Goal: Information Seeking & Learning: Learn about a topic

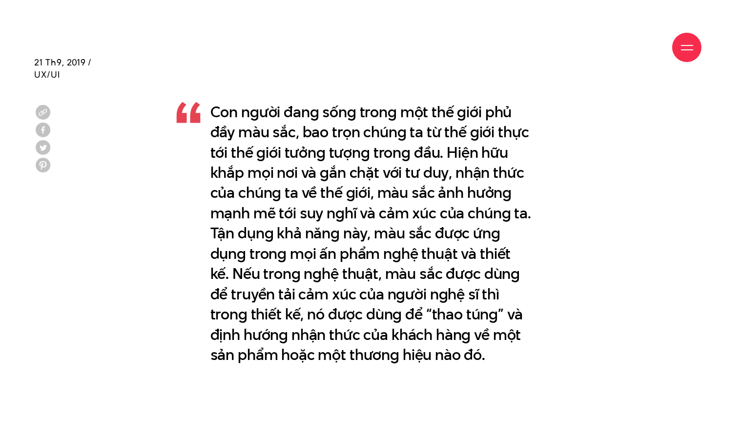
scroll to position [537, 0]
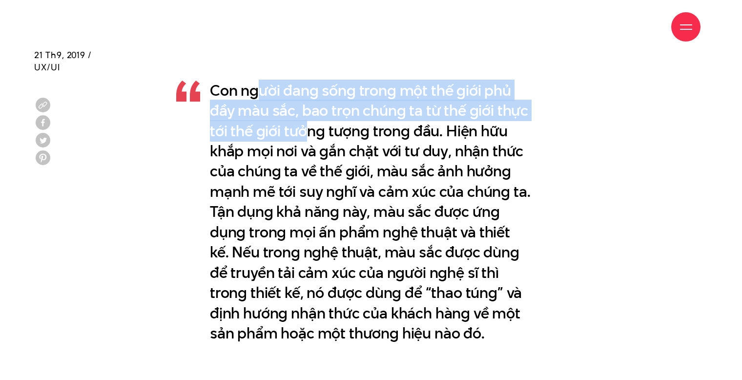
drag, startPoint x: 263, startPoint y: 89, endPoint x: 308, endPoint y: 127, distance: 59.0
click at [308, 127] on p "Con người đang sống trong một thế giới phủ đầy màu sắc, bao trọn chúng ta từ th…" at bounding box center [371, 212] width 322 height 263
drag, startPoint x: 308, startPoint y: 127, endPoint x: 306, endPoint y: 88, distance: 39.1
click at [306, 88] on p "Con người đang sống trong một thế giới phủ đầy màu sắc, bao trọn chúng ta từ th…" at bounding box center [371, 212] width 322 height 263
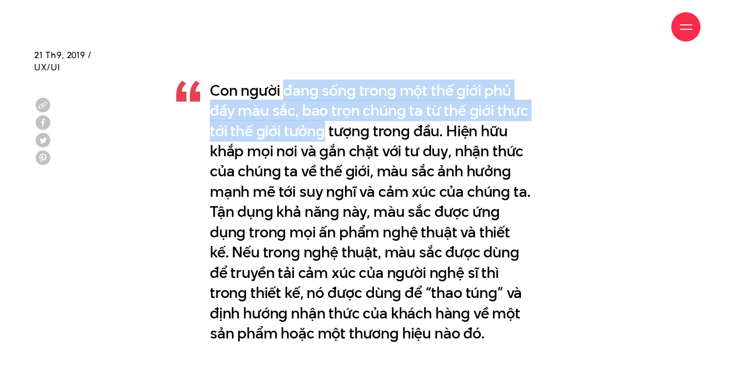
click at [306, 88] on p "Con người đang sống trong một thế giới phủ đầy màu sắc, bao trọn chúng ta từ th…" at bounding box center [371, 212] width 322 height 263
drag, startPoint x: 306, startPoint y: 88, endPoint x: 315, endPoint y: 130, distance: 43.4
click at [315, 130] on p "Con người đang sống trong một thế giới phủ đầy màu sắc, bao trọn chúng ta từ th…" at bounding box center [371, 212] width 322 height 263
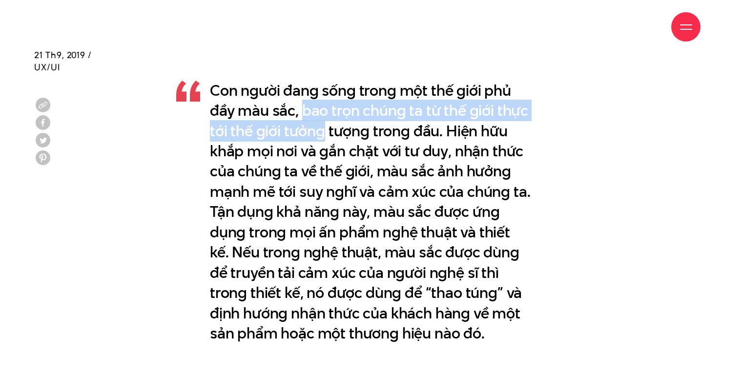
drag, startPoint x: 315, startPoint y: 130, endPoint x: 316, endPoint y: 102, distance: 28.8
click at [316, 102] on p "Con người đang sống trong một thế giới phủ đầy màu sắc, bao trọn chúng ta từ th…" at bounding box center [371, 212] width 322 height 263
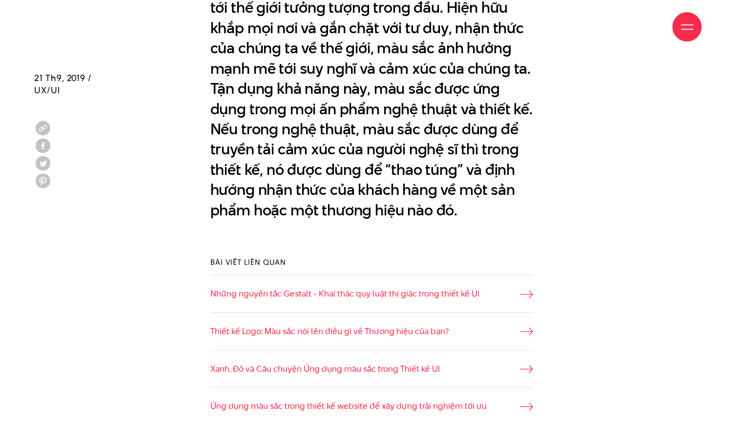
scroll to position [684, 0]
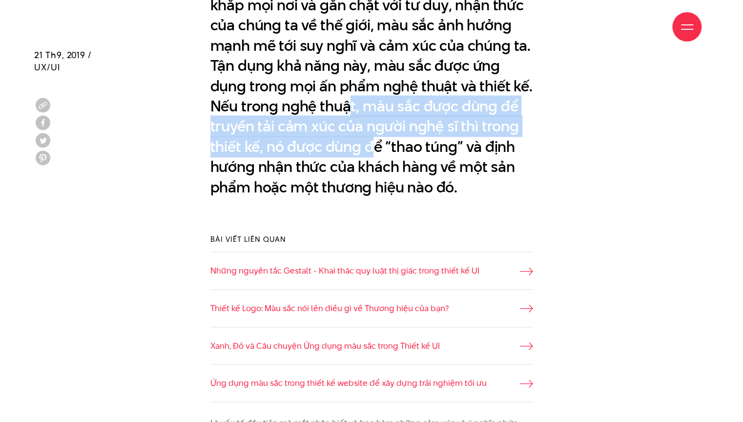
drag, startPoint x: 348, startPoint y: 100, endPoint x: 371, endPoint y: 143, distance: 49.4
click at [371, 143] on p "Con người đang sống trong một thế giới phủ đầy màu sắc, bao trọn chúng ta từ th…" at bounding box center [372, 65] width 323 height 263
drag, startPoint x: 371, startPoint y: 143, endPoint x: 365, endPoint y: 108, distance: 35.7
click at [365, 108] on p "Con người đang sống trong một thế giới phủ đầy màu sắc, bao trọn chúng ta từ th…" at bounding box center [372, 65] width 323 height 263
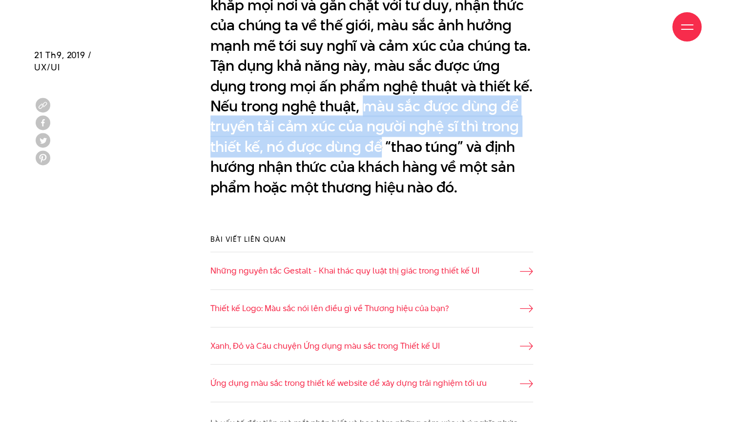
click at [365, 108] on p "Con người đang sống trong một thế giới phủ đầy màu sắc, bao trọn chúng ta từ th…" at bounding box center [372, 65] width 323 height 263
drag, startPoint x: 365, startPoint y: 108, endPoint x: 367, endPoint y: 150, distance: 42.5
click at [367, 150] on p "Con người đang sống trong một thế giới phủ đầy màu sắc, bao trọn chúng ta từ th…" at bounding box center [372, 65] width 323 height 263
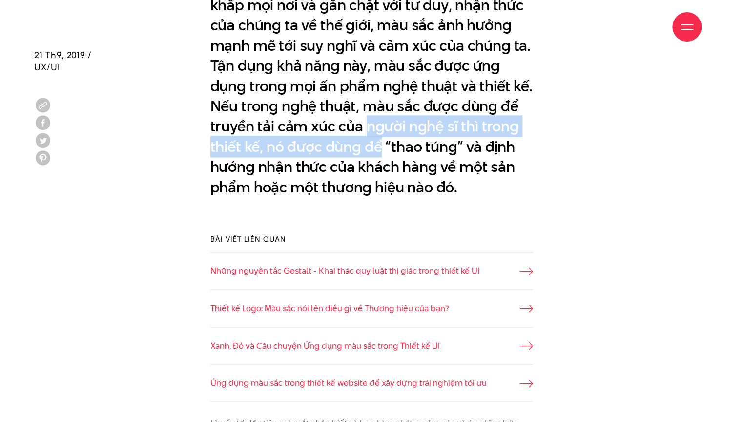
drag, startPoint x: 367, startPoint y: 150, endPoint x: 368, endPoint y: 126, distance: 24.9
click at [368, 126] on p "Con người đang sống trong một thế giới phủ đầy màu sắc, bao trọn chúng ta từ th…" at bounding box center [372, 65] width 323 height 263
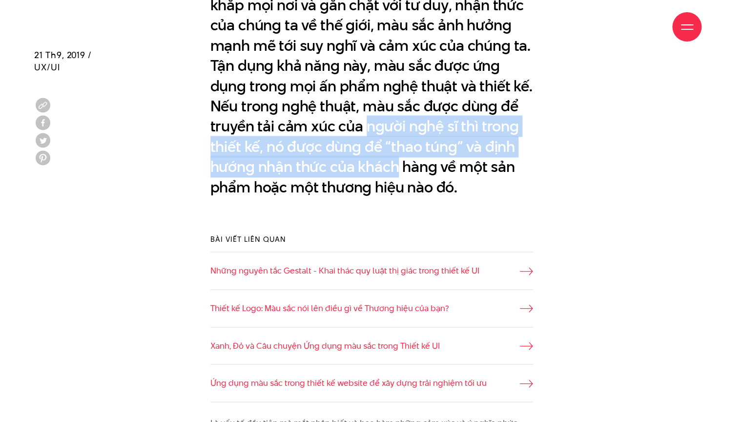
drag, startPoint x: 368, startPoint y: 126, endPoint x: 373, endPoint y: 165, distance: 39.9
click at [373, 165] on p "Con người đang sống trong một thế giới phủ đầy màu sắc, bao trọn chúng ta từ th…" at bounding box center [372, 65] width 323 height 263
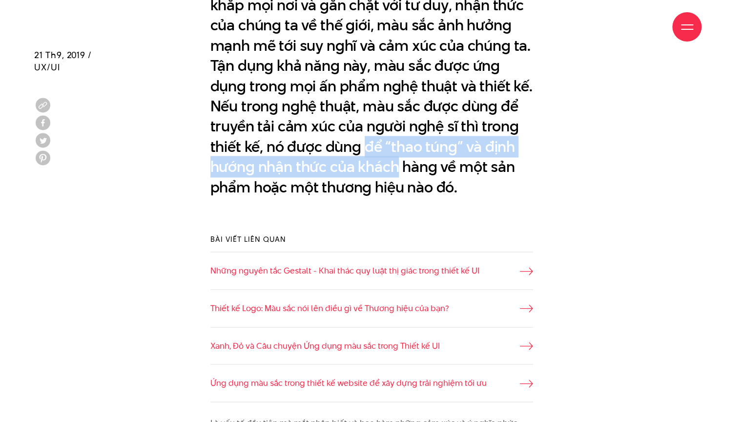
drag, startPoint x: 373, startPoint y: 165, endPoint x: 375, endPoint y: 139, distance: 26.4
click at [375, 139] on p "Con người đang sống trong một thế giới phủ đầy màu sắc, bao trọn chúng ta từ th…" at bounding box center [372, 65] width 323 height 263
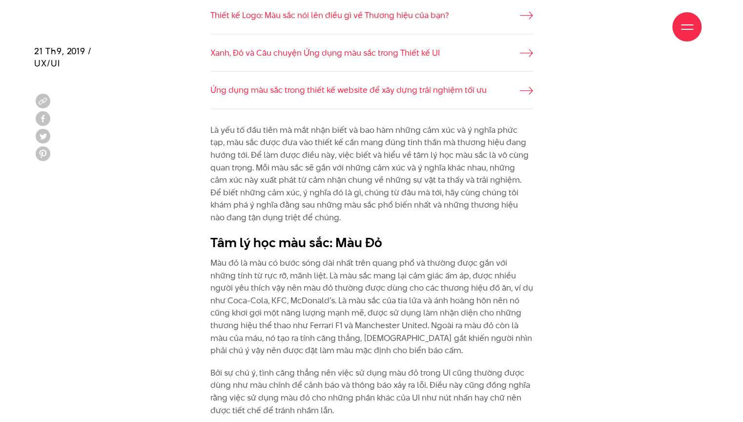
scroll to position [977, 0]
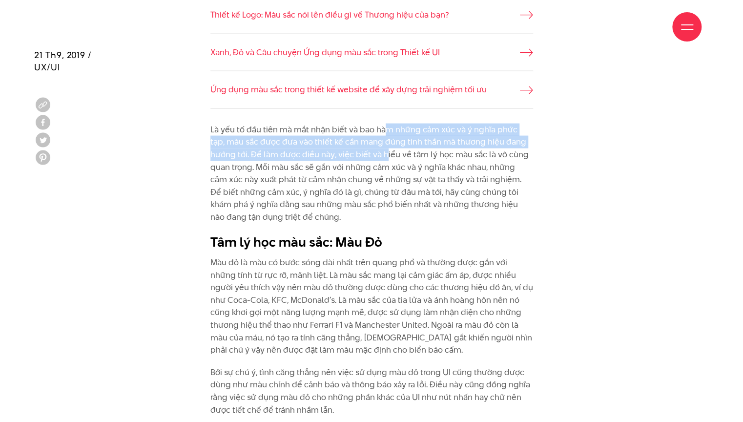
drag, startPoint x: 385, startPoint y: 132, endPoint x: 384, endPoint y: 155, distance: 23.0
click at [384, 155] on p "Là yếu tố đầu tiên mà mắt nhận biết và bao hàm những cảm xúc và ý nghĩa phức tạ…" at bounding box center [372, 174] width 323 height 100
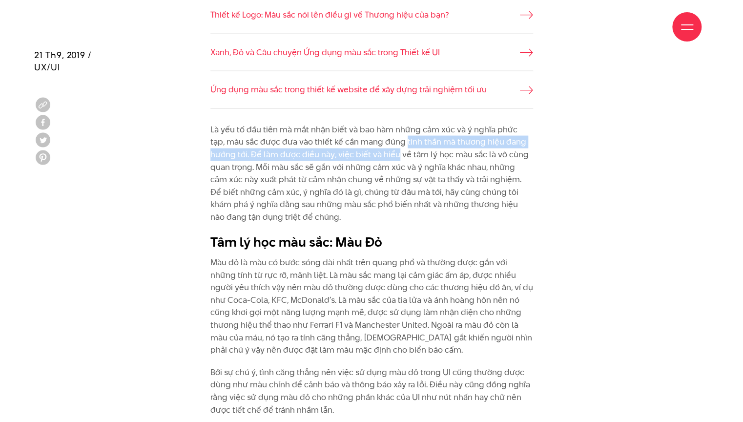
drag, startPoint x: 384, startPoint y: 155, endPoint x: 391, endPoint y: 135, distance: 20.7
click at [391, 135] on p "Là yếu tố đầu tiên mà mắt nhận biết và bao hàm những cảm xúc và ý nghĩa phức tạ…" at bounding box center [372, 174] width 323 height 100
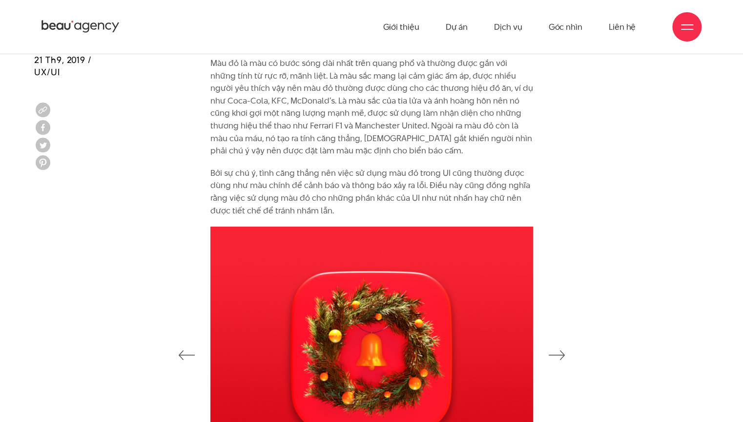
scroll to position [1172, 0]
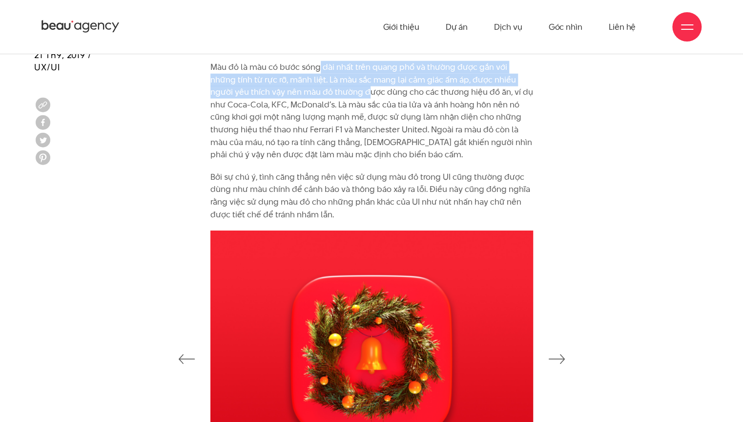
drag, startPoint x: 320, startPoint y: 68, endPoint x: 329, endPoint y: 90, distance: 23.5
click at [329, 90] on p "Màu đỏ là màu có bước sóng dài nhất trên quang phổ và thường được gắn với những…" at bounding box center [372, 111] width 323 height 100
drag, startPoint x: 329, startPoint y: 90, endPoint x: 331, endPoint y: 70, distance: 20.2
click at [331, 70] on p "Màu đỏ là màu có bước sóng dài nhất trên quang phổ và thường được gắn với những…" at bounding box center [372, 111] width 323 height 100
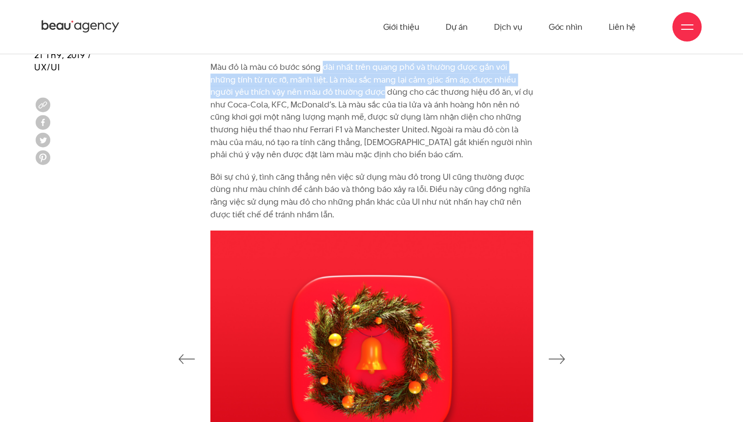
click at [331, 70] on p "Màu đỏ là màu có bước sóng dài nhất trên quang phổ và thường được gắn với những…" at bounding box center [372, 111] width 323 height 100
drag, startPoint x: 331, startPoint y: 70, endPoint x: 333, endPoint y: 87, distance: 17.7
click at [333, 87] on p "Màu đỏ là màu có bước sóng dài nhất trên quang phổ và thường được gắn với những…" at bounding box center [372, 111] width 323 height 100
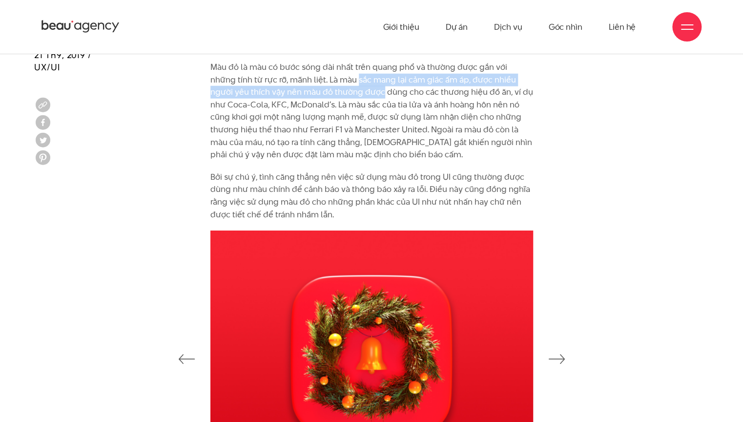
drag, startPoint x: 333, startPoint y: 87, endPoint x: 333, endPoint y: 73, distance: 14.2
click at [333, 73] on p "Màu đỏ là màu có bước sóng dài nhất trên quang phổ và thường được gắn với những…" at bounding box center [372, 111] width 323 height 100
click at [336, 94] on p "Màu đỏ là màu có bước sóng dài nhất trên quang phổ và thường được gắn với những…" at bounding box center [372, 111] width 323 height 100
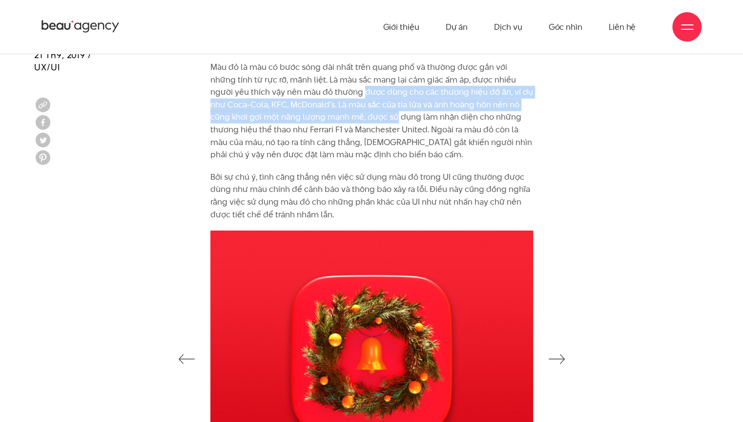
drag, startPoint x: 336, startPoint y: 94, endPoint x: 338, endPoint y: 117, distance: 23.6
click at [338, 117] on p "Màu đỏ là màu có bước sóng dài nhất trên quang phổ và thường được gắn với những…" at bounding box center [372, 111] width 323 height 100
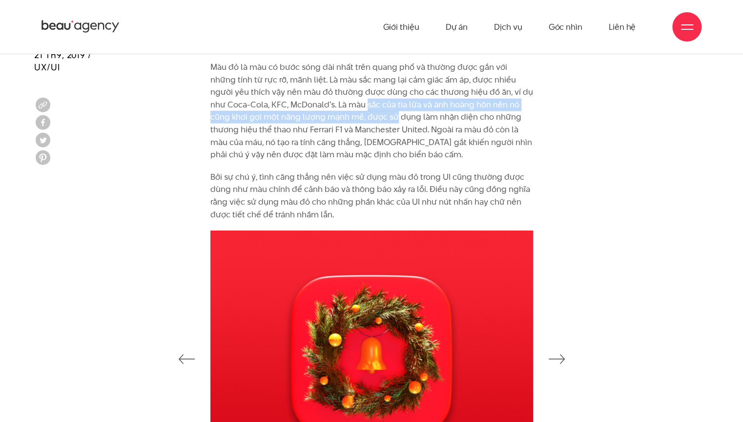
drag, startPoint x: 338, startPoint y: 117, endPoint x: 337, endPoint y: 105, distance: 12.8
click at [337, 105] on p "Màu đỏ là màu có bước sóng dài nhất trên quang phổ và thường được gắn với những…" at bounding box center [372, 111] width 323 height 100
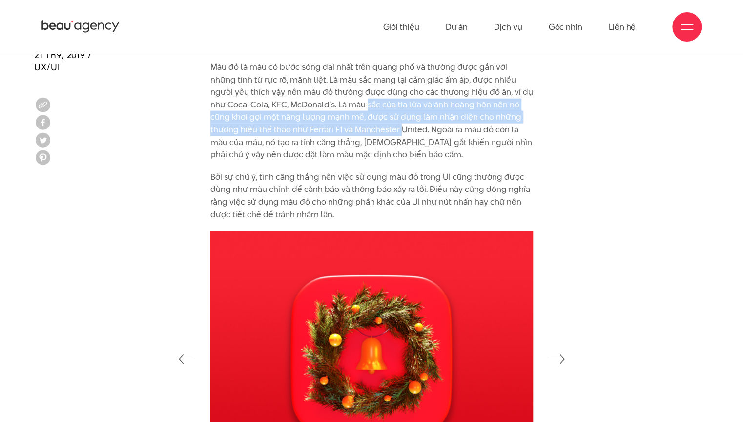
drag, startPoint x: 337, startPoint y: 105, endPoint x: 334, endPoint y: 134, distance: 29.9
click at [334, 134] on p "Màu đỏ là màu có bước sóng dài nhất trên quang phổ và thường được gắn với những…" at bounding box center [372, 111] width 323 height 100
drag, startPoint x: 334, startPoint y: 134, endPoint x: 335, endPoint y: 107, distance: 27.4
click at [335, 107] on p "Màu đỏ là màu có bước sóng dài nhất trên quang phổ và thường được gắn với những…" at bounding box center [372, 111] width 323 height 100
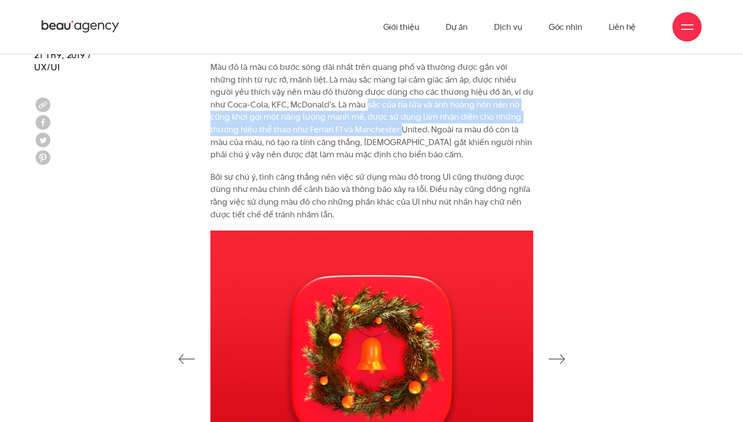
click at [335, 107] on p "Màu đỏ là màu có bước sóng dài nhất trên quang phổ và thường được gắn với những…" at bounding box center [372, 111] width 323 height 100
drag, startPoint x: 335, startPoint y: 107, endPoint x: 336, endPoint y: 132, distance: 25.4
click at [336, 132] on p "Màu đỏ là màu có bước sóng dài nhất trên quang phổ và thường được gắn với những…" at bounding box center [372, 111] width 323 height 100
drag, startPoint x: 337, startPoint y: 111, endPoint x: 338, endPoint y: 104, distance: 7.3
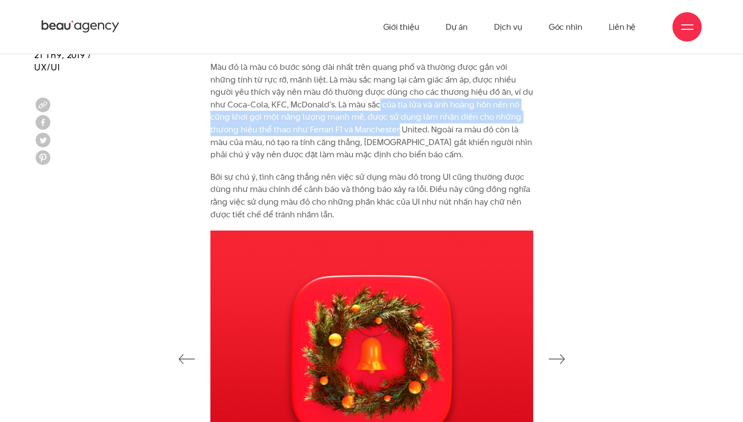
click at [338, 104] on p "Màu đỏ là màu có bước sóng dài nhất trên quang phổ và thường được gắn với những…" at bounding box center [372, 111] width 323 height 100
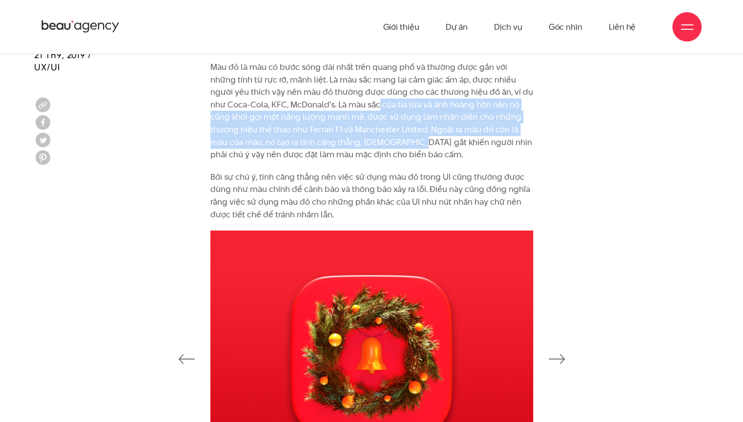
drag, startPoint x: 338, startPoint y: 104, endPoint x: 343, endPoint y: 143, distance: 39.9
click at [343, 143] on p "Màu đỏ là màu có bước sóng dài nhất trên quang phổ và thường được gắn với những…" at bounding box center [372, 111] width 323 height 100
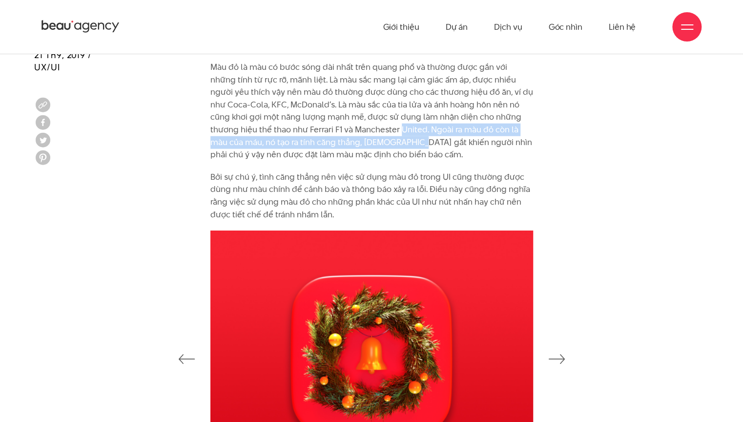
drag, startPoint x: 343, startPoint y: 143, endPoint x: 346, endPoint y: 125, distance: 18.3
click at [346, 125] on p "Màu đỏ là màu có bước sóng dài nhất trên quang phổ và thường được gắn với những…" at bounding box center [372, 111] width 323 height 100
drag, startPoint x: 346, startPoint y: 125, endPoint x: 346, endPoint y: 146, distance: 20.5
click at [346, 146] on p "Màu đỏ là màu có bước sóng dài nhất trên quang phổ và thường được gắn với những…" at bounding box center [372, 111] width 323 height 100
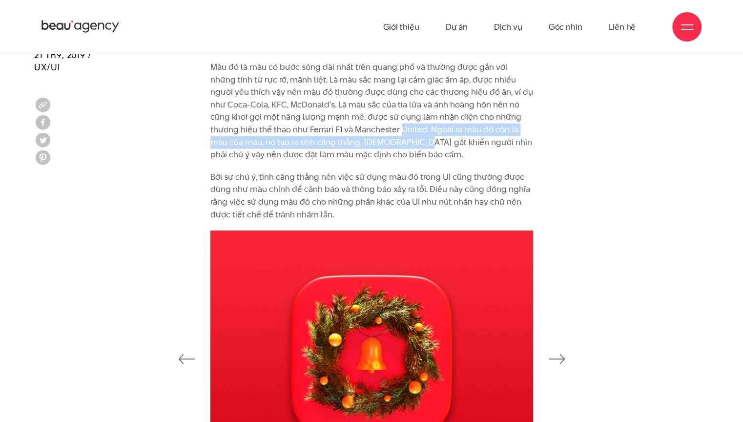
click at [346, 146] on p "Màu đỏ là màu có bước sóng dài nhất trên quang phổ và thường được gắn với những…" at bounding box center [372, 111] width 323 height 100
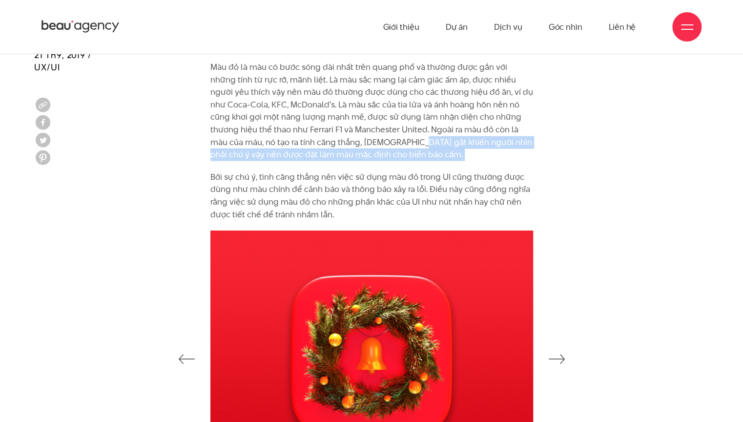
drag, startPoint x: 346, startPoint y: 146, endPoint x: 346, endPoint y: 157, distance: 11.7
click at [346, 157] on p "Màu đỏ là màu có bước sóng dài nhất trên quang phổ và thường được gắn với những…" at bounding box center [372, 111] width 323 height 100
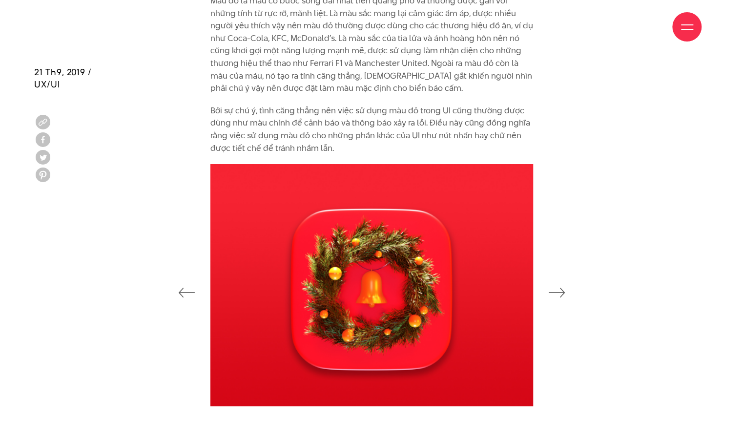
scroll to position [1270, 0]
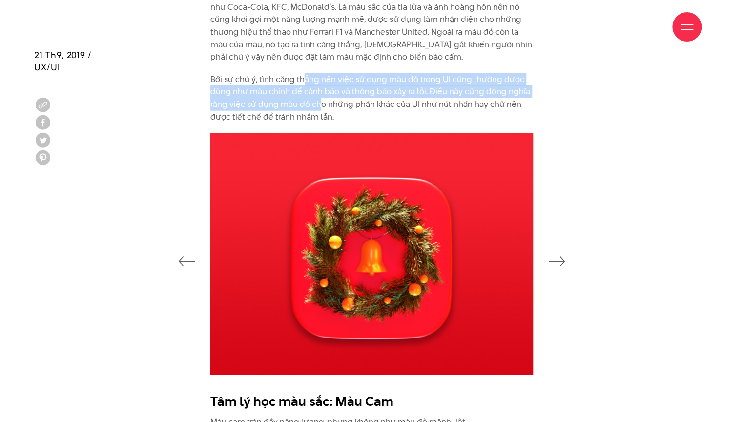
drag, startPoint x: 305, startPoint y: 78, endPoint x: 319, endPoint y: 106, distance: 31.2
click at [319, 106] on p "Bởi sự chú ý, tình căng thẳng nên việc sử dụng màu đỏ trong UI cũng thường được…" at bounding box center [372, 98] width 323 height 50
drag, startPoint x: 319, startPoint y: 106, endPoint x: 324, endPoint y: 81, distance: 25.4
click at [324, 81] on p "Bởi sự chú ý, tình căng thẳng nên việc sử dụng màu đỏ trong UI cũng thường được…" at bounding box center [372, 98] width 323 height 50
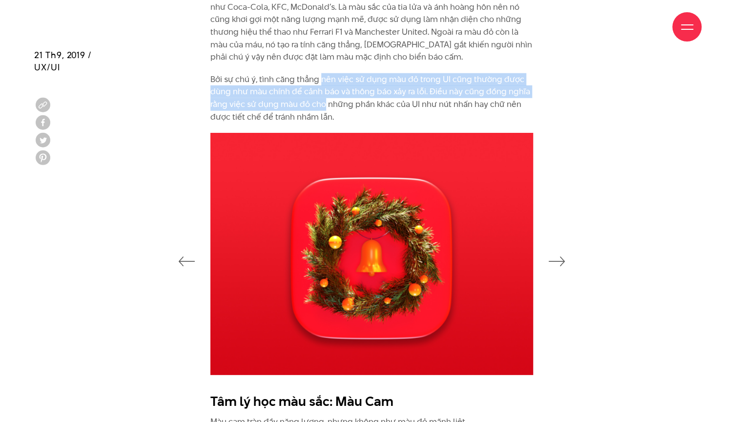
click at [324, 81] on p "Bởi sự chú ý, tình căng thẳng nên việc sử dụng màu đỏ trong UI cũng thường được…" at bounding box center [372, 98] width 323 height 50
drag, startPoint x: 324, startPoint y: 81, endPoint x: 331, endPoint y: 106, distance: 26.0
click at [331, 106] on p "Bởi sự chú ý, tình căng thẳng nên việc sử dụng màu đỏ trong UI cũng thường được…" at bounding box center [372, 98] width 323 height 50
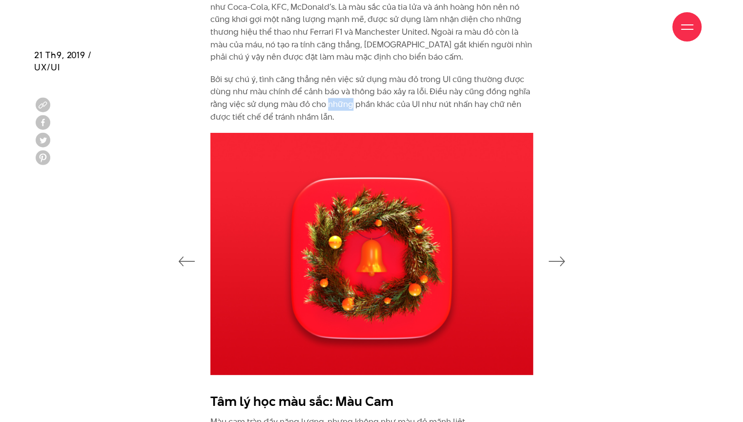
drag, startPoint x: 331, startPoint y: 106, endPoint x: 336, endPoint y: 98, distance: 9.0
click at [336, 98] on p "Bởi sự chú ý, tình căng thẳng nên việc sử dụng màu đỏ trong UI cũng thường được…" at bounding box center [372, 98] width 323 height 50
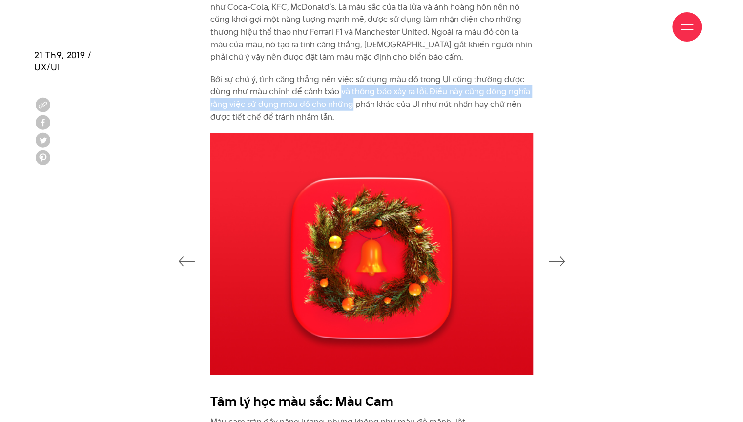
drag
click at [343, 88] on p "Bởi sự chú ý, tình căng thẳng nên việc sử dụng màu đỏ trong UI cũng thường được…" at bounding box center [372, 98] width 323 height 50
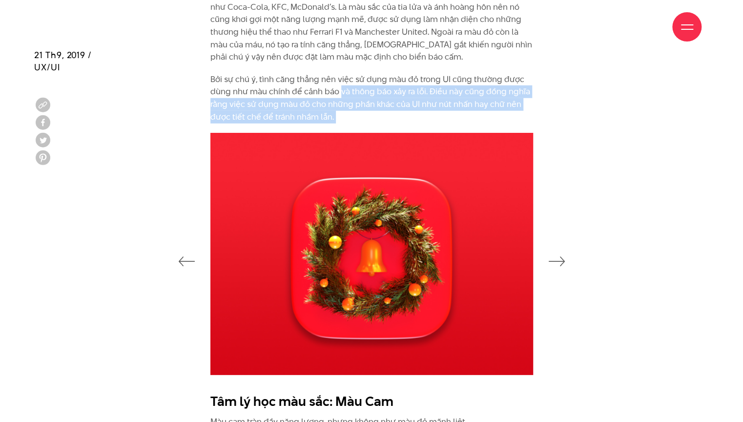
click at [348, 113] on p "Bởi sự chú ý, tình căng thẳng nên việc sử dụng màu đỏ trong UI cũng thường được…" at bounding box center [372, 98] width 323 height 50
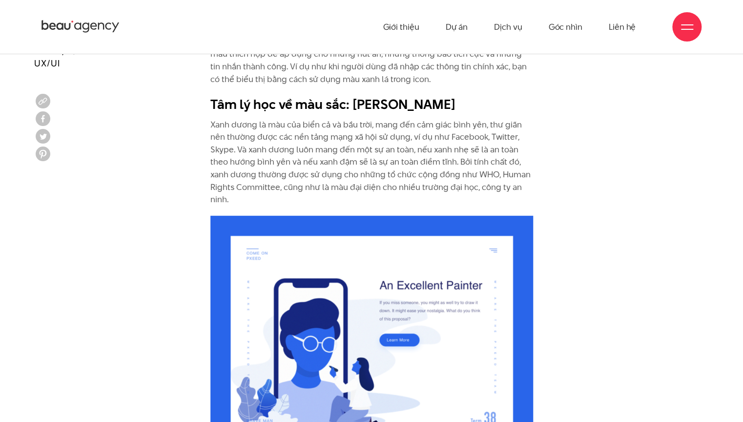
scroll to position [3028, 0]
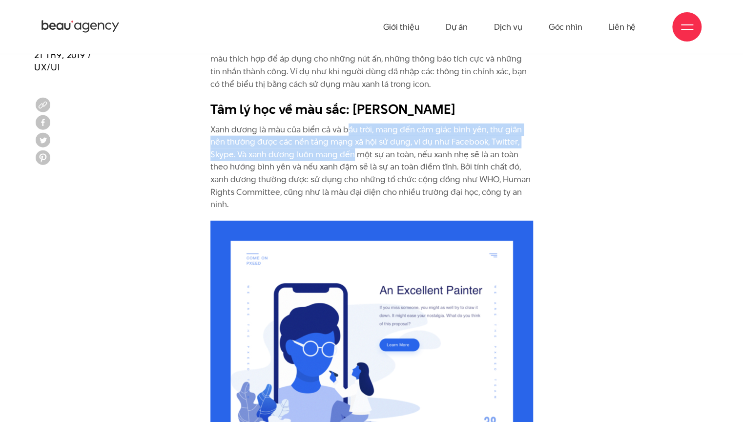
click at [354, 125] on p "Xanh dương là màu của biển cả và bầu trời, mang đến cảm giác bình yên, thư giãn…" at bounding box center [372, 167] width 323 height 87
click at [354, 124] on p "Xanh dương là màu của biển cả và bầu trời, mang đến cảm giác bình yên, thư giãn…" at bounding box center [372, 167] width 323 height 87
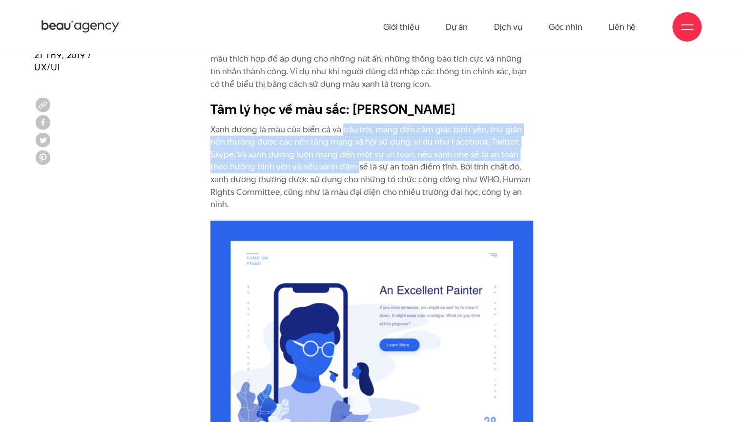
click at [352, 142] on p "Xanh dương là màu của biển cả và bầu trời, mang đến cảm giác bình yên, thư giãn…" at bounding box center [372, 167] width 323 height 87
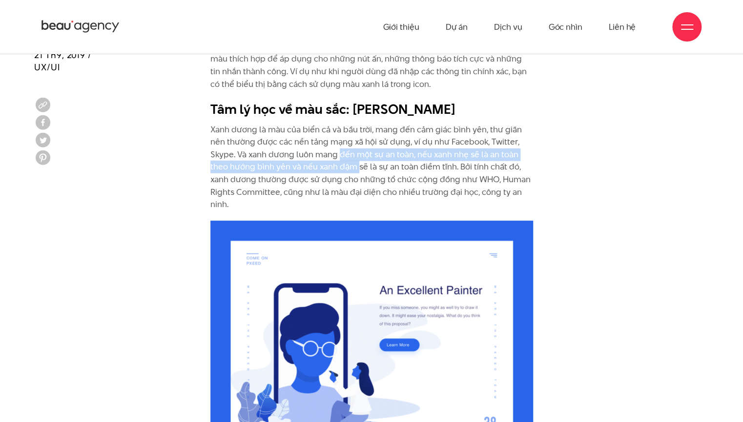
click at [350, 125] on p "Xanh dương là màu của biển cả và bầu trời, mang đến cảm giác bình yên, thư giãn…" at bounding box center [372, 167] width 323 height 87
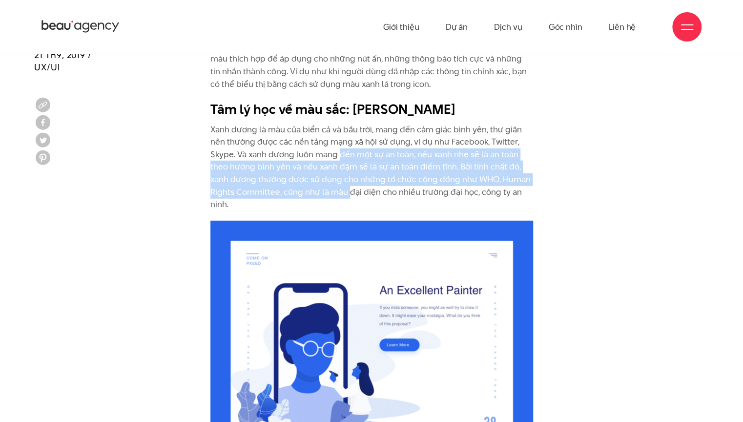
click at [345, 163] on p "Xanh dương là màu của biển cả và bầu trời, mang đến cảm giác bình yên, thư giãn…" at bounding box center [372, 167] width 323 height 87
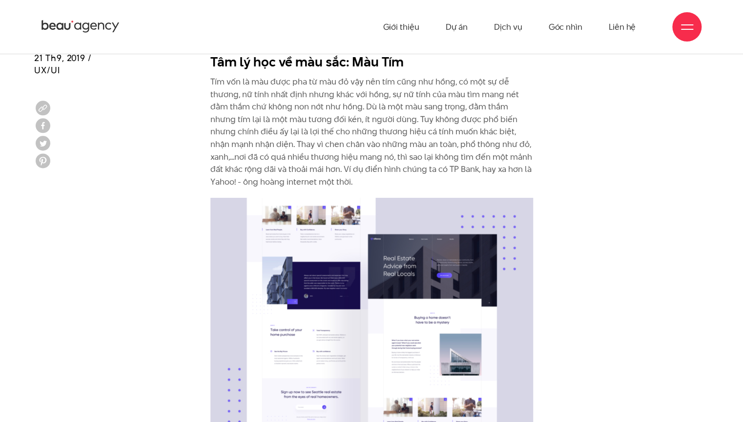
scroll to position [3517, 0]
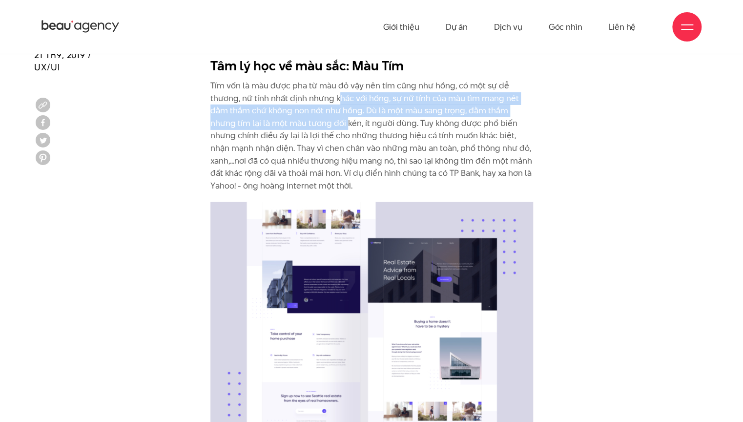
click at [346, 92] on p "Tím vốn là màu được pha từ màu đỏ vậy nên tím cũng như hồng, có một sự dễ thươn…" at bounding box center [372, 136] width 323 height 112
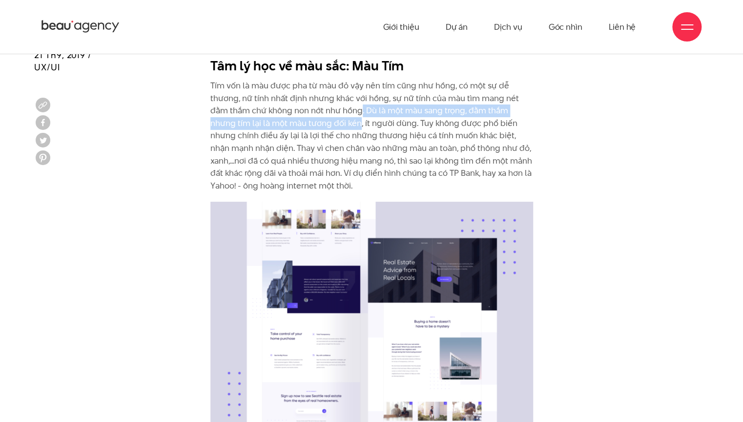
click at [361, 82] on p "Tím vốn là màu được pha từ màu đỏ vậy nên tím cũng như hồng, có một sự dễ thươn…" at bounding box center [372, 136] width 323 height 112
click at [364, 97] on p "Tím vốn là màu được pha từ màu đỏ vậy nên tím cũng như hồng, có một sự dễ thươn…" at bounding box center [372, 136] width 323 height 112
click at [364, 84] on p "Tím vốn là màu được pha từ màu đỏ vậy nên tím cũng như hồng, có một sự dễ thươn…" at bounding box center [372, 136] width 323 height 112
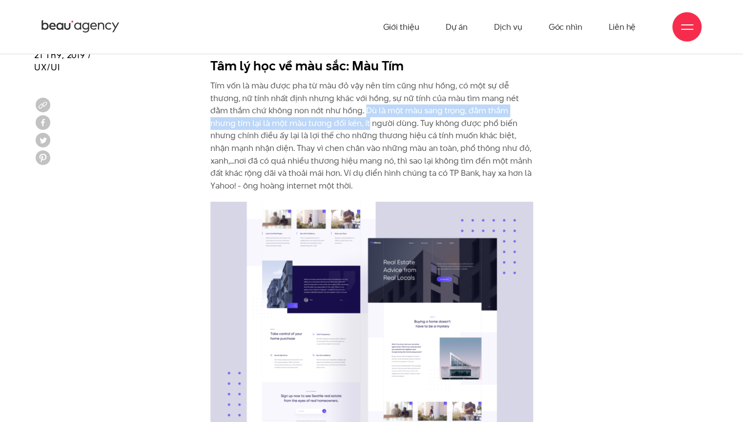
click at [364, 84] on p "Tím vốn là màu được pha từ màu đỏ vậy nên tím cũng như hồng, có một sự dễ thươn…" at bounding box center [372, 136] width 323 height 112
click at [364, 103] on p "Tím vốn là màu được pha từ màu đỏ vậy nên tím cũng như hồng, có một sự dễ thươn…" at bounding box center [372, 136] width 323 height 112
click at [367, 85] on p "Tím vốn là màu được pha từ màu đỏ vậy nên tím cũng như hồng, có một sự dễ thươn…" at bounding box center [372, 136] width 323 height 112
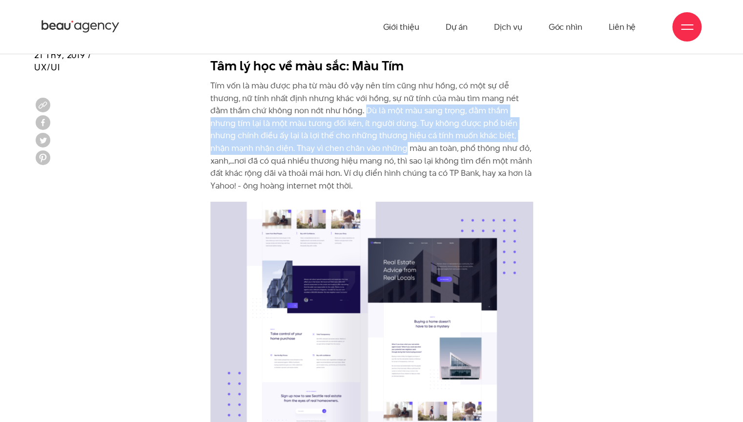
click at [371, 123] on p "Tím vốn là màu được pha từ màu đỏ vậy nên tím cũng như hồng, có một sự dễ thươn…" at bounding box center [372, 136] width 323 height 112
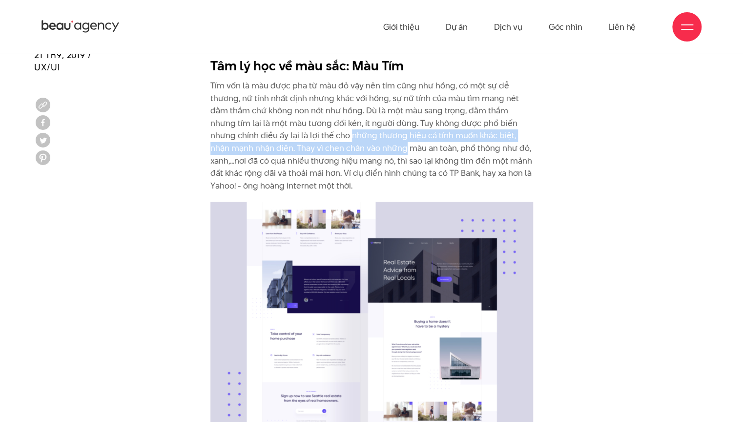
click at [370, 107] on p "Tím vốn là màu được pha từ màu đỏ vậy nên tím cũng như hồng, có một sự dễ thươn…" at bounding box center [372, 136] width 323 height 112
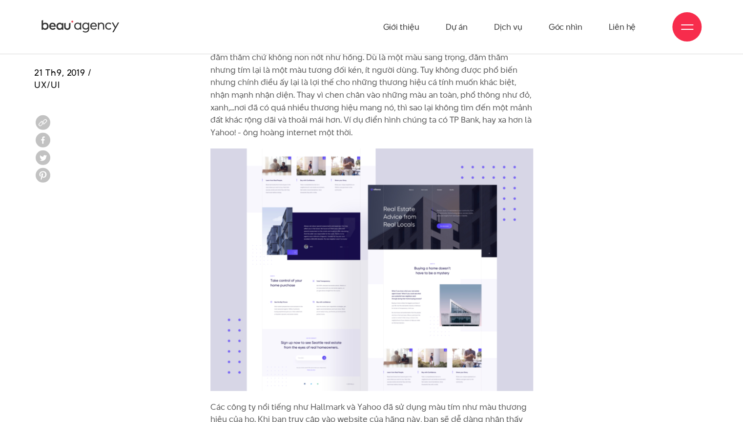
scroll to position [3565, 0]
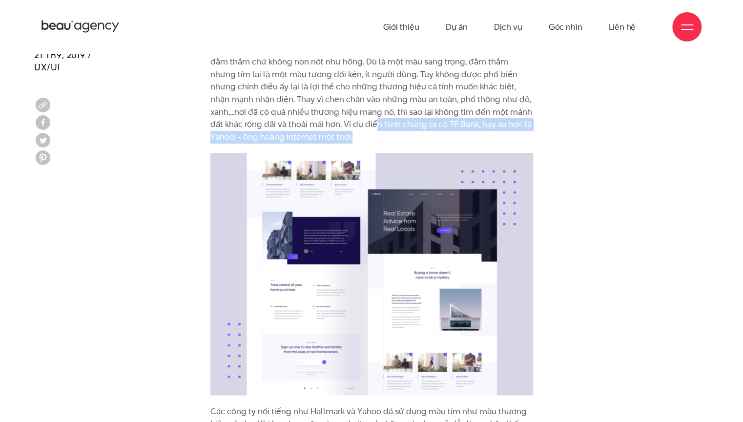
click at [375, 108] on p "Tím vốn là màu được pha từ màu đỏ vậy nên tím cũng như hồng, có một sự dễ thươn…" at bounding box center [372, 87] width 323 height 112
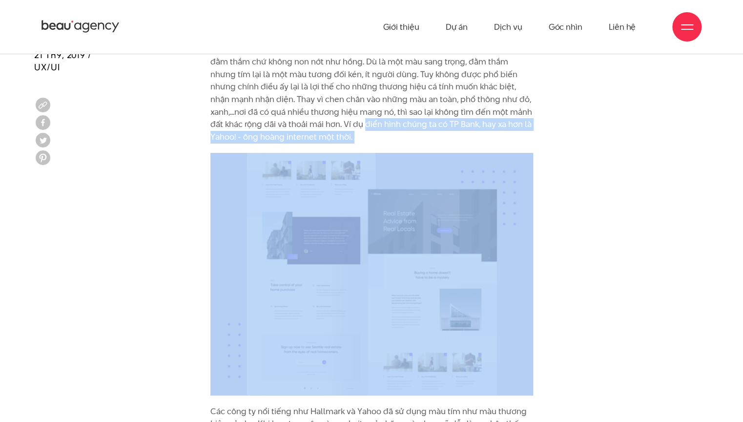
click at [375, 102] on p "Tím vốn là màu được pha từ màu đỏ vậy nên tím cũng như hồng, có một sự dễ thươn…" at bounding box center [372, 87] width 323 height 112
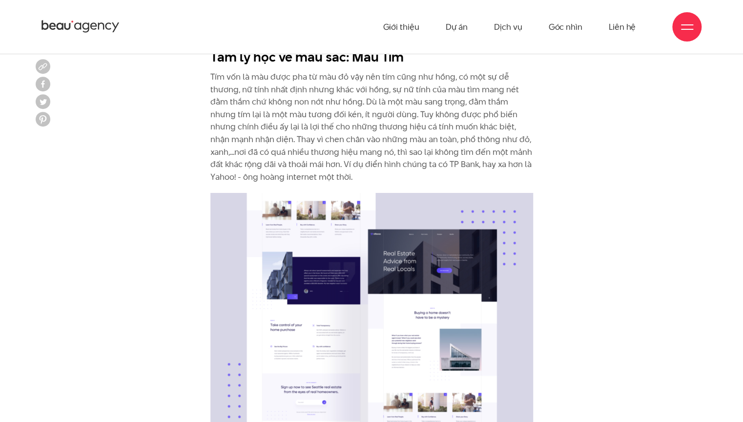
scroll to position [3468, 0]
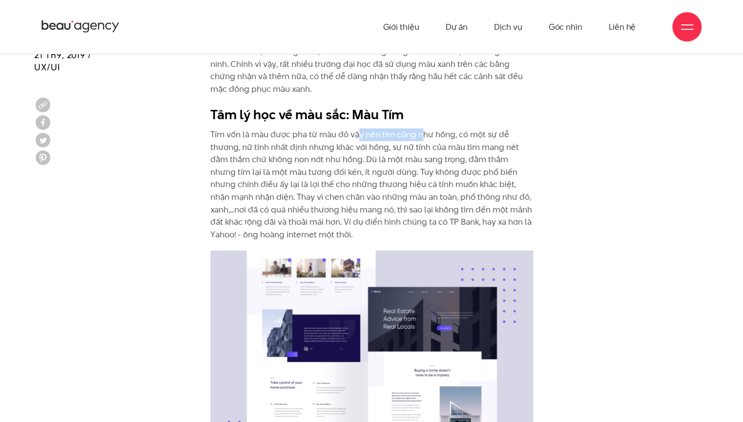
click at [422, 128] on p "Tím vốn là màu được pha từ màu đỏ vậy nên tím cũng như hồng, có một sự dễ thươn…" at bounding box center [372, 184] width 323 height 112
click at [360, 128] on p "Tím vốn là màu được pha từ màu đỏ vậy nên tím cũng như hồng, có một sự dễ thươn…" at bounding box center [372, 184] width 323 height 112
click at [426, 128] on p "Tím vốn là màu được pha từ màu đỏ vậy nên tím cũng như hồng, có một sự dễ thươn…" at bounding box center [372, 184] width 323 height 112
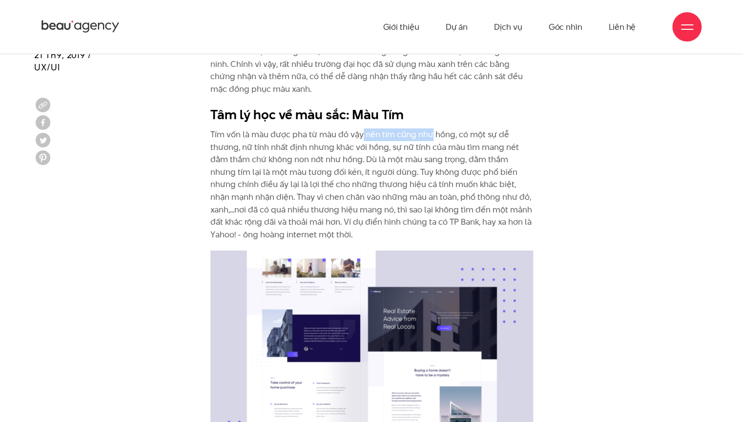
click at [426, 128] on p "Tím vốn là màu được pha từ màu đỏ vậy nên tím cũng như hồng, có một sự dễ thươn…" at bounding box center [372, 184] width 323 height 112
click at [246, 128] on p "Tím vốn là màu được pha từ màu đỏ vậy nên tím cũng như hồng, có một sự dễ thươn…" at bounding box center [372, 184] width 323 height 112
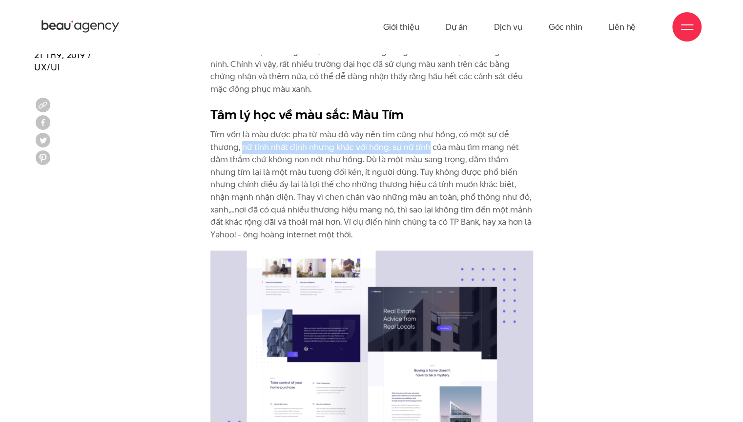
click at [422, 128] on p "Tím vốn là màu được pha từ màu đỏ vậy nên tím cũng như hồng, có một sự dễ thươn…" at bounding box center [372, 184] width 323 height 112
click at [376, 128] on p "Tím vốn là màu được pha từ màu đỏ vậy nên tím cũng như hồng, có một sự dễ thươn…" at bounding box center [372, 184] width 323 height 112
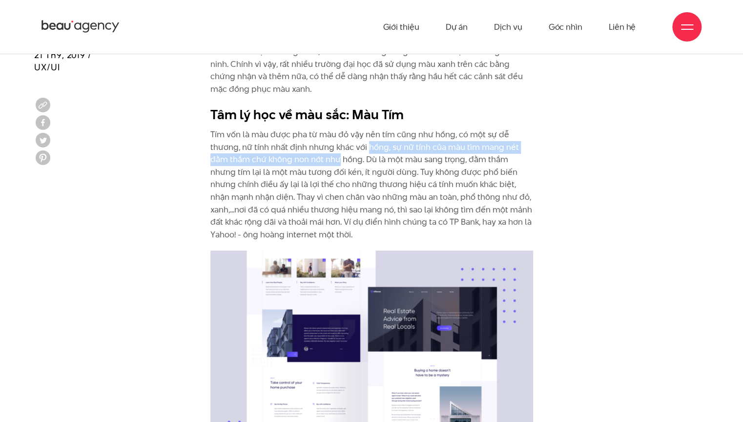
click at [330, 137] on p "Tím vốn là màu được pha từ màu đỏ vậy nên tím cũng như hồng, có một sự dễ thươn…" at bounding box center [372, 184] width 323 height 112
click at [329, 137] on p "Tím vốn là màu được pha từ màu đỏ vậy nên tím cũng như hồng, có một sự dễ thươn…" at bounding box center [372, 184] width 323 height 112
click at [333, 128] on p "Tím vốn là màu được pha từ màu đỏ vậy nên tím cũng như hồng, có một sự dễ thươn…" at bounding box center [372, 184] width 323 height 112
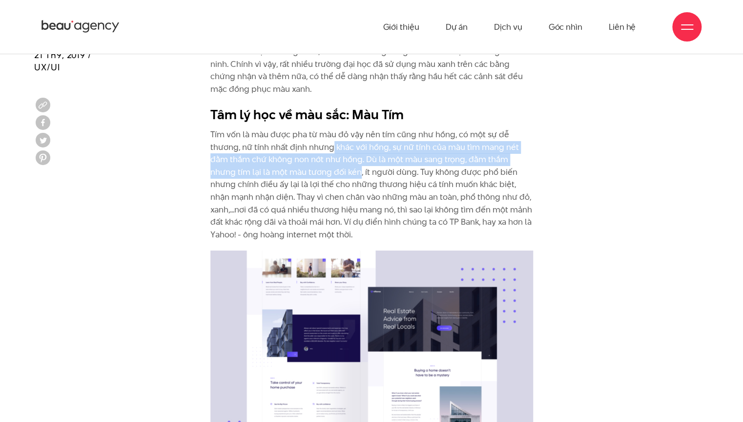
click at [347, 149] on p "Tím vốn là màu được pha từ màu đỏ vậy nên tím cũng như hồng, có một sự dễ thươn…" at bounding box center [372, 184] width 323 height 112
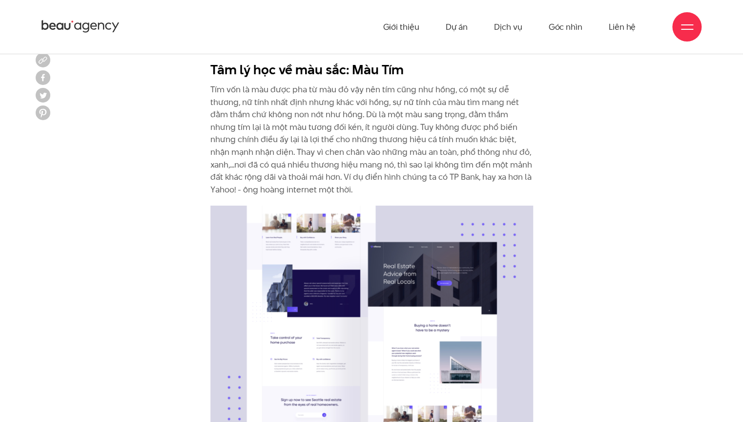
scroll to position [3517, 0]
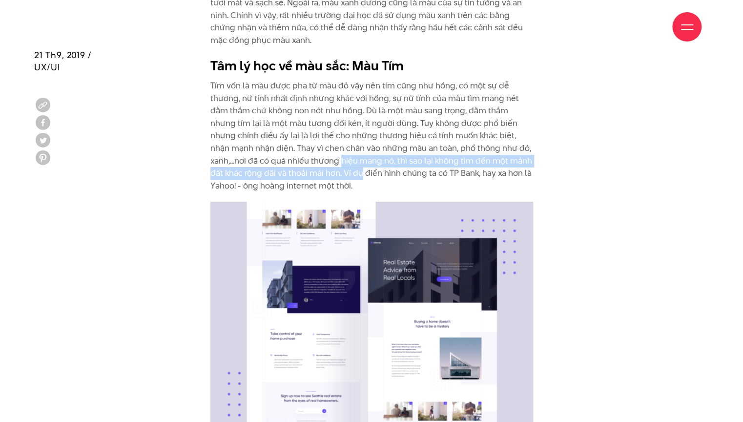
click at [362, 144] on p "Tím vốn là màu được pha từ màu đỏ vậy nên tím cũng như hồng, có một sự dễ thươn…" at bounding box center [372, 136] width 323 height 112
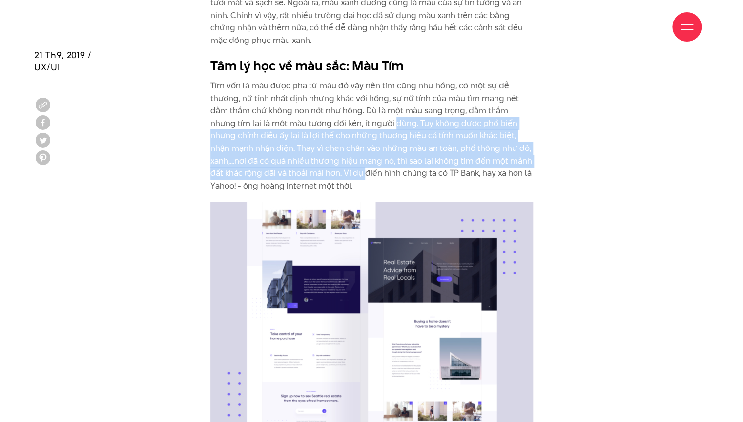
click at [399, 100] on p "Tím vốn là màu được pha từ màu đỏ vậy nên tím cũng như hồng, có một sự dễ thươn…" at bounding box center [372, 136] width 323 height 112
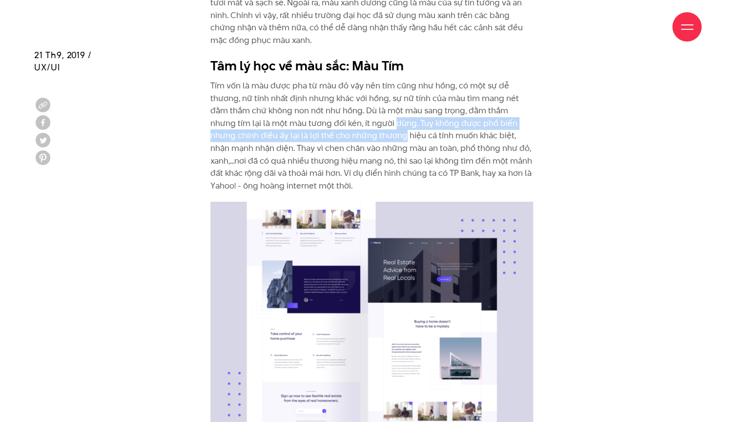
click at [399, 115] on p "Tím vốn là màu được pha từ màu đỏ vậy nên tím cũng như hồng, có một sự dễ thươn…" at bounding box center [372, 136] width 323 height 112
click at [405, 102] on p "Tím vốn là màu được pha từ màu đỏ vậy nên tím cũng như hồng, có một sự dễ thươn…" at bounding box center [372, 136] width 323 height 112
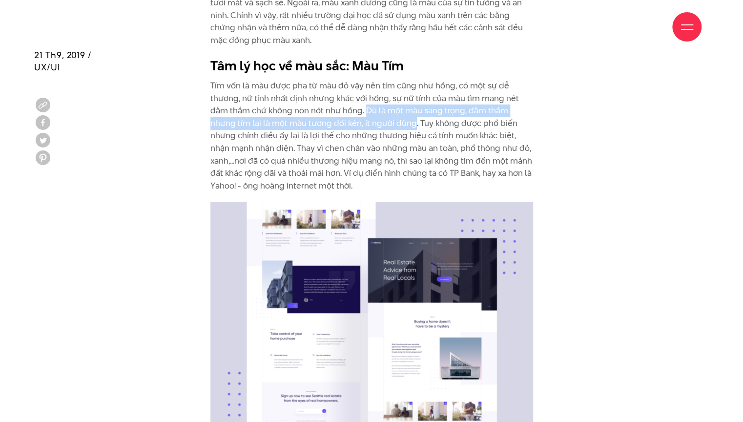
click at [369, 87] on p "Tím vốn là màu được pha từ màu đỏ vậy nên tím cũng như hồng, có một sự dễ thươn…" at bounding box center [372, 136] width 323 height 112
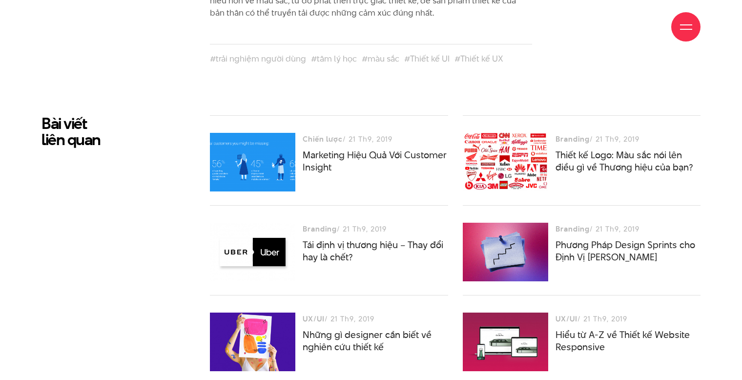
scroll to position [6056, 0]
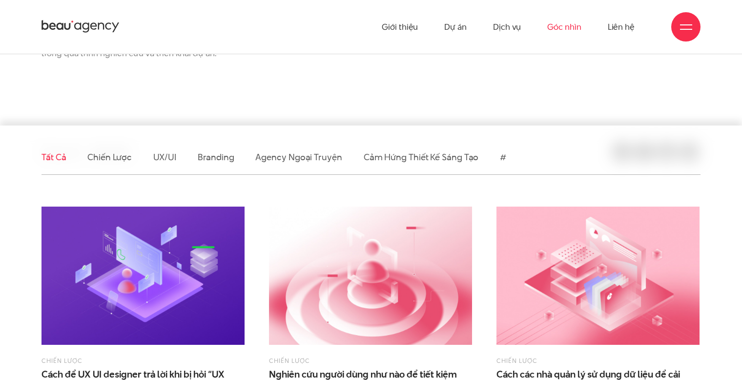
scroll to position [147, 0]
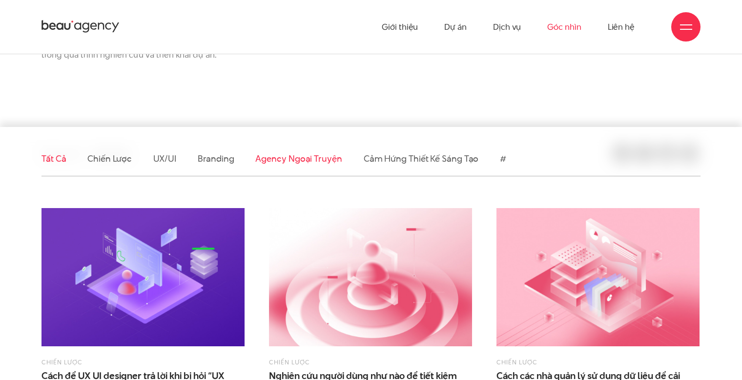
click at [298, 162] on link "Agency ngoại truyện" at bounding box center [298, 158] width 86 height 12
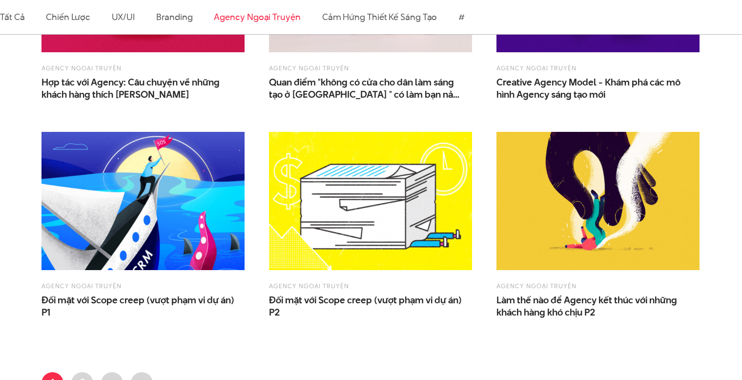
scroll to position [781, 0]
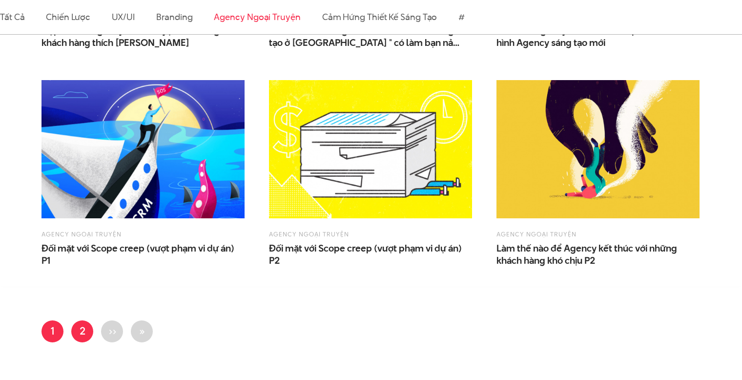
click at [73, 330] on link "Trang 2" at bounding box center [82, 331] width 22 height 22
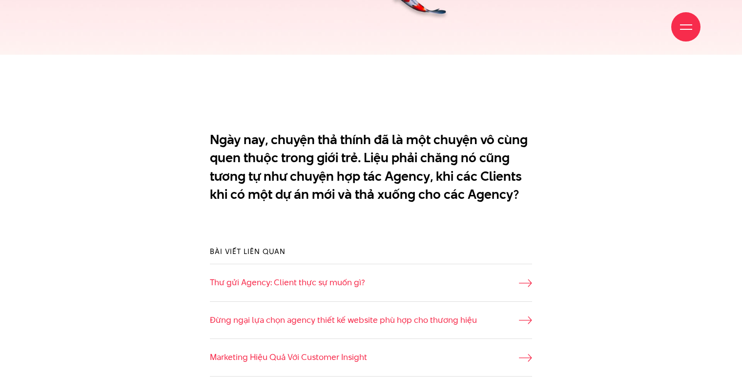
scroll to position [488, 0]
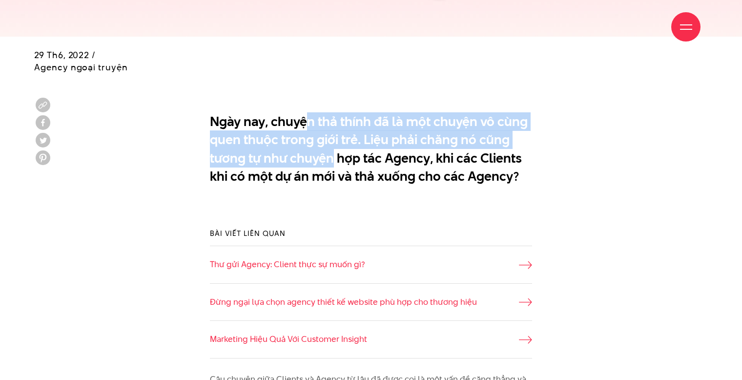
drag, startPoint x: 309, startPoint y: 123, endPoint x: 332, endPoint y: 154, distance: 38.4
click at [332, 154] on p "Ngày nay, chuyện thả thính đã là một chuyện vô cùng quen thuộc trong giới trẻ. …" at bounding box center [371, 158] width 322 height 92
drag, startPoint x: 332, startPoint y: 154, endPoint x: 350, endPoint y: 121, distance: 37.1
click at [350, 121] on p "Ngày nay, chuyện thả thính đã là một chuyện vô cùng quen thuộc trong giới trẻ. …" at bounding box center [371, 158] width 322 height 92
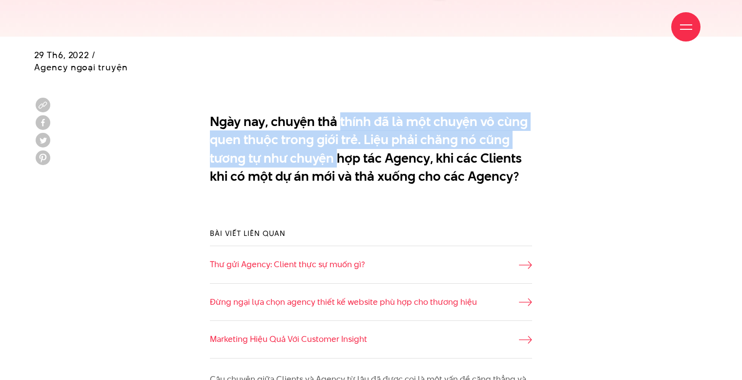
click at [350, 121] on p "Ngày nay, chuyện thả thính đã là một chuyện vô cùng quen thuộc trong giới trẻ. …" at bounding box center [371, 158] width 322 height 92
drag, startPoint x: 350, startPoint y: 121, endPoint x: 355, endPoint y: 154, distance: 33.6
click at [355, 154] on p "Ngày nay, chuyện thả thính đã là một chuyện vô cùng quen thuộc trong giới trẻ. …" at bounding box center [371, 158] width 322 height 92
drag, startPoint x: 355, startPoint y: 154, endPoint x: 367, endPoint y: 123, distance: 34.0
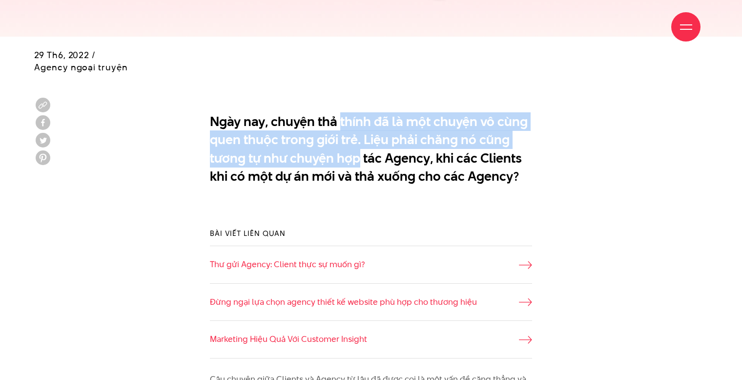
click at [367, 123] on p "Ngày nay, chuyện thả thính đã là một chuyện vô cùng quen thuộc trong giới trẻ. …" at bounding box center [371, 158] width 322 height 92
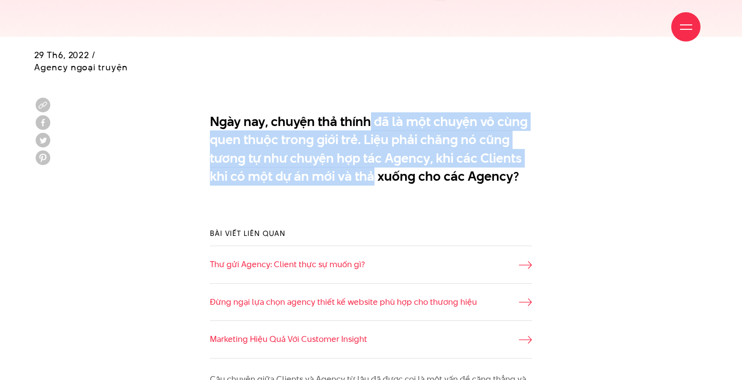
drag, startPoint x: 367, startPoint y: 123, endPoint x: 367, endPoint y: 176, distance: 53.2
click at [367, 176] on p "Ngày nay, chuyện thả thính đã là một chuyện vô cùng quen thuộc trong giới trẻ. …" at bounding box center [371, 158] width 322 height 92
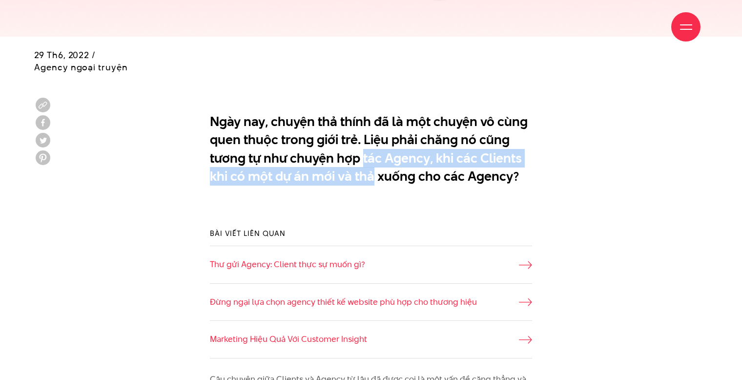
drag, startPoint x: 367, startPoint y: 176, endPoint x: 375, endPoint y: 160, distance: 17.9
click at [375, 160] on p "Ngày nay, chuyện thả thính đã là một chuyện vô cùng quen thuộc trong giới trẻ. …" at bounding box center [371, 158] width 322 height 92
drag, startPoint x: 375, startPoint y: 160, endPoint x: 375, endPoint y: 178, distance: 18.1
click at [375, 178] on p "Ngày nay, chuyện thả thính đã là một chuyện vô cùng quen thuộc trong giới trẻ. …" at bounding box center [371, 158] width 322 height 92
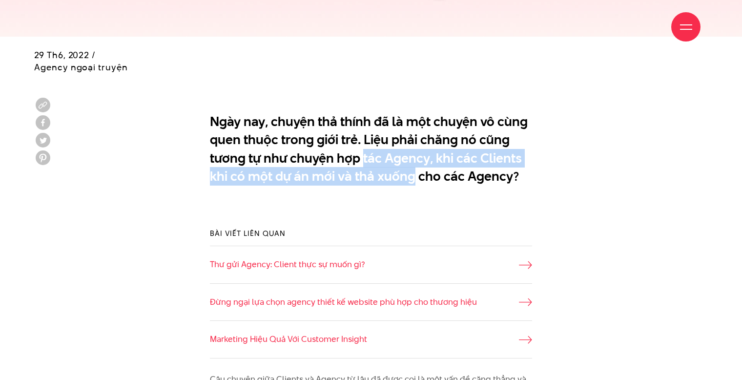
click at [375, 178] on p "Ngày nay, chuyện thả thính đã là một chuyện vô cùng quen thuộc trong giới trẻ. …" at bounding box center [371, 158] width 322 height 92
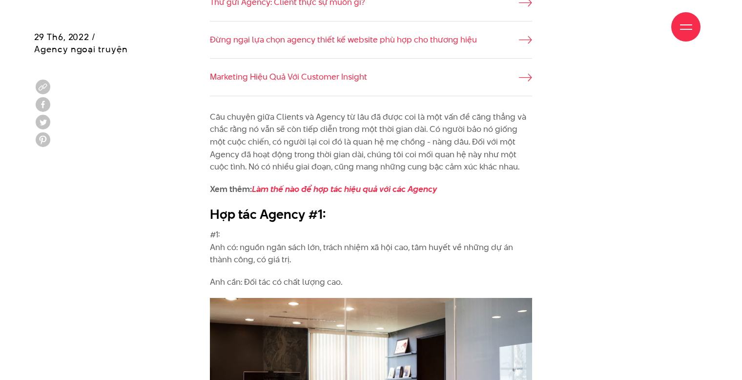
scroll to position [830, 0]
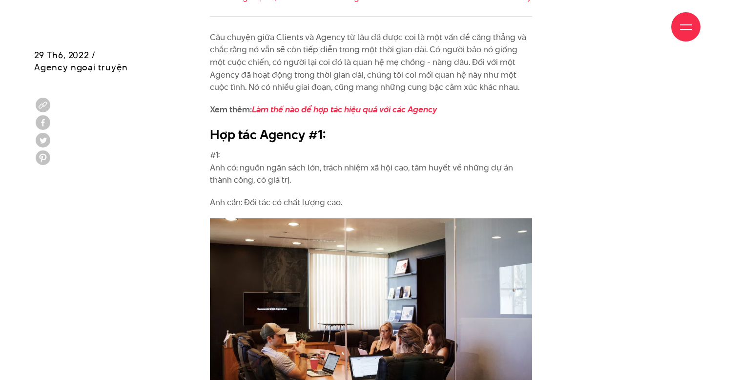
drag, startPoint x: 333, startPoint y: 33, endPoint x: 336, endPoint y: 48, distance: 14.9
click at [336, 48] on div "Giới thiệu Dự án Dịch vụ Góc nhìn Liên hệ" at bounding box center [371, 27] width 659 height 54
drag, startPoint x: 336, startPoint y: 48, endPoint x: 342, endPoint y: 33, distance: 16.4
click at [342, 33] on div "Giới thiệu Dự án Dịch vụ Góc nhìn Liên hệ" at bounding box center [371, 27] width 659 height 54
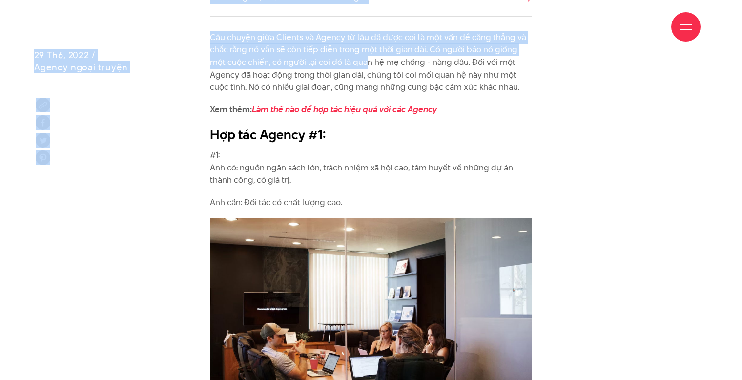
drag, startPoint x: 342, startPoint y: 33, endPoint x: 348, endPoint y: 62, distance: 29.4
click at [348, 62] on p "Câu chuyện giữa Clients và Agency từ lâu đã được coi là một vấn đề căng thẳng v…" at bounding box center [371, 62] width 322 height 63
drag, startPoint x: 348, startPoint y: 62, endPoint x: 352, endPoint y: 45, distance: 16.6
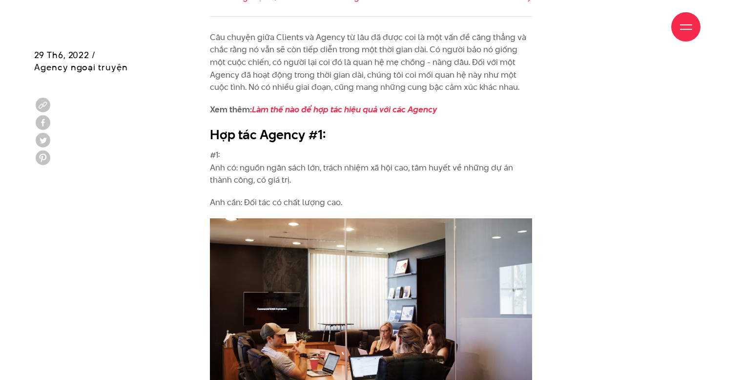
click at [352, 45] on div "Giới thiệu Dự án Dịch vụ Góc nhìn Liên hệ" at bounding box center [371, 27] width 659 height 54
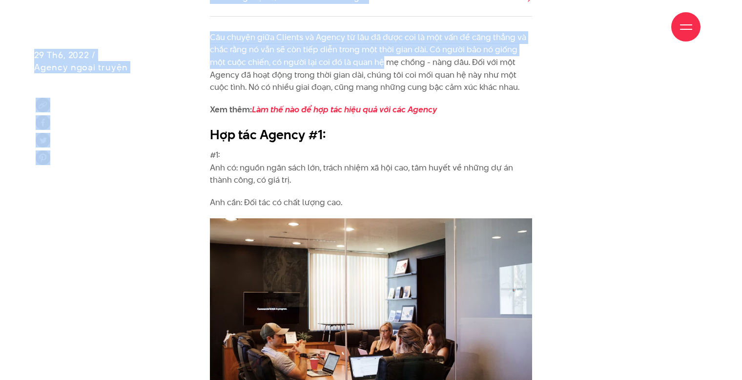
drag, startPoint x: 352, startPoint y: 45, endPoint x: 356, endPoint y: 64, distance: 19.4
click at [356, 64] on p "Câu chuyện giữa Clients và Agency từ lâu đã được coi là một vấn đề căng thẳng v…" at bounding box center [371, 62] width 322 height 63
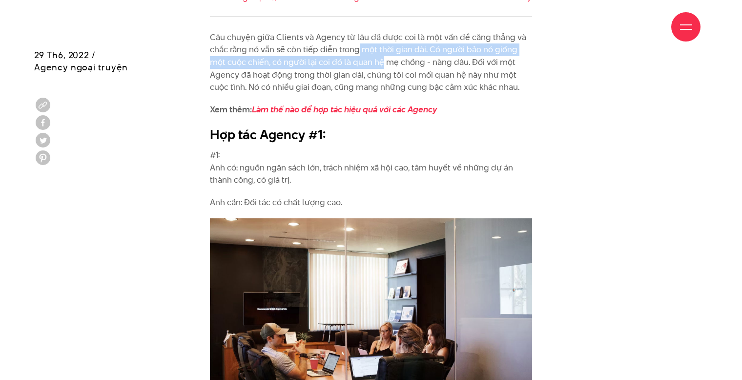
drag, startPoint x: 356, startPoint y: 64, endPoint x: 358, endPoint y: 54, distance: 10.7
click at [358, 54] on p "Câu chuyện giữa Clients và Agency từ lâu đã được coi là một vấn đề căng thẳng v…" at bounding box center [371, 62] width 322 height 63
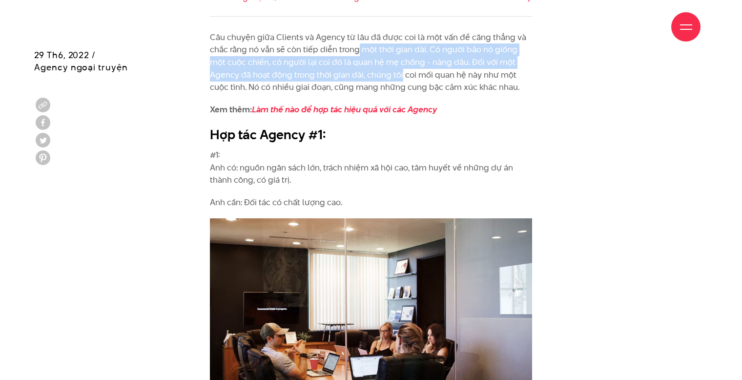
drag, startPoint x: 358, startPoint y: 54, endPoint x: 360, endPoint y: 75, distance: 20.6
click at [360, 75] on p "Câu chuyện giữa Clients và Agency từ lâu đã được coi là một vấn đề căng thẳng v…" at bounding box center [371, 62] width 322 height 63
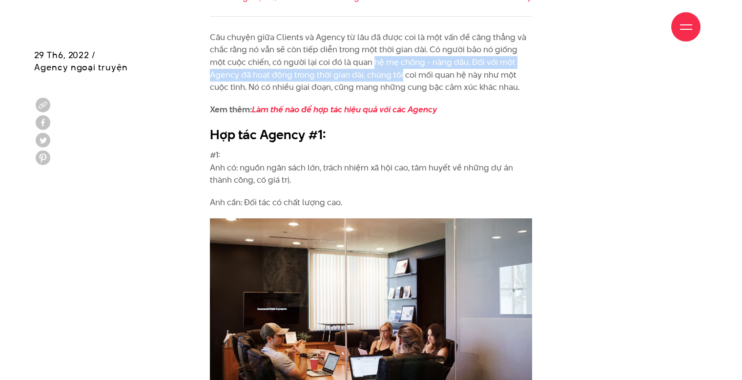
drag, startPoint x: 360, startPoint y: 75, endPoint x: 361, endPoint y: 62, distance: 13.2
click at [361, 62] on p "Câu chuyện giữa Clients và Agency từ lâu đã được coi là một vấn đề căng thẳng v…" at bounding box center [371, 62] width 322 height 63
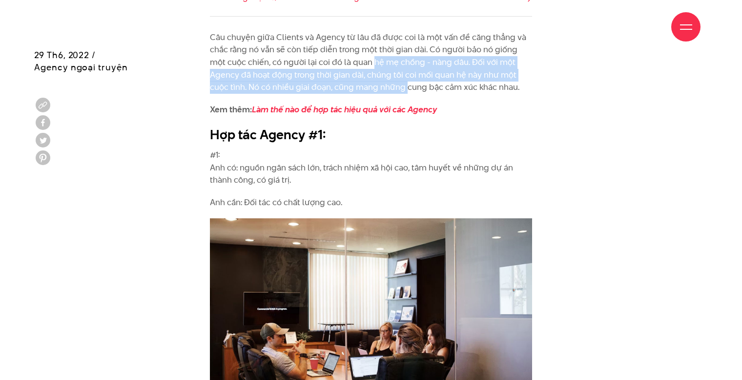
drag, startPoint x: 361, startPoint y: 62, endPoint x: 364, endPoint y: 86, distance: 24.6
click at [364, 86] on p "Câu chuyện giữa Clients và Agency từ lâu đã được coi là một vấn đề căng thẳng v…" at bounding box center [371, 62] width 322 height 63
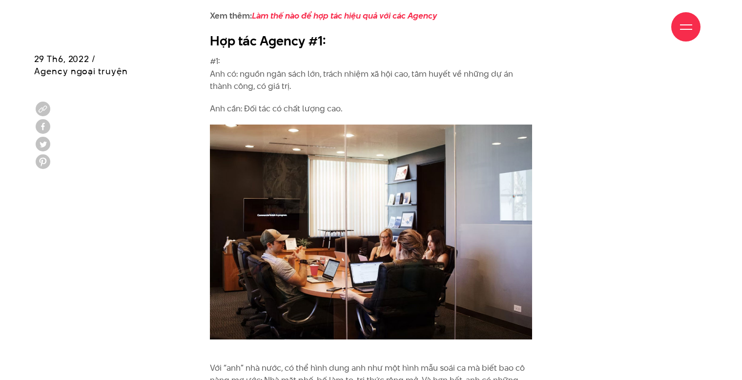
scroll to position [928, 0]
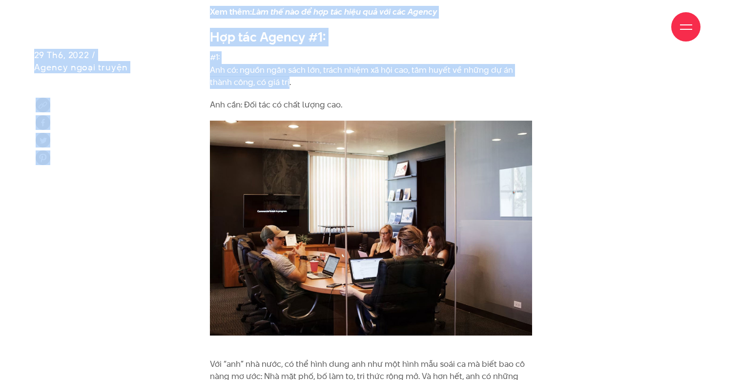
drag, startPoint x: 266, startPoint y: 38, endPoint x: 286, endPoint y: 85, distance: 51.9
click at [286, 85] on p "#1: Anh có: nguồn ngân sách lớn, trách nhiệm xã hội cao, tâm huyết về những dự …" at bounding box center [371, 70] width 322 height 38
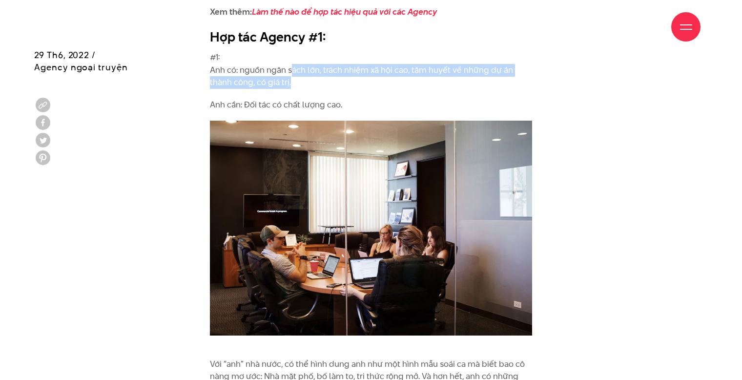
drag, startPoint x: 286, startPoint y: 85, endPoint x: 289, endPoint y: 73, distance: 12.5
click at [289, 73] on p "#1: Anh có: nguồn ngân sách lớn, trách nhiệm xã hội cao, tâm huyết về những dự …" at bounding box center [371, 70] width 322 height 38
drag, startPoint x: 289, startPoint y: 73, endPoint x: 291, endPoint y: 84, distance: 11.0
click at [291, 84] on p "#1: Anh có: nguồn ngân sách lớn, trách nhiệm xã hội cao, tâm huyết về những dự …" at bounding box center [371, 70] width 322 height 38
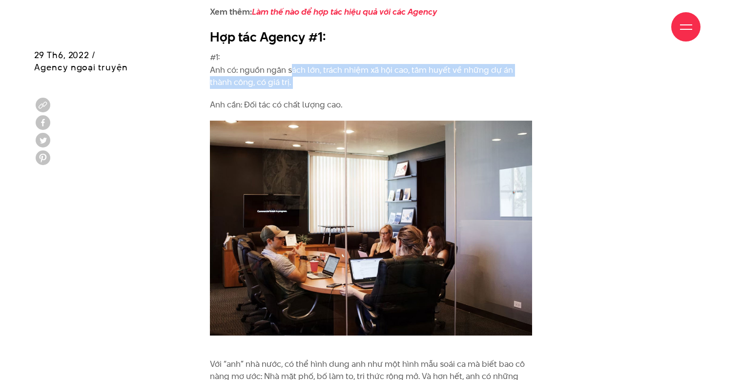
click at [291, 84] on p "#1: Anh có: nguồn ngân sách lớn, trách nhiệm xã hội cao, tâm huyết về những dự …" at bounding box center [371, 70] width 322 height 38
drag, startPoint x: 291, startPoint y: 84, endPoint x: 293, endPoint y: 74, distance: 10.4
click at [293, 74] on p "#1: Anh có: nguồn ngân sách lớn, trách nhiệm xã hội cao, tâm huyết về những dự …" at bounding box center [371, 70] width 322 height 38
drag, startPoint x: 293, startPoint y: 74, endPoint x: 295, endPoint y: 85, distance: 11.9
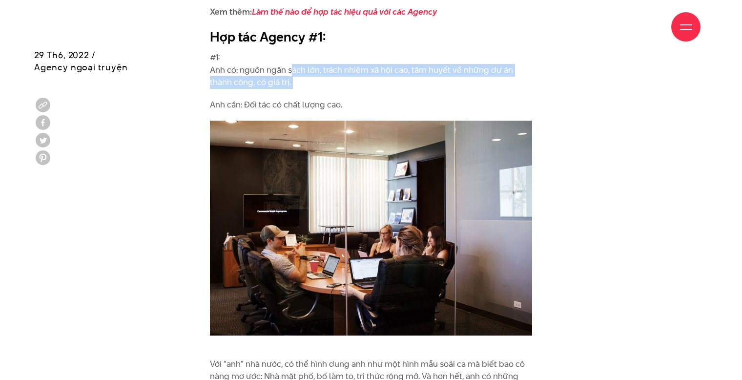
click at [295, 85] on p "#1: Anh có: nguồn ngân sách lớn, trách nhiệm xã hội cao, tâm huyết về những dự …" at bounding box center [371, 70] width 322 height 38
drag, startPoint x: 295, startPoint y: 85, endPoint x: 295, endPoint y: 74, distance: 11.8
click at [295, 74] on p "#1: Anh có: nguồn ngân sách lớn, trách nhiệm xã hội cao, tâm huyết về những dự …" at bounding box center [371, 70] width 322 height 38
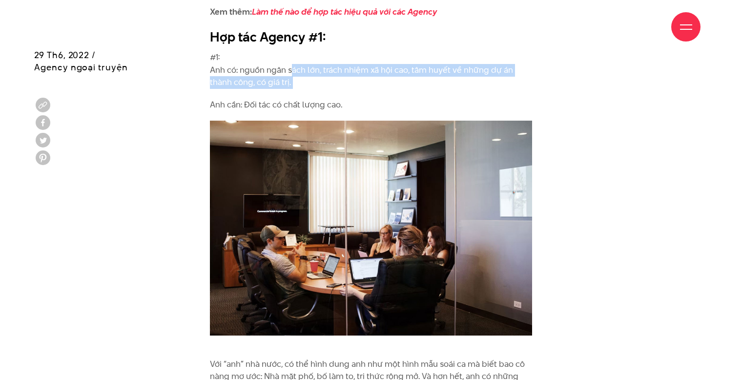
drag, startPoint x: 295, startPoint y: 74, endPoint x: 297, endPoint y: 84, distance: 9.9
click at [297, 84] on p "#1: Anh có: nguồn ngân sách lớn, trách nhiệm xã hội cao, tâm huyết về những dự …" at bounding box center [371, 70] width 322 height 38
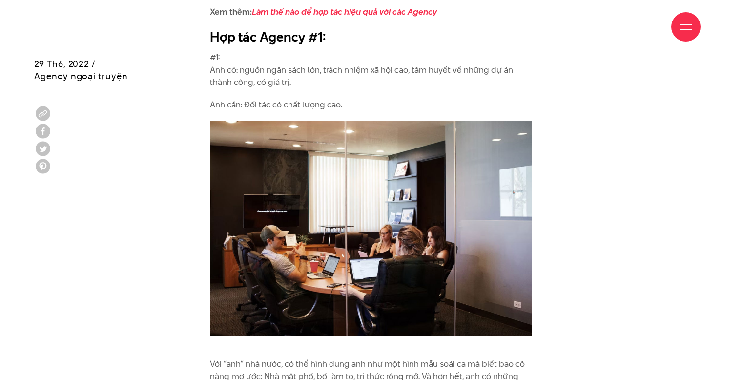
scroll to position [1172, 0]
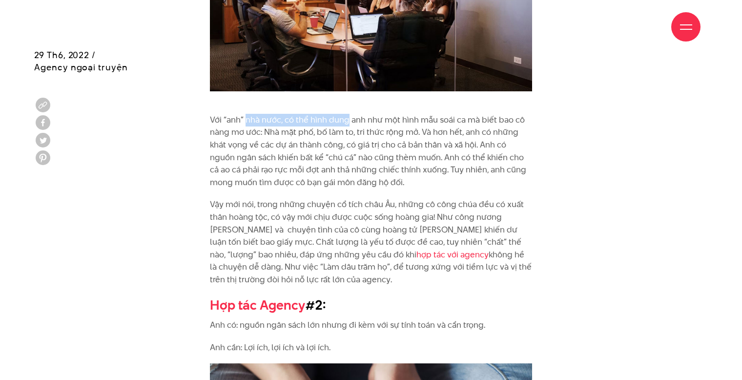
drag, startPoint x: 246, startPoint y: 117, endPoint x: 348, endPoint y: 126, distance: 101.9
click at [348, 126] on p "Với “anh” nhà nước, có thể hình dung anh như một hình mẫu soái ca mà biết bao c…" at bounding box center [371, 151] width 322 height 75
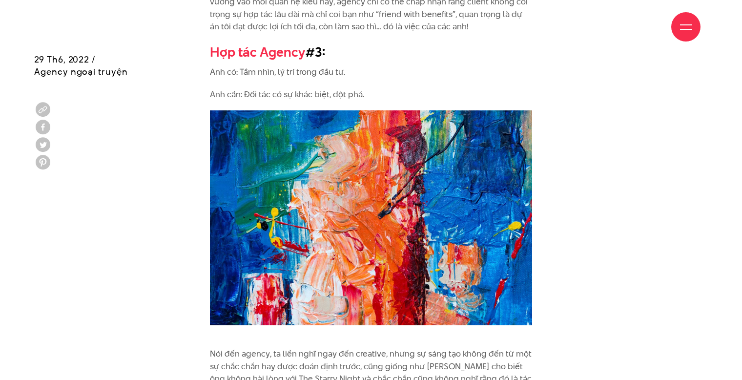
scroll to position [1954, 0]
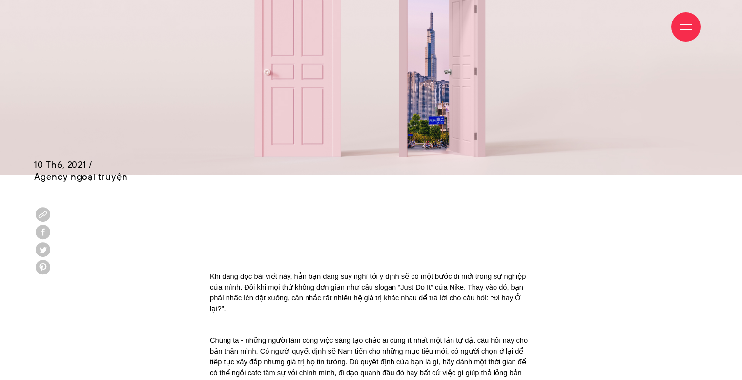
scroll to position [586, 0]
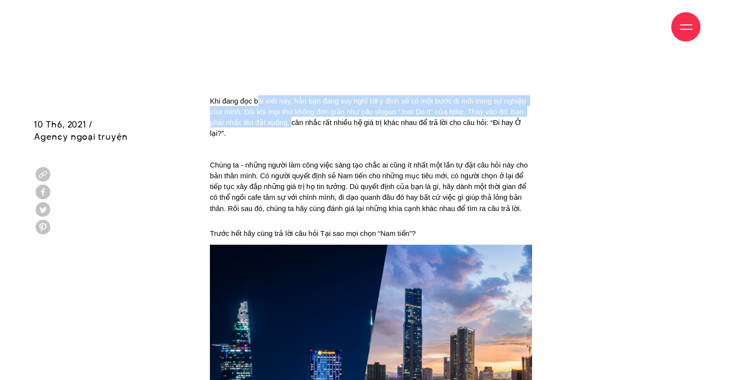
drag, startPoint x: 258, startPoint y: 54, endPoint x: 291, endPoint y: 73, distance: 37.9
click at [291, 97] on span "Khi đang đọc bài viết này, hẳn bạn đang suy nghĩ tới ý định sẽ có một bước đi m…" at bounding box center [369, 117] width 318 height 41
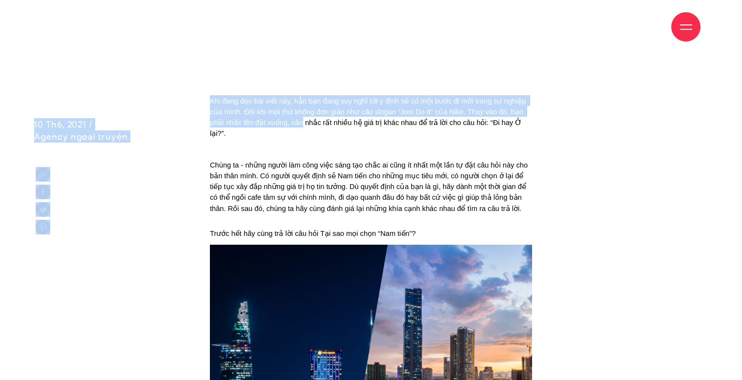
drag, startPoint x: 291, startPoint y: 73, endPoint x: 311, endPoint y: 51, distance: 30.1
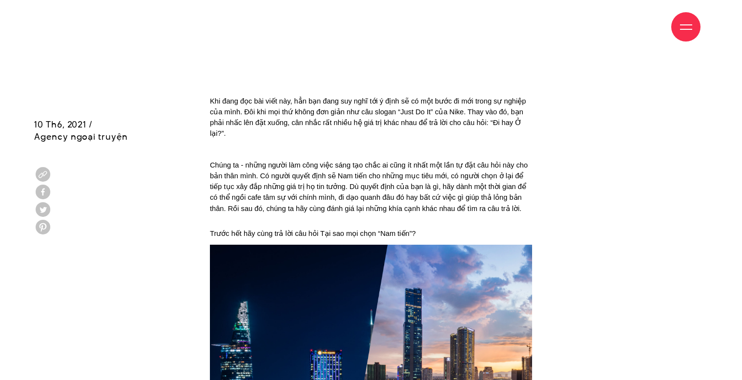
click at [311, 51] on div "Giới thiệu Dự án Dịch vụ Góc nhìn Liên hệ" at bounding box center [371, 27] width 659 height 54
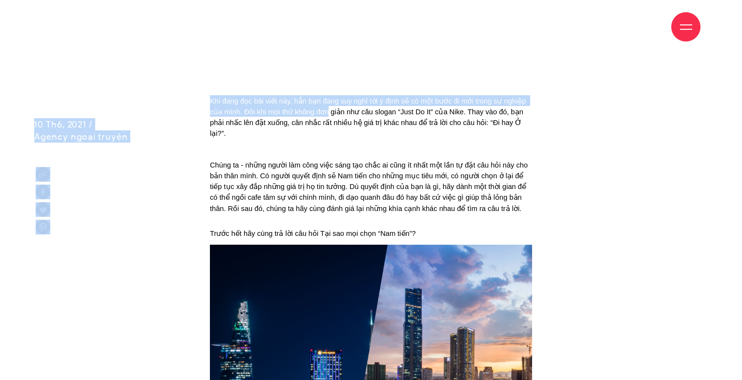
drag, startPoint x: 311, startPoint y: 51, endPoint x: 317, endPoint y: 66, distance: 16.7
click at [317, 97] on span "Khi đang đọc bài viết này, hẳn bạn đang suy nghĩ tới ý định sẽ có một bước đi m…" at bounding box center [369, 117] width 318 height 41
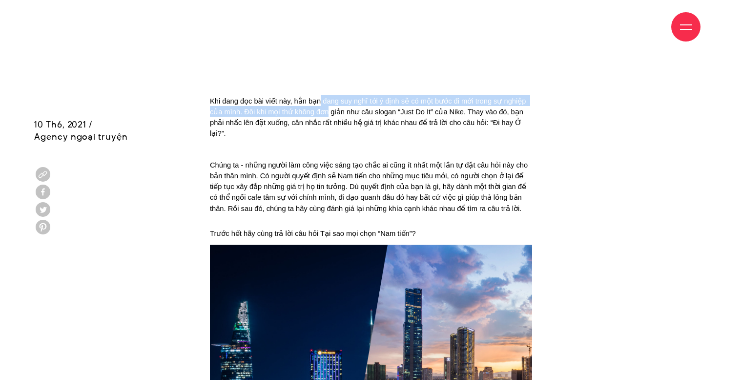
drag, startPoint x: 317, startPoint y: 66, endPoint x: 318, endPoint y: 54, distance: 12.2
click at [318, 97] on span "Khi đang đọc bài viết này, hẳn bạn đang suy nghĩ tới ý định sẽ có một bước đi m…" at bounding box center [369, 117] width 318 height 41
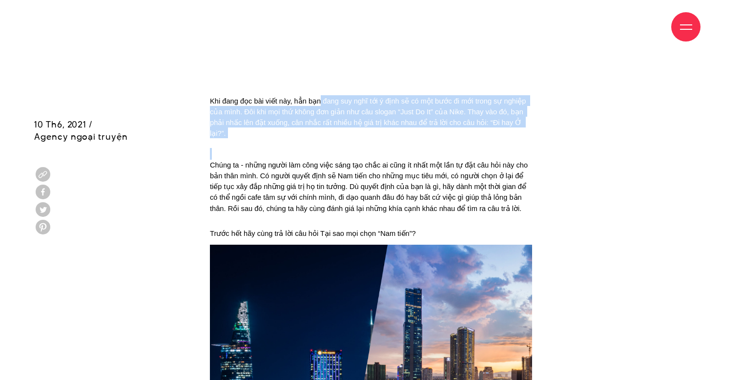
drag, startPoint x: 318, startPoint y: 54, endPoint x: 327, endPoint y: 84, distance: 31.7
click at [327, 95] on p "Khi đang đọc bài viết này, hẳn bạn đang suy nghĩ tới ý định sẽ có một bước đi m…" at bounding box center [371, 116] width 322 height 43
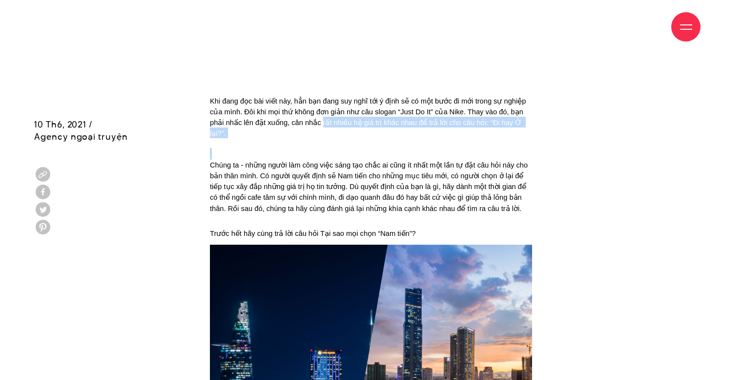
drag, startPoint x: 327, startPoint y: 84, endPoint x: 326, endPoint y: 74, distance: 10.4
click at [326, 95] on p "Khi đang đọc bài viết này, hẳn bạn đang suy nghĩ tới ý định sẽ có một bước đi m…" at bounding box center [371, 116] width 322 height 43
click at [326, 97] on span "Khi đang đọc bài viết này, hẳn bạn đang suy nghĩ tới ý định sẽ có một bước đi m…" at bounding box center [369, 117] width 318 height 41
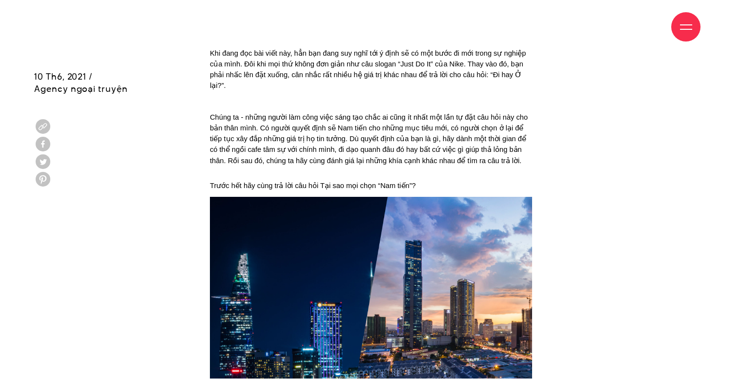
scroll to position [684, 0]
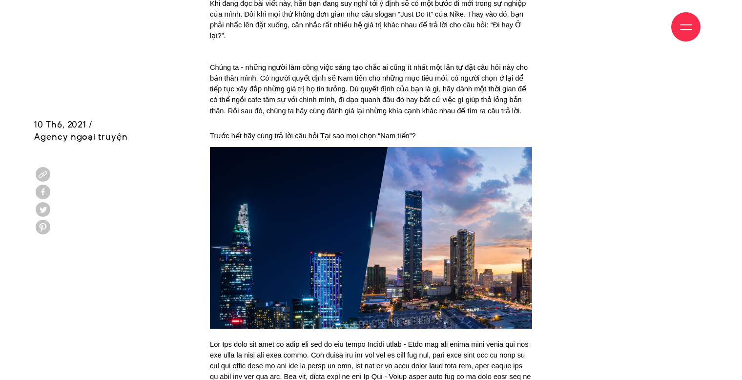
drag, startPoint x: 319, startPoint y: 17, endPoint x: 328, endPoint y: 47, distance: 31.7
click at [328, 47] on div "Giới thiệu Dự án Dịch vụ Góc nhìn Liên hệ" at bounding box center [371, 27] width 659 height 54
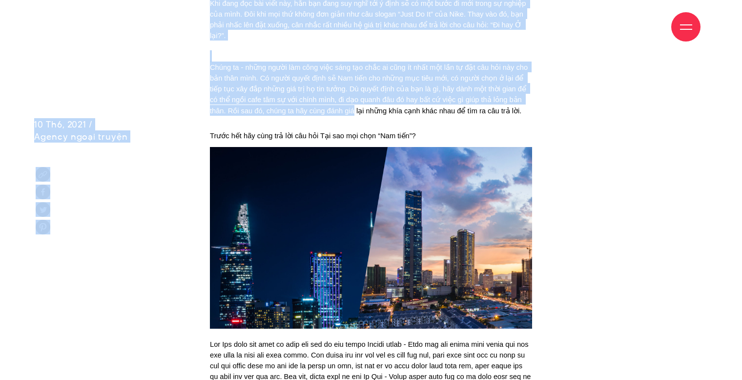
drag, startPoint x: 328, startPoint y: 47, endPoint x: 336, endPoint y: 63, distance: 17.7
click at [336, 63] on span "Chúng ta - những người làm công việc sáng tạo chắc ai cũng ít nhất một lần tự đ…" at bounding box center [370, 88] width 320 height 51
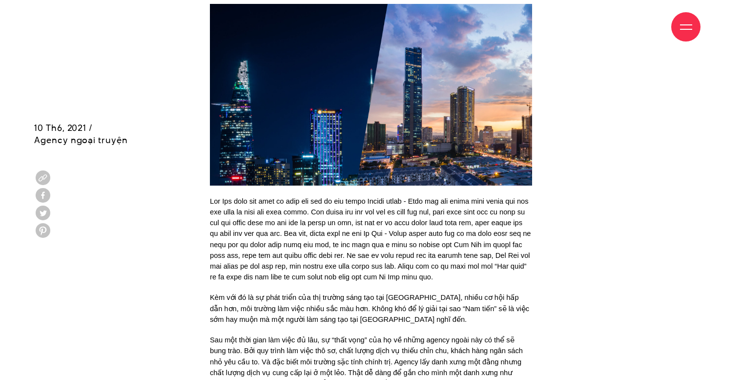
scroll to position [830, 0]
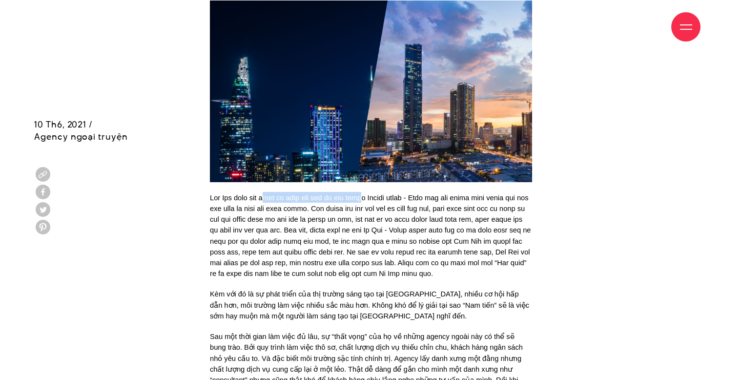
drag, startPoint x: 270, startPoint y: 154, endPoint x: 383, endPoint y: 155, distance: 113.3
click at [383, 194] on span at bounding box center [371, 236] width 323 height 84
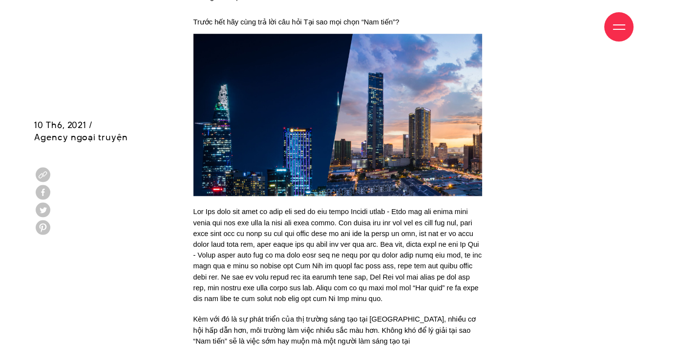
scroll to position [919, 0]
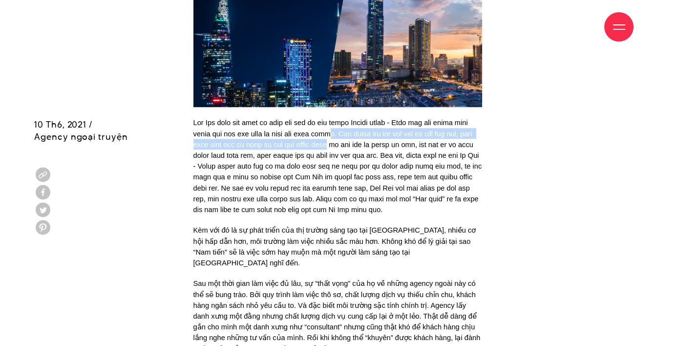
drag, startPoint x: 356, startPoint y: 88, endPoint x: 374, endPoint y: 99, distance: 21.0
click at [374, 119] on span at bounding box center [338, 166] width 291 height 95
drag, startPoint x: 374, startPoint y: 99, endPoint x: 375, endPoint y: 88, distance: 10.8
click at [375, 119] on span at bounding box center [338, 166] width 291 height 95
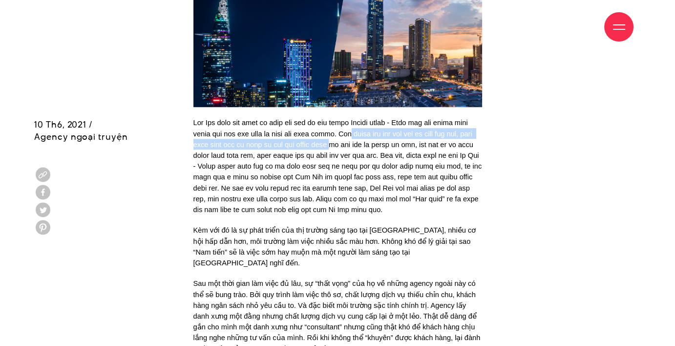
click at [375, 119] on span at bounding box center [338, 166] width 291 height 95
drag, startPoint x: 375, startPoint y: 88, endPoint x: 375, endPoint y: 105, distance: 16.6
click at [375, 117] on p at bounding box center [337, 166] width 289 height 98
drag, startPoint x: 375, startPoint y: 105, endPoint x: 377, endPoint y: 89, distance: 15.8
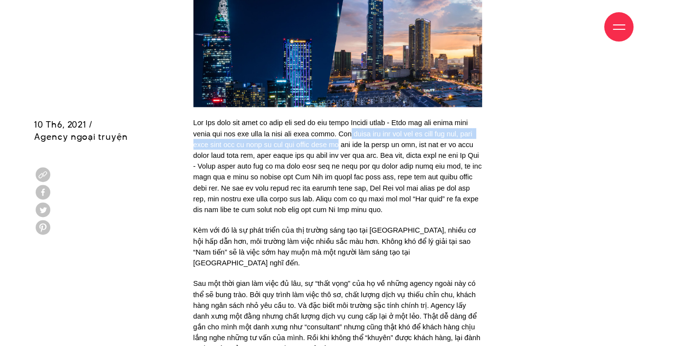
click at [377, 117] on p at bounding box center [337, 166] width 289 height 98
click at [377, 119] on span at bounding box center [338, 166] width 291 height 95
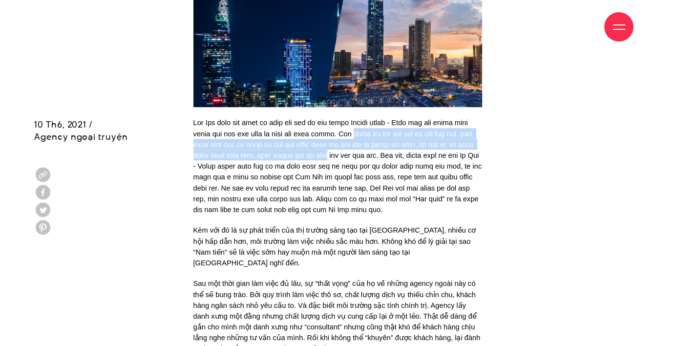
drag, startPoint x: 377, startPoint y: 89, endPoint x: 376, endPoint y: 116, distance: 26.4
click at [376, 117] on p at bounding box center [337, 166] width 289 height 98
drag, startPoint x: 376, startPoint y: 116, endPoint x: 369, endPoint y: 88, distance: 28.1
click at [369, 117] on p at bounding box center [337, 166] width 289 height 98
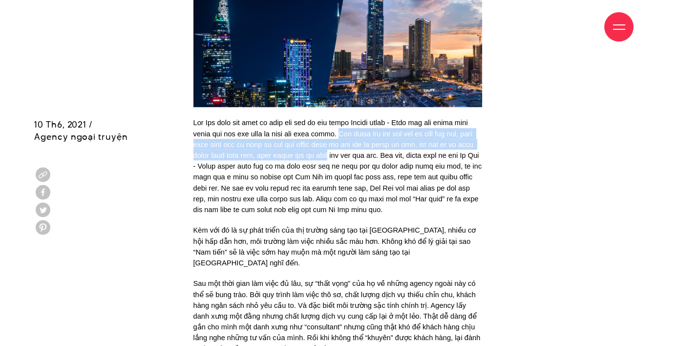
click at [369, 119] on span at bounding box center [338, 166] width 291 height 95
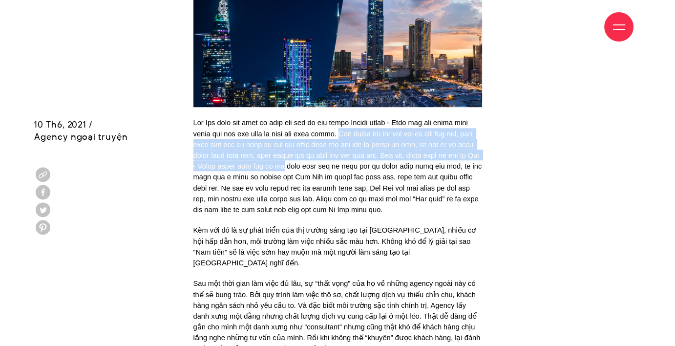
drag, startPoint x: 369, startPoint y: 88, endPoint x: 368, endPoint y: 117, distance: 28.8
click at [368, 119] on span at bounding box center [338, 166] width 291 height 95
drag, startPoint x: 368, startPoint y: 117, endPoint x: 365, endPoint y: 87, distance: 30.4
click at [365, 119] on span at bounding box center [338, 166] width 291 height 95
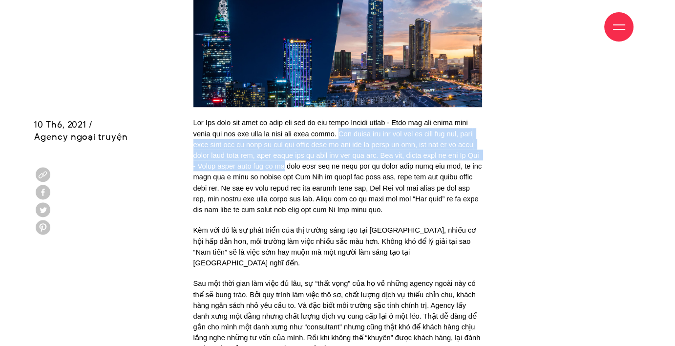
click at [365, 119] on span at bounding box center [338, 166] width 291 height 95
drag, startPoint x: 365, startPoint y: 87, endPoint x: 431, endPoint y: 113, distance: 70.6
click at [431, 119] on span at bounding box center [338, 166] width 291 height 95
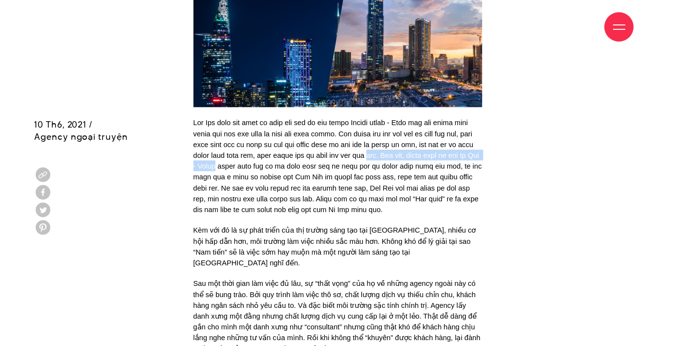
drag, startPoint x: 431, startPoint y: 113, endPoint x: 286, endPoint y: 122, distance: 144.8
click at [286, 122] on span at bounding box center [338, 166] width 291 height 95
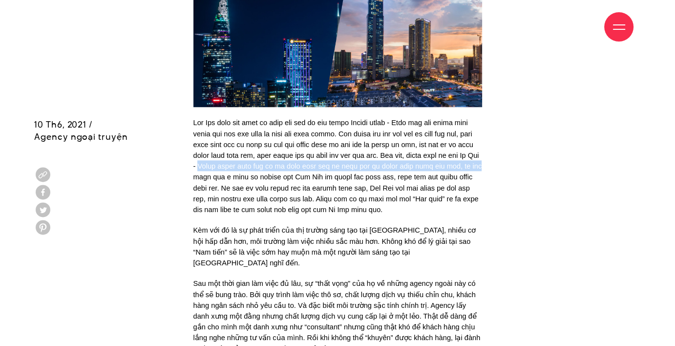
drag, startPoint x: 286, startPoint y: 122, endPoint x: 291, endPoint y: 135, distance: 14.5
click at [291, 135] on span at bounding box center [338, 166] width 291 height 95
drag, startPoint x: 291, startPoint y: 135, endPoint x: 291, endPoint y: 121, distance: 14.2
click at [291, 121] on span at bounding box center [338, 166] width 291 height 95
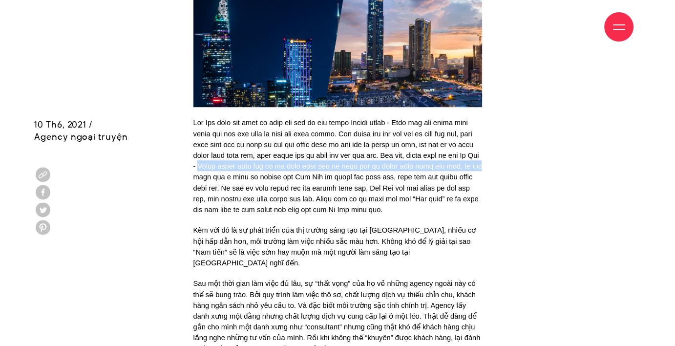
click at [291, 121] on span at bounding box center [338, 166] width 291 height 95
drag, startPoint x: 291, startPoint y: 121, endPoint x: 400, endPoint y: 131, distance: 109.4
click at [400, 131] on span at bounding box center [338, 166] width 291 height 95
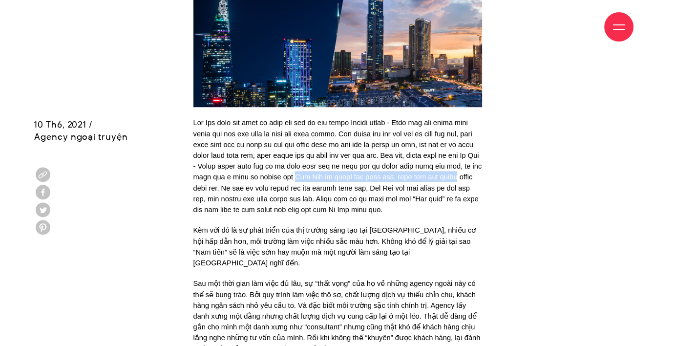
drag, startPoint x: 400, startPoint y: 131, endPoint x: 250, endPoint y: 148, distance: 151.0
click at [250, 148] on span at bounding box center [338, 166] width 291 height 95
drag, startPoint x: 250, startPoint y: 148, endPoint x: 325, endPoint y: 143, distance: 75.4
click at [325, 143] on span at bounding box center [338, 166] width 291 height 95
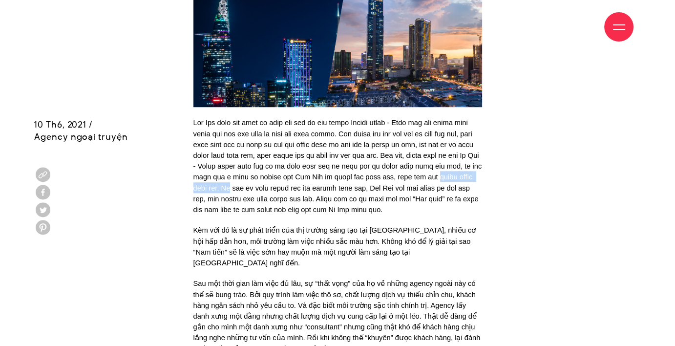
click at [325, 143] on span at bounding box center [338, 166] width 291 height 95
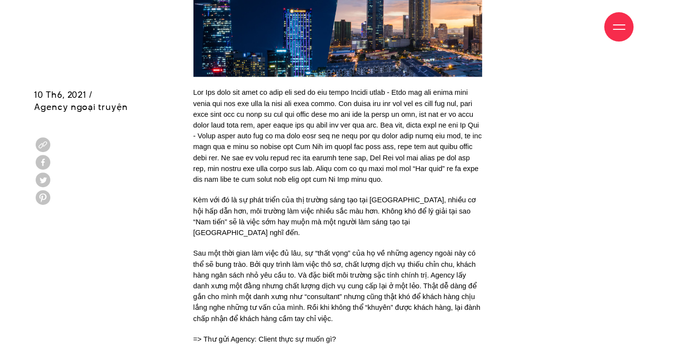
scroll to position [1052, 0]
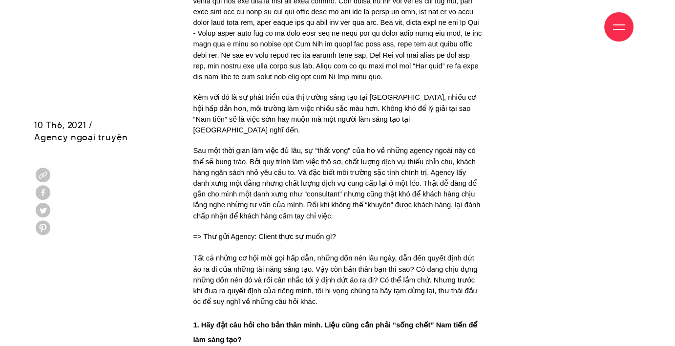
drag, startPoint x: 261, startPoint y: 33, endPoint x: 277, endPoint y: 43, distance: 18.7
click at [277, 43] on div "Giới thiệu Dự án Dịch vụ Góc nhìn Liên hệ" at bounding box center [338, 27] width 592 height 54
drag, startPoint x: 277, startPoint y: 43, endPoint x: 264, endPoint y: 30, distance: 18.6
click at [264, 30] on div "Giới thiệu Dự án Dịch vụ Góc nhìn Liên hệ" at bounding box center [338, 27] width 592 height 54
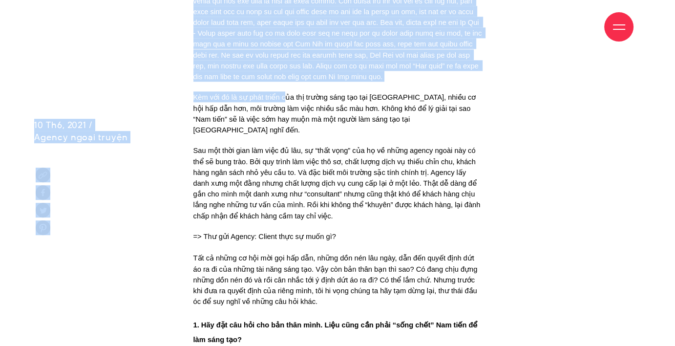
drag, startPoint x: 264, startPoint y: 30, endPoint x: 284, endPoint y: 58, distance: 33.9
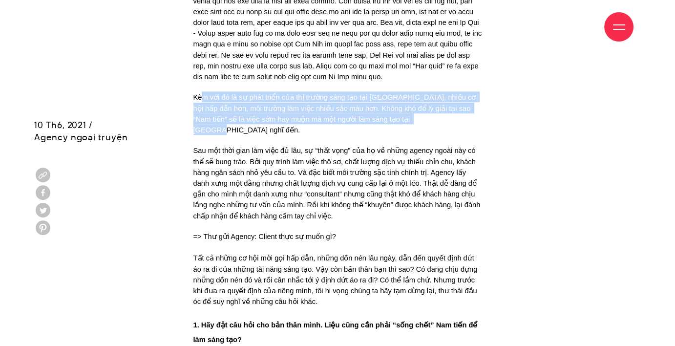
drag, startPoint x: 204, startPoint y: 63, endPoint x: 406, endPoint y: 84, distance: 202.8
click at [406, 91] on p "Kèm với đó là sự phát triển của thị trường sáng tạo tại Sài Gòn, nhiều cơ hội h…" at bounding box center [337, 112] width 289 height 43
drag, startPoint x: 406, startPoint y: 84, endPoint x: 198, endPoint y: 64, distance: 208.6
click at [198, 91] on p "Kèm với đó là sự phát triển của thị trường sáng tạo tại Sài Gòn, nhiều cơ hội h…" at bounding box center [337, 112] width 289 height 43
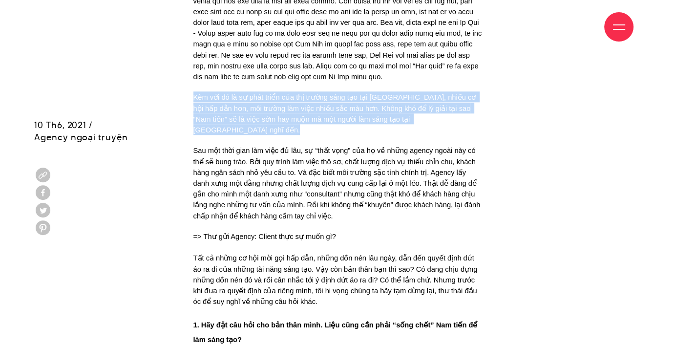
click at [198, 93] on span "Kèm với đó là sự phát triển của thị trường sáng tạo tại Sài Gòn, nhiều cơ hội h…" at bounding box center [335, 113] width 285 height 41
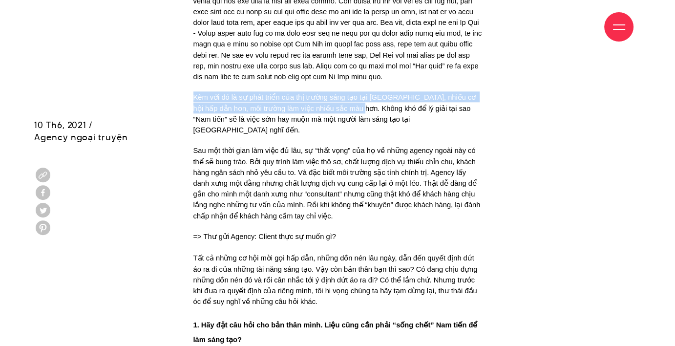
drag, startPoint x: 198, startPoint y: 64, endPoint x: 324, endPoint y: 73, distance: 125.9
click at [324, 93] on span "Kèm với đó là sự phát triển của thị trường sáng tạo tại Sài Gòn, nhiều cơ hội h…" at bounding box center [335, 113] width 285 height 41
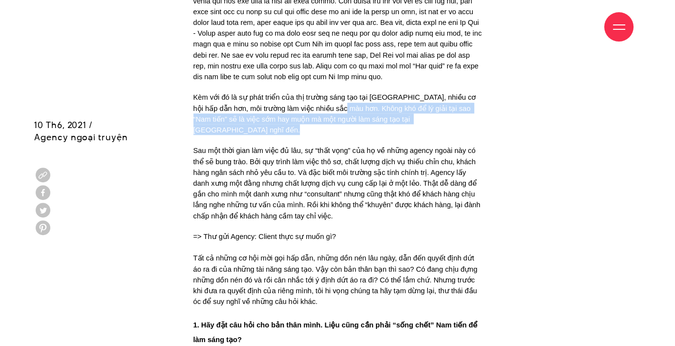
drag
click at [417, 91] on p "Kèm với đó là sự phát triển của thị trường sáng tạo tại Sài Gòn, nhiều cơ hội h…" at bounding box center [337, 112] width 289 height 43
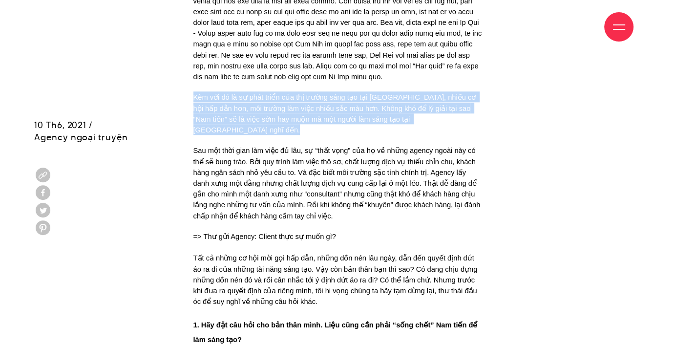
click at [203, 91] on p "Kèm với đó là sự phát triển của thị trường sáng tạo tại Sài Gòn, nhiều cơ hội h…" at bounding box center [337, 112] width 289 height 43
click at [202, 93] on span "Kèm với đó là sự phát triển của thị trường sáng tạo tại Sài Gòn, nhiều cơ hội h…" at bounding box center [335, 113] width 285 height 41
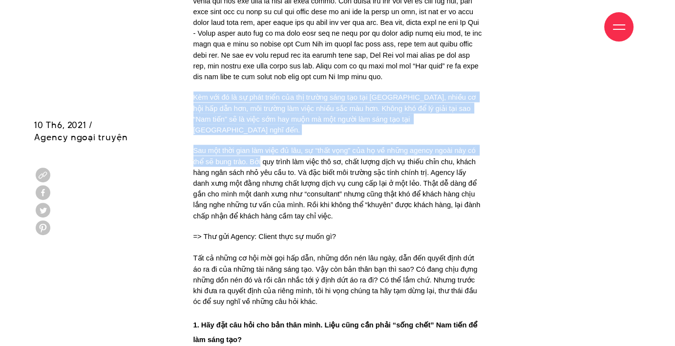
click at [258, 145] on p "Sau một thời gian làm việc đủ lâu, sự “thất vọng” của họ về những agency ngoài …" at bounding box center [337, 183] width 289 height 76
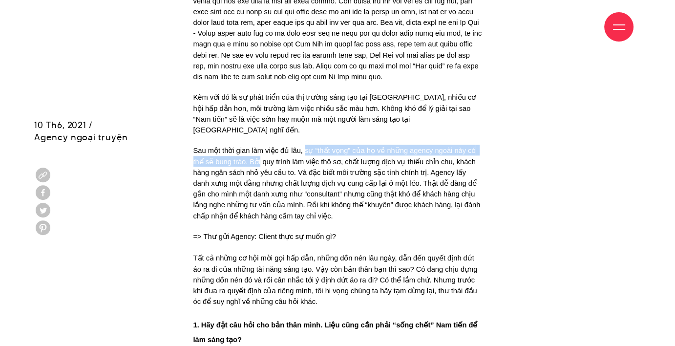
click at [304, 147] on span "Sau một thời gian làm việc đủ lâu, sự “thất vọng” của họ về những agency ngoài …" at bounding box center [337, 183] width 289 height 73
click at [322, 147] on span "Sau một thời gian làm việc đủ lâu, sự “thất vọng” của họ về những agency ngoài …" at bounding box center [337, 183] width 289 height 73
click at [201, 147] on span "Sau một thời gian làm việc đủ lâu, sự “thất vọng” của họ về những agency ngoài …" at bounding box center [337, 183] width 289 height 73
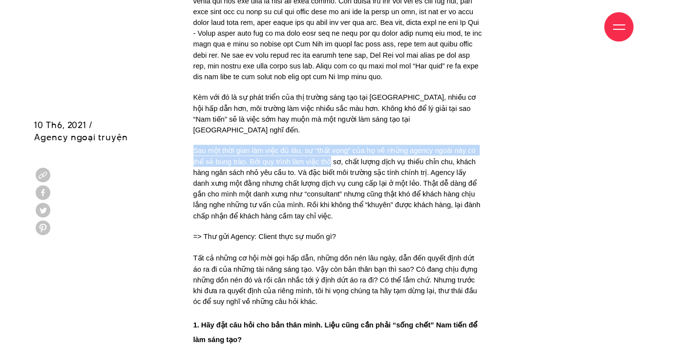
click at [201, 147] on span "Sau một thời gian làm việc đủ lâu, sự “thất vọng” của họ về những agency ngoài …" at bounding box center [337, 183] width 289 height 73
click at [334, 147] on span "Sau một thời gian làm việc đủ lâu, sự “thất vọng” của họ về những agency ngoài …" at bounding box center [337, 183] width 289 height 73
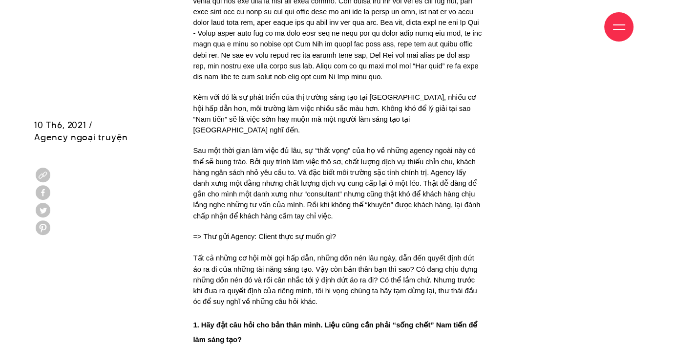
click at [345, 147] on span "Sau một thời gian làm việc đủ lâu, sự “thất vọng” của họ về những agency ngoài …" at bounding box center [337, 183] width 289 height 73
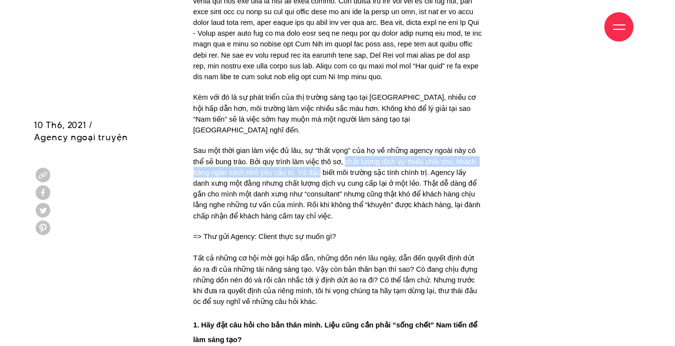
click at [313, 147] on span "Sau một thời gian làm việc đủ lâu, sự “thất vọng” của họ về những agency ngoài …" at bounding box center [337, 183] width 289 height 73
click at [311, 147] on span "Sau một thời gian làm việc đủ lâu, sự “thất vọng” của họ về những agency ngoài …" at bounding box center [337, 183] width 289 height 73
click at [307, 147] on span "Sau một thời gian làm việc đủ lâu, sự “thất vọng” của họ về những agency ngoài …" at bounding box center [337, 183] width 289 height 73
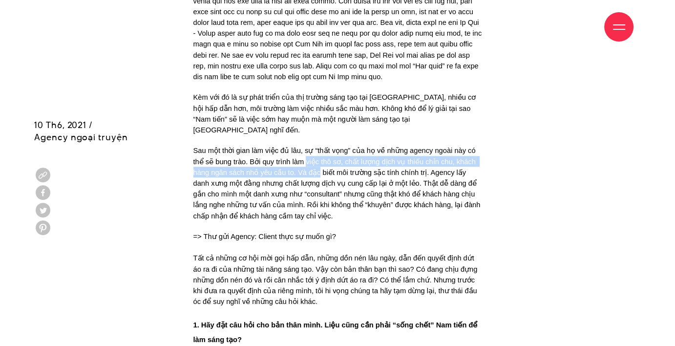
click at [307, 147] on span "Sau một thời gian làm việc đủ lâu, sự “thất vọng” của họ về những agency ngoài …" at bounding box center [337, 183] width 289 height 73
click at [414, 147] on span "Sau một thời gian làm việc đủ lâu, sự “thất vọng” của họ về những agency ngoài …" at bounding box center [337, 183] width 289 height 73
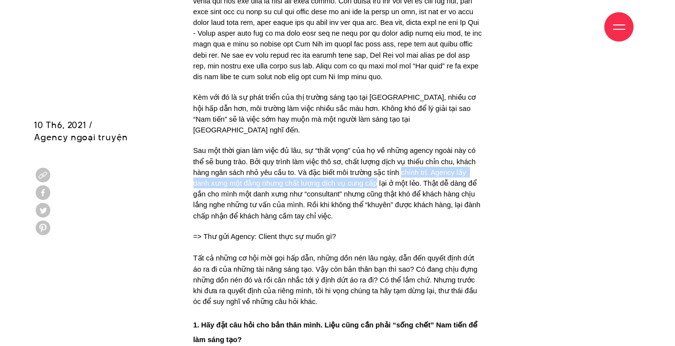
click at [345, 147] on span "Sau một thời gian làm việc đủ lâu, sự “thất vọng” của họ về những agency ngoài …" at bounding box center [337, 183] width 289 height 73
click at [430, 147] on span "Sau một thời gian làm việc đủ lâu, sự “thất vọng” của họ về những agency ngoài …" at bounding box center [337, 183] width 289 height 73
click at [396, 147] on span "Sau một thời gian làm việc đủ lâu, sự “thất vọng” của họ về những agency ngoài …" at bounding box center [337, 183] width 289 height 73
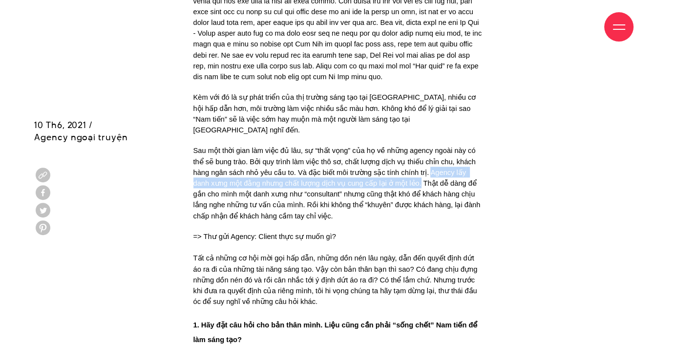
click at [396, 147] on span "Sau một thời gian làm việc đủ lâu, sự “thất vọng” của họ về những agency ngoài …" at bounding box center [337, 183] width 289 height 73
click at [438, 147] on span "Sau một thời gian làm việc đủ lâu, sự “thất vọng” của họ về những agency ngoài …" at bounding box center [337, 183] width 289 height 73
click at [437, 147] on span "Sau một thời gian làm việc đủ lâu, sự “thất vọng” của họ về những agency ngoài …" at bounding box center [337, 183] width 289 height 73
click at [472, 147] on span "Sau một thời gian làm việc đủ lâu, sự “thất vọng” của họ về những agency ngoài …" at bounding box center [337, 183] width 289 height 73
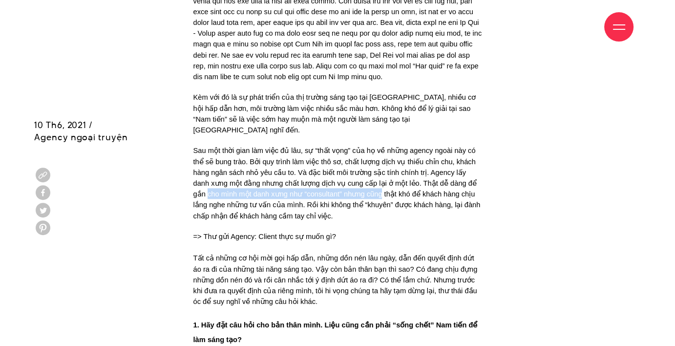
click at [350, 152] on span "Sau một thời gian làm việc đủ lâu, sự “thất vọng” của họ về những agency ngoài …" at bounding box center [337, 183] width 289 height 73
click at [349, 151] on span "Sau một thời gian làm việc đủ lâu, sự “thất vọng” của họ về những agency ngoài …" at bounding box center [337, 183] width 289 height 73
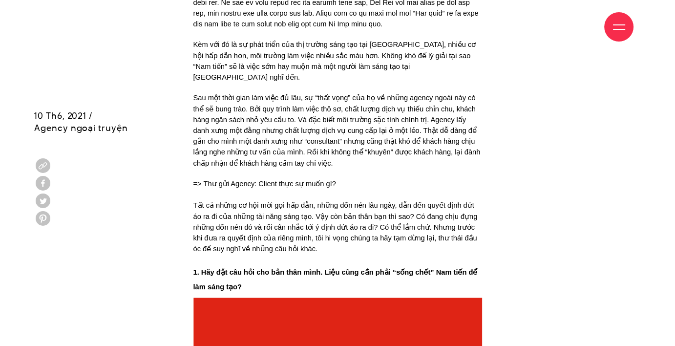
scroll to position [1141, 0]
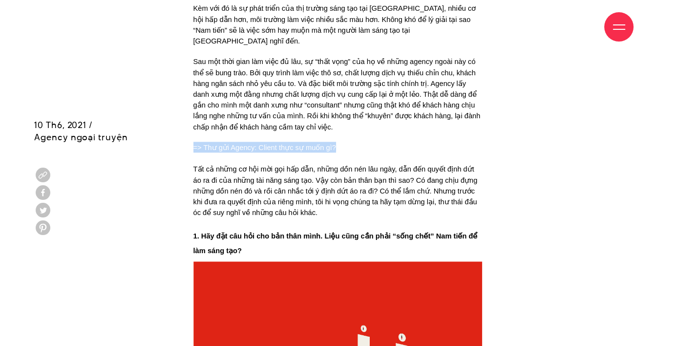
click at [372, 142] on p "=> Thư gửi Agency: Client thực sự muốn gì? Tất cả những cơ hội mời gọi hấp dẫn,…" at bounding box center [337, 180] width 289 height 76
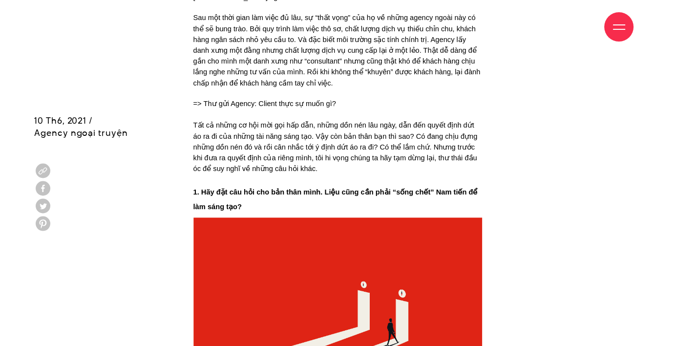
scroll to position [1185, 0]
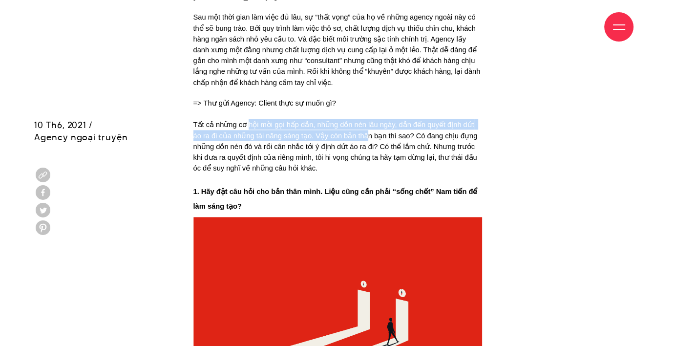
click at [358, 121] on span "Tất cả những cơ hội mời gọi hấp dẫn, những dồn nén lâu ngày, dẫn đến quyết định…" at bounding box center [336, 146] width 286 height 51
click at [339, 121] on span "Tất cả những cơ hội mời gọi hấp dẫn, những dồn nén lâu ngày, dẫn đến quyết định…" at bounding box center [336, 146] width 286 height 51
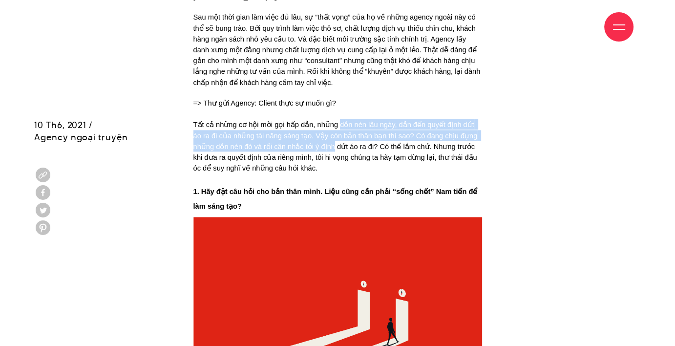
click at [330, 119] on span "Tất cả những cơ hội mời gọi hấp dẫn, những dồn nén lâu ngày, dẫn đến quyết định…" at bounding box center [336, 146] width 286 height 54
click at [324, 119] on span "Tất cả những cơ hội mời gọi hấp dẫn, những dồn nén lâu ngày, dẫn đến quyết định…" at bounding box center [336, 146] width 286 height 54
click at [324, 121] on span "Tất cả những cơ hội mời gọi hấp dẫn, những dồn nén lâu ngày, dẫn đến quyết định…" at bounding box center [336, 146] width 286 height 51
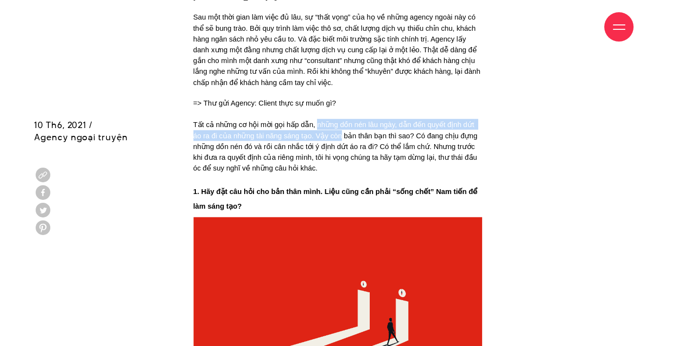
click at [322, 121] on span "Tất cả những cơ hội mời gọi hấp dẫn, những dồn nén lâu ngày, dẫn đến quyết định…" at bounding box center [336, 146] width 286 height 51
click at [319, 121] on span "Tất cả những cơ hội mời gọi hấp dẫn, những dồn nén lâu ngày, dẫn đến quyết định…" at bounding box center [336, 146] width 286 height 51
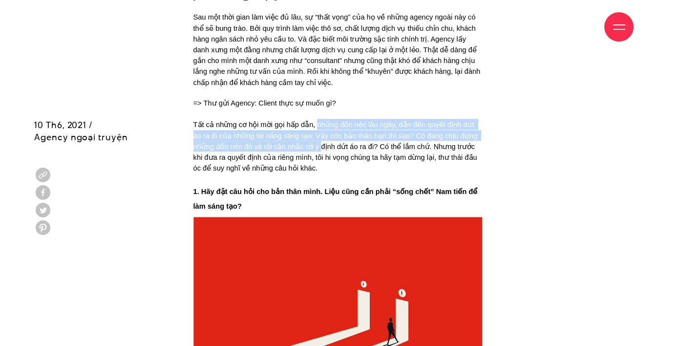
click at [318, 121] on span "Tất cả những cơ hội mời gọi hấp dẫn, những dồn nén lâu ngày, dẫn đến quyết định…" at bounding box center [336, 146] width 286 height 51
click at [315, 121] on span "Tất cả những cơ hội mời gọi hấp dẫn, những dồn nén lâu ngày, dẫn đến quyết định…" at bounding box center [336, 146] width 286 height 51
click at [318, 121] on span "Tất cả những cơ hội mời gọi hấp dẫn, những dồn nén lâu ngày, dẫn đến quyết định…" at bounding box center [336, 146] width 286 height 51
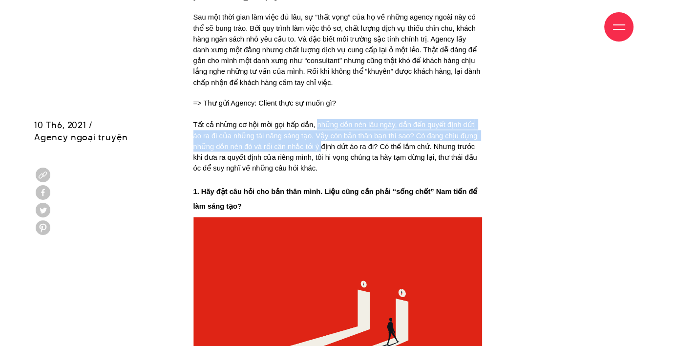
click at [318, 121] on span "Tất cả những cơ hội mời gọi hấp dẫn, những dồn nén lâu ngày, dẫn đến quyết định…" at bounding box center [336, 146] width 286 height 51
click at [317, 119] on span "Tất cả những cơ hội mời gọi hấp dẫn, những dồn nén lâu ngày, dẫn đến quyết định…" at bounding box center [336, 146] width 286 height 54
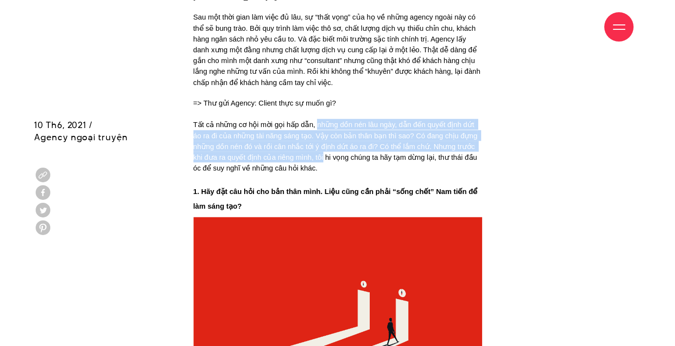
click at [317, 119] on span "Tất cả những cơ hội mời gọi hấp dẫn, những dồn nén lâu ngày, dẫn đến quyết định…" at bounding box center [336, 146] width 286 height 54
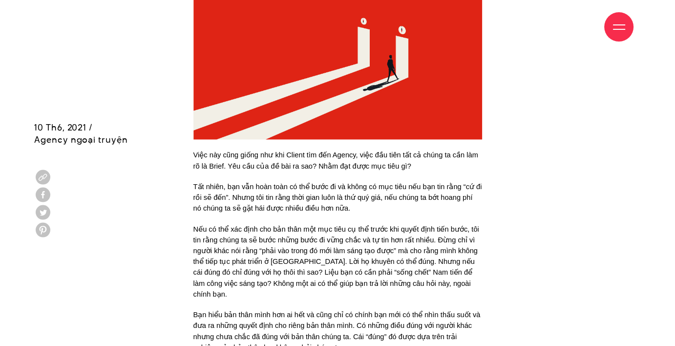
scroll to position [1452, 0]
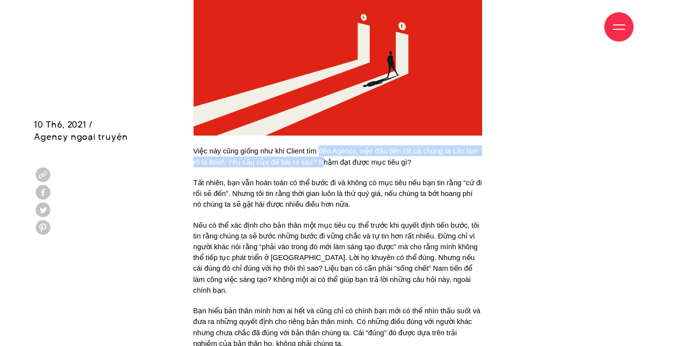
click at [324, 147] on span "Việc này cũng giống như khi Client tìm đến Agency, việc đầu tiên tất cả chúng t…" at bounding box center [336, 156] width 287 height 19
click at [323, 147] on span "Việc này cũng giống như khi Client tìm đến Agency, việc đầu tiên tất cả chúng t…" at bounding box center [336, 156] width 287 height 19
click at [324, 147] on span "Việc này cũng giống như khi Client tìm đến Agency, việc đầu tiên tất cả chúng t…" at bounding box center [336, 156] width 287 height 19
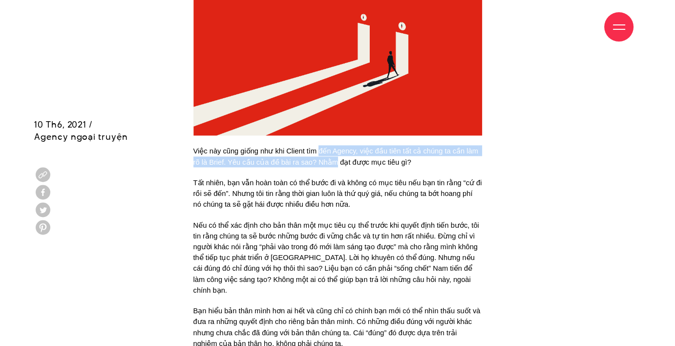
click at [324, 147] on span "Việc này cũng giống như khi Client tìm đến Agency, việc đầu tiên tất cả chúng t…" at bounding box center [336, 156] width 287 height 19
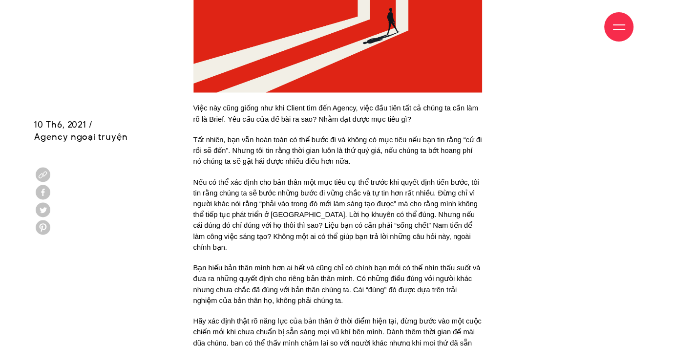
scroll to position [1497, 0]
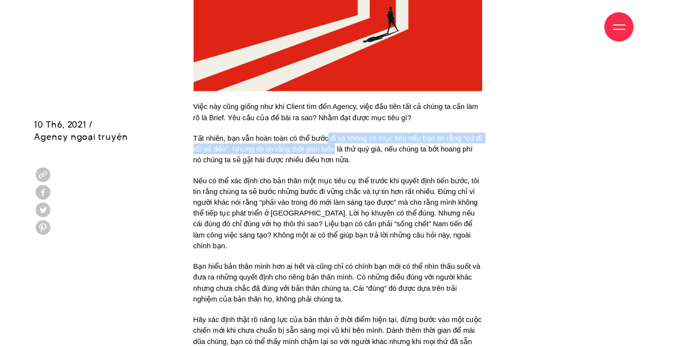
click at [333, 134] on span "Tất nhiên, bạn vẫn hoàn toàn có thể bước đi và không có mục tiêu nếu bạn tin rằ…" at bounding box center [338, 148] width 291 height 29
click at [340, 134] on span "Tất nhiên, bạn vẫn hoàn toàn có thể bước đi và không có mục tiêu nếu bạn tin rằ…" at bounding box center [338, 148] width 291 height 29
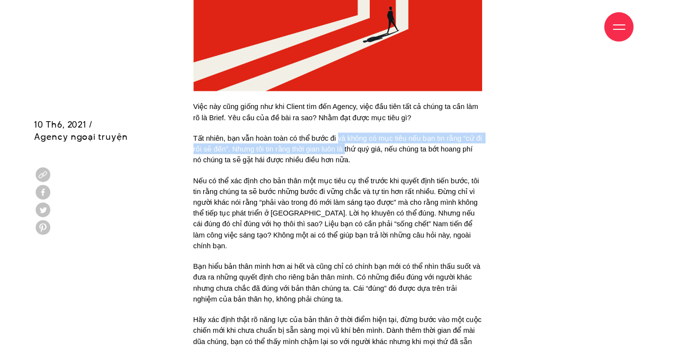
click at [340, 134] on span "Tất nhiên, bạn vẫn hoàn toàn có thể bước đi và không có mục tiêu nếu bạn tin rằ…" at bounding box center [338, 148] width 291 height 29
click at [342, 134] on span "Tất nhiên, bạn vẫn hoàn toàn có thể bước đi và không có mục tiêu nếu bạn tin rằ…" at bounding box center [338, 148] width 291 height 29
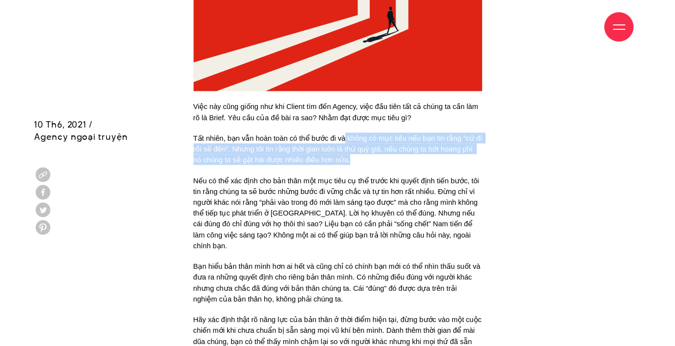
click at [343, 132] on p "Tất nhiên, bạn vẫn hoàn toàn có thể bước đi và không có mục tiêu nếu bạn tin rằ…" at bounding box center [337, 148] width 289 height 33
click at [343, 134] on span "Tất nhiên, bạn vẫn hoàn toàn có thể bước đi và không có mục tiêu nếu bạn tin rằ…" at bounding box center [338, 148] width 291 height 29
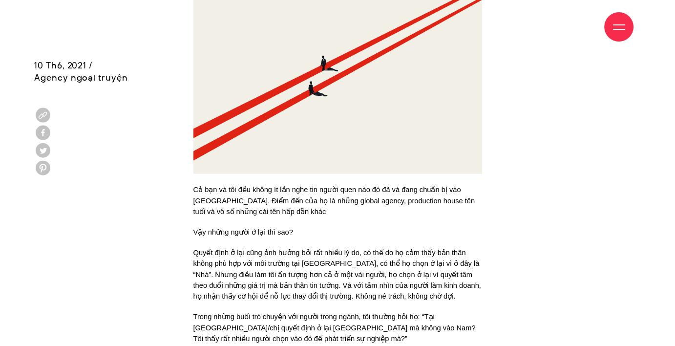
scroll to position [2029, 0]
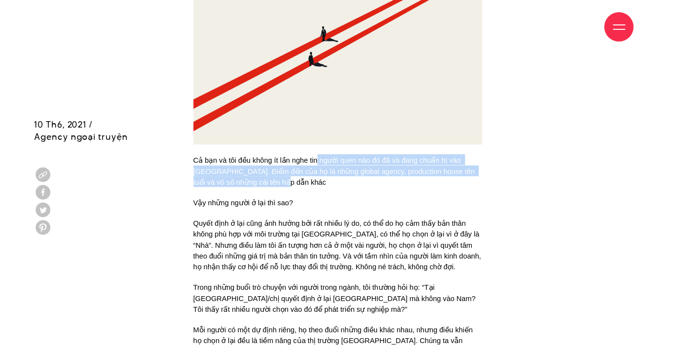
click at [318, 154] on p "Cả bạn và tôi đều không ít lần nghe tin người quen nào đó đã và đang chuẩn bị v…" at bounding box center [337, 170] width 289 height 33
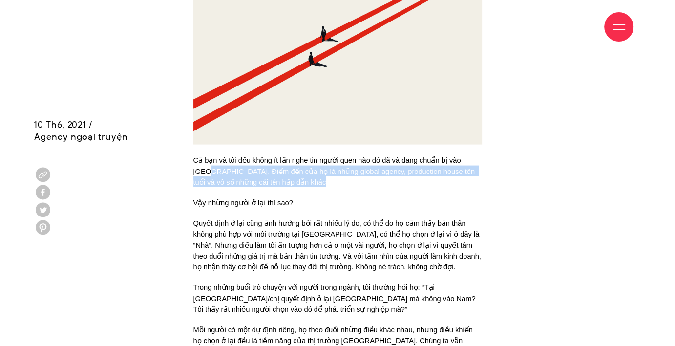
click at [194, 154] on p "Cả bạn và tôi đều không ít lần nghe tin người quen nào đó đã và đang chuẩn bị v…" at bounding box center [337, 170] width 289 height 33
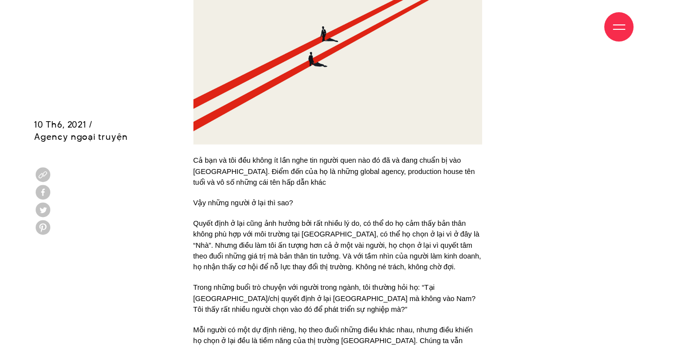
click at [195, 156] on span "Cả bạn và tôi đều không ít lần nghe tin người quen nào đó đã và đang chuẩn bị v…" at bounding box center [335, 170] width 284 height 29
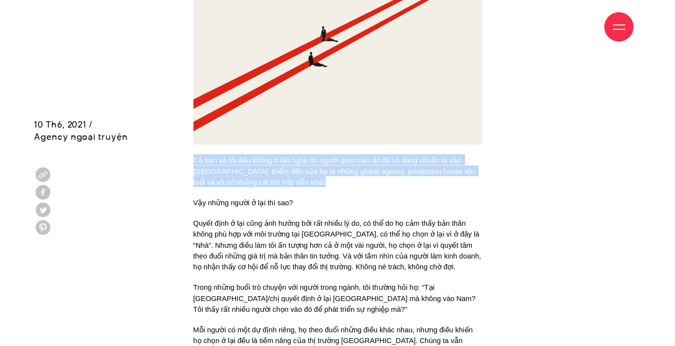
click at [260, 154] on p "Cả bạn và tôi đều không ít lần nghe tin người quen nào đó đã và đang chuẩn bị v…" at bounding box center [337, 170] width 289 height 33
drag, startPoint x: 260, startPoint y: 132, endPoint x: 195, endPoint y: 110, distance: 69.0
click at [195, 154] on p "Cả bạn và tôi đều không ít lần nghe tin người quen nào đó đã và đang chuẩn bị v…" at bounding box center [337, 170] width 289 height 33
click at [195, 156] on span "Cả bạn và tôi đều không ít lần nghe tin người quen nào đó đã và đang chuẩn bị v…" at bounding box center [335, 170] width 284 height 29
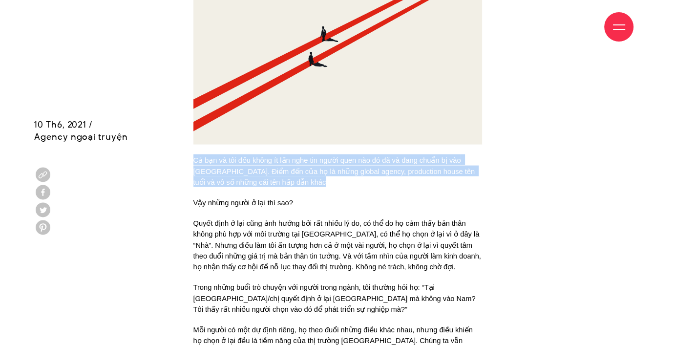
click at [284, 154] on p "Cả bạn và tôi đều không ít lần nghe tin người quen nào đó đã và đang chuẩn bị v…" at bounding box center [337, 170] width 289 height 33
click at [183, 108] on div "Khi đang đọc bài viết này, hẳn bạn đang suy nghĩ tới ý định sẽ có một bước đi m…" at bounding box center [337, 94] width 607 height 2840
click at [279, 133] on div "Khi đang đọc bài viết này, hẳn bạn đang suy nghĩ tới ý định sẽ có một bước đi m…" at bounding box center [337, 94] width 607 height 2840
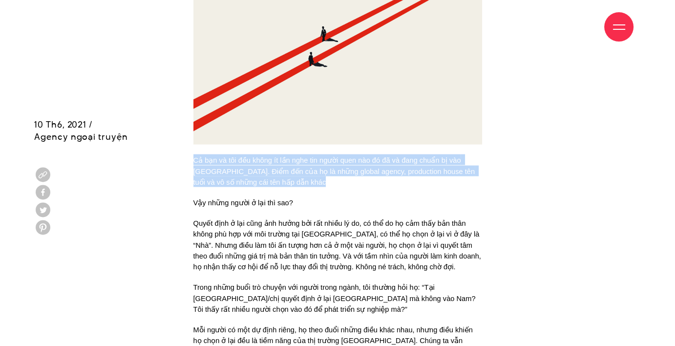
click at [279, 154] on p "Cả bạn và tôi đều không ít lần nghe tin người quen nào đó đã và đang chuẩn bị v…" at bounding box center [337, 170] width 289 height 33
click at [194, 154] on p "Cả bạn và tôi đều không ít lần nghe tin người quen nào đó đã và đang chuẩn bị v…" at bounding box center [337, 170] width 289 height 33
click at [194, 156] on span "Cả bạn và tôi đều không ít lần nghe tin người quen nào đó đã và đang chuẩn bị v…" at bounding box center [335, 170] width 284 height 29
click at [260, 154] on p "Cả bạn và tôi đều không ít lần nghe tin người quen nào đó đã và đang chuẩn bị v…" at bounding box center [337, 170] width 289 height 33
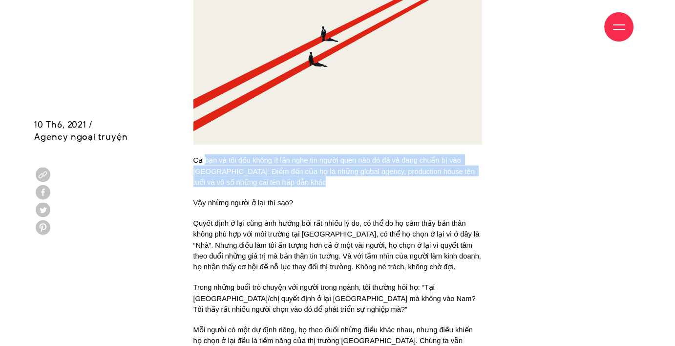
click at [206, 154] on p "Cả bạn và tôi đều không ít lần nghe tin người quen nào đó đã và đang chuẩn bị v…" at bounding box center [337, 170] width 289 height 33
click at [206, 156] on span "Cả bạn và tôi đều không ít lần nghe tin người quen nào đó đã và đang chuẩn bị v…" at bounding box center [335, 170] width 284 height 29
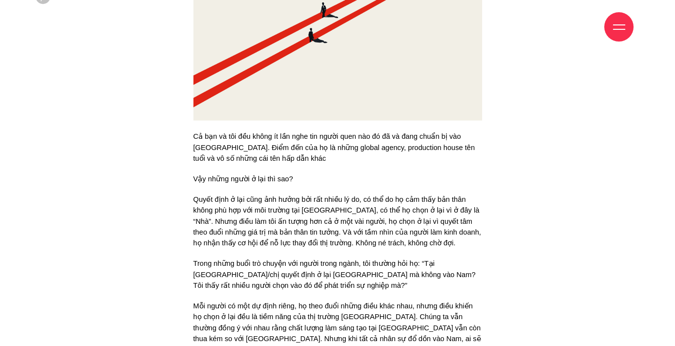
scroll to position [2073, 0]
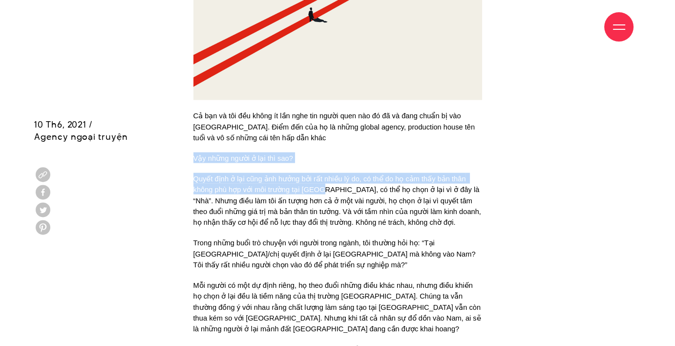
click at [320, 135] on div "Khi đang đọc bài viết này, hẳn bạn đang suy nghĩ tới ý định sẽ có một bước đi m…" at bounding box center [337, 50] width 303 height 2840
click at [320, 175] on span "Quyết định ở lại cũng ảnh hưởng bởi rất nhiều lý do, có thể do họ cảm thấy bản …" at bounding box center [338, 200] width 290 height 51
click at [200, 107] on div "Khi đang đọc bài viết này, hẳn bạn đang suy nghĩ tới ý định sẽ có một bước đi m…" at bounding box center [337, 45] width 289 height 2830
click at [200, 154] on span "Vậy những người ở lại thì sao?" at bounding box center [243, 158] width 100 height 8
click at [334, 135] on div "Khi đang đọc bài viết này, hẳn bạn đang suy nghĩ tới ý định sẽ có một bước đi m…" at bounding box center [337, 45] width 289 height 2830
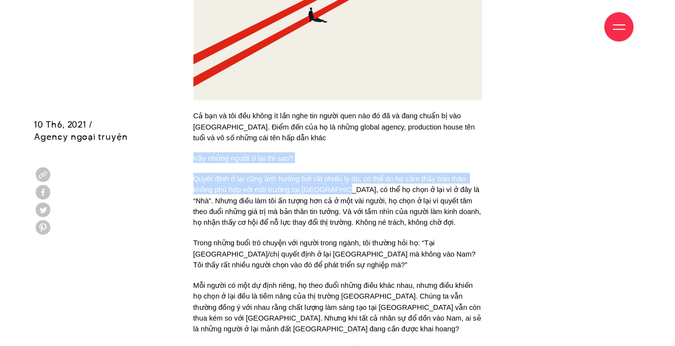
click at [334, 175] on span "Quyết định ở lại cũng ảnh hưởng bởi rất nhiều lý do, có thể do họ cảm thấy bản …" at bounding box center [338, 200] width 290 height 51
click at [183, 112] on div "Khi đang đọc bài viết này, hẳn bạn đang suy nghĩ tới ý định sẽ có một bước đi m…" at bounding box center [337, 50] width 607 height 2840
click at [443, 134] on div "Khi đang đọc bài viết này, hẳn bạn đang suy nghĩ tới ý định sẽ có một bước đi m…" at bounding box center [337, 50] width 607 height 2840
click at [443, 175] on span "Quyết định ở lại cũng ảnh hưởng bởi rất nhiều lý do, có thể do họ cảm thấy bản …" at bounding box center [338, 200] width 290 height 51
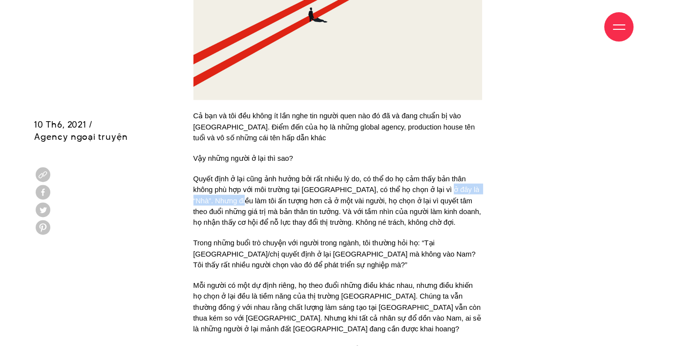
click at [227, 175] on span "Quyết định ở lại cũng ảnh hưởng bởi rất nhiều lý do, có thể do họ cảm thấy bản …" at bounding box center [338, 200] width 290 height 51
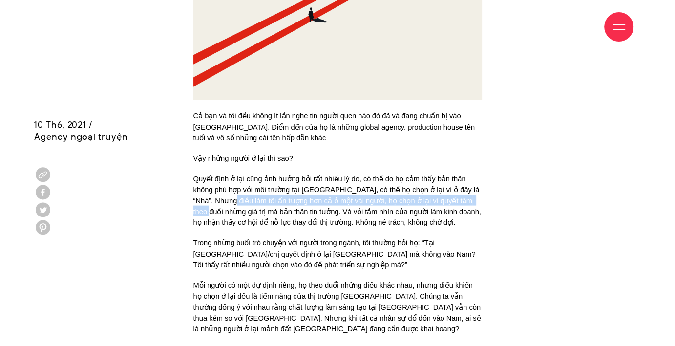
click at [470, 175] on span "Quyết định ở lại cũng ảnh hưởng bởi rất nhiều lý do, có thể do họ cảm thấy bản …" at bounding box center [338, 200] width 290 height 51
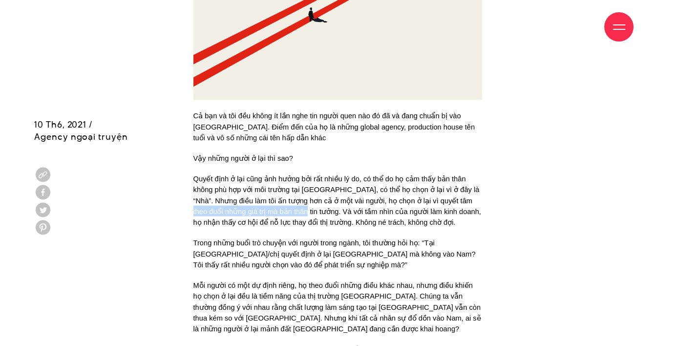
click at [275, 175] on span "Quyết định ở lại cũng ảnh hưởng bởi rất nhiều lý do, có thể do họ cảm thấy bản …" at bounding box center [338, 200] width 290 height 51
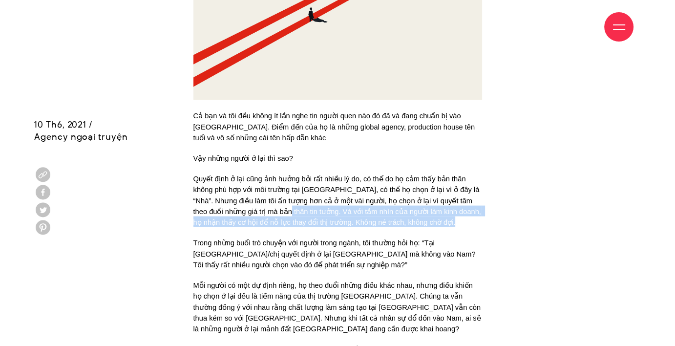
click at [417, 173] on p "Quyết định ở lại cũng ảnh hưởng bởi rất nhiều lý do, có thể do họ cảm thấy bản …" at bounding box center [337, 200] width 289 height 54
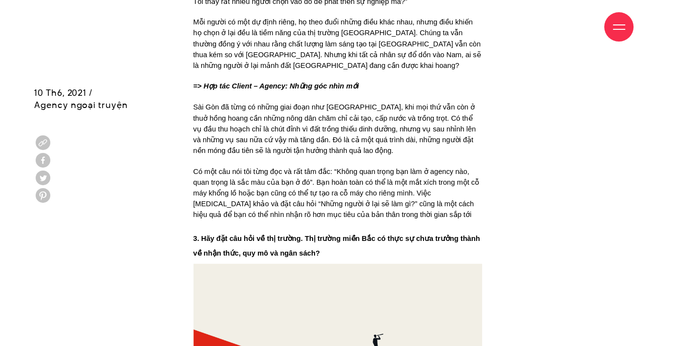
scroll to position [2340, 0]
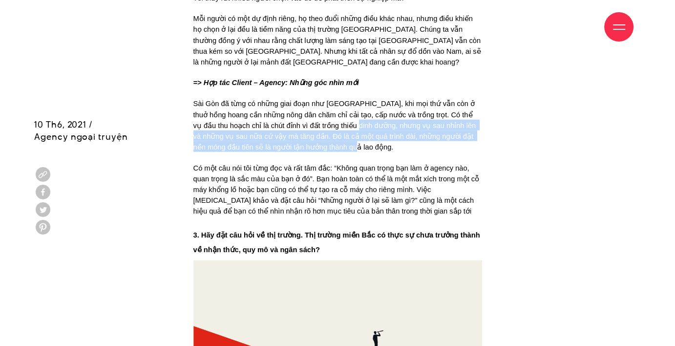
drag, startPoint x: 326, startPoint y: 81, endPoint x: 354, endPoint y: 99, distance: 33.2
click at [354, 99] on p "Sài Gòn đã từng có những giai đoạn như Hà Nội, khi mọi thứ vẫn còn ở thuở hồng …" at bounding box center [337, 125] width 289 height 54
drag, startPoint x: 354, startPoint y: 99, endPoint x: 349, endPoint y: 77, distance: 22.6
click at [349, 98] on p "Sài Gòn đã từng có những giai đoạn như Hà Nội, khi mọi thứ vẫn còn ở thuở hồng …" at bounding box center [337, 125] width 289 height 54
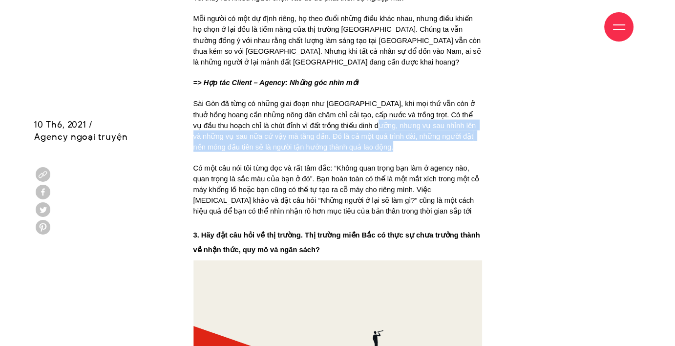
click at [349, 100] on span "Sài Gòn đã từng có những giai đoạn như Hà Nội, khi mọi thứ vẫn còn ở thuở hồng …" at bounding box center [335, 125] width 285 height 51
drag, startPoint x: 349, startPoint y: 77, endPoint x: 350, endPoint y: 93, distance: 16.2
click at [350, 98] on p "Sài Gòn đã từng có những giai đoạn như Hà Nội, khi mọi thứ vẫn còn ở thuở hồng …" at bounding box center [337, 125] width 289 height 54
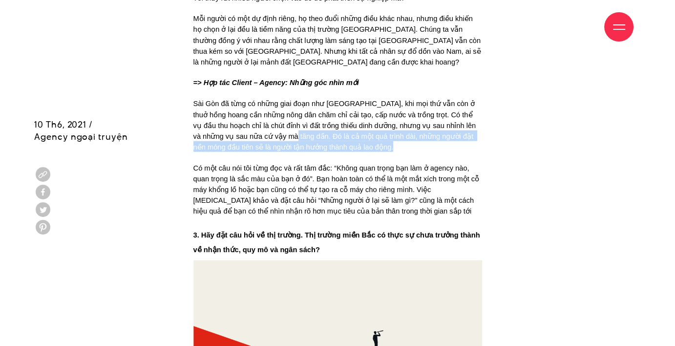
drag, startPoint x: 350, startPoint y: 93, endPoint x: 264, endPoint y: 90, distance: 86.5
click at [264, 98] on p "Sài Gòn đã từng có những giai đoạn như Hà Nội, khi mọi thứ vẫn còn ở thuở hồng …" at bounding box center [337, 125] width 289 height 54
click at [264, 100] on span "Sài Gòn đã từng có những giai đoạn như Hà Nội, khi mọi thứ vẫn còn ở thuở hồng …" at bounding box center [335, 125] width 285 height 51
drag, startPoint x: 264, startPoint y: 90, endPoint x: 309, endPoint y: 103, distance: 46.7
click at [309, 103] on span "Sài Gòn đã từng có những giai đoạn như Hà Nội, khi mọi thứ vẫn còn ở thuở hồng …" at bounding box center [335, 125] width 285 height 51
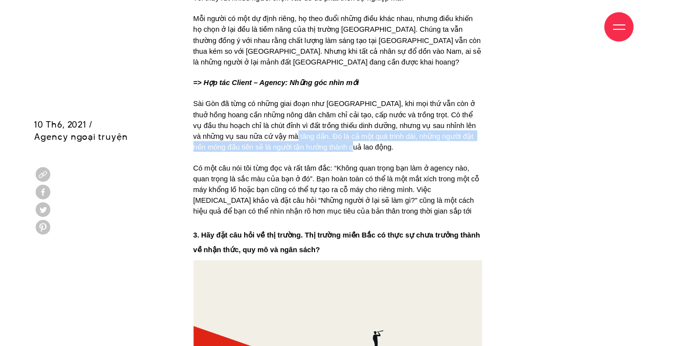
click at [309, 103] on span "Sài Gòn đã từng có những giai đoạn như Hà Nội, khi mọi thứ vẫn còn ở thuở hồng …" at bounding box center [335, 125] width 285 height 51
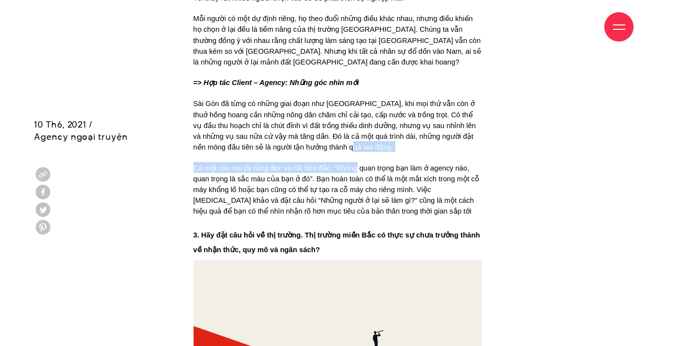
drag, startPoint x: 309, startPoint y: 103, endPoint x: 342, endPoint y: 118, distance: 36.7
click at [342, 164] on span "Có một câu nói tôi từng đọc và rất tâm đắc: “Không quan trọng bạn làm ở agency …" at bounding box center [337, 189] width 288 height 51
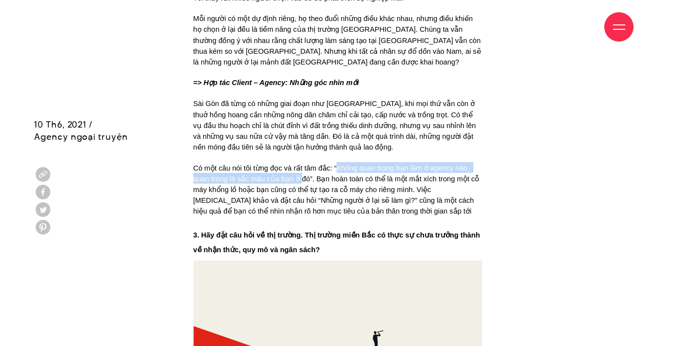
drag, startPoint x: 342, startPoint y: 118, endPoint x: 297, endPoint y: 129, distance: 46.3
click at [297, 164] on span "Có một câu nói tôi từng đọc và rất tâm đắc: “Không quan trọng bạn làm ở agency …" at bounding box center [337, 189] width 288 height 51
drag, startPoint x: 297, startPoint y: 129, endPoint x: 181, endPoint y: 121, distance: 116.6
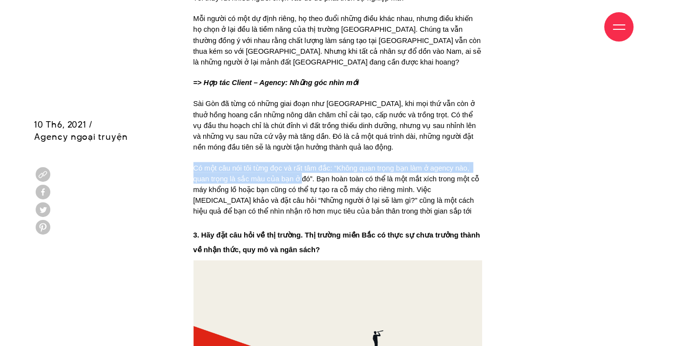
drag, startPoint x: 181, startPoint y: 121, endPoint x: 464, endPoint y: 129, distance: 283.4
click at [464, 164] on span "Có một câu nói tôi từng đọc và rất tâm đắc: “Không quan trọng bạn làm ở agency …" at bounding box center [337, 189] width 288 height 51
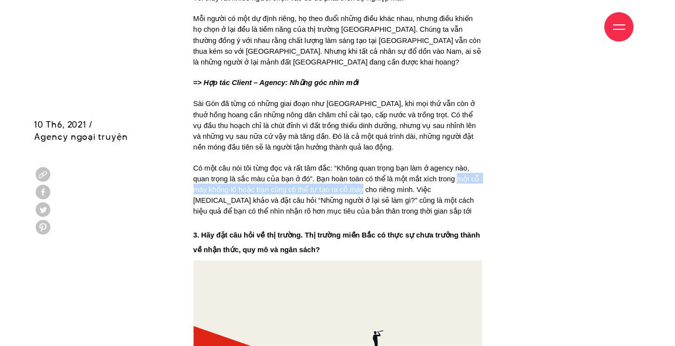
drag, startPoint x: 464, startPoint y: 129, endPoint x: 352, endPoint y: 135, distance: 112.0
click at [352, 164] on span "Có một câu nói tôi từng đọc và rất tâm đắc: “Không quan trọng bạn làm ở agency …" at bounding box center [337, 189] width 288 height 51
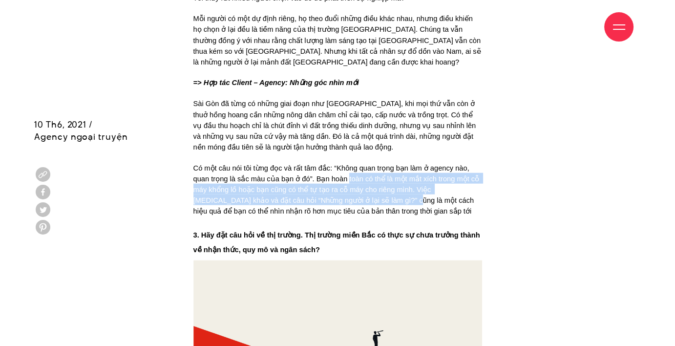
drag, startPoint x: 352, startPoint y: 135, endPoint x: 364, endPoint y: 153, distance: 21.1
click at [364, 162] on p "Có một câu nói tôi từng đọc và rất tâm đắc: “Không quan trọng bạn làm ở agency …" at bounding box center [337, 189] width 289 height 54
click at [364, 164] on span "Có một câu nói tôi từng đọc và rất tâm đắc: “Không quan trọng bạn làm ở agency …" at bounding box center [337, 189] width 288 height 51
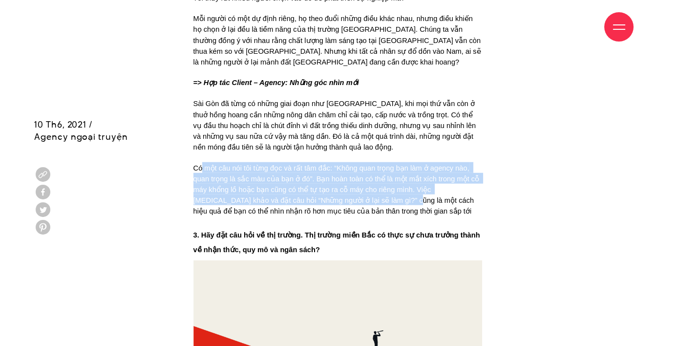
drag, startPoint x: 364, startPoint y: 153, endPoint x: 202, endPoint y: 120, distance: 165.4
click at [202, 164] on span "Có một câu nói tôi từng đọc và rất tâm đắc: “Không quan trọng bạn làm ở agency …" at bounding box center [337, 189] width 288 height 51
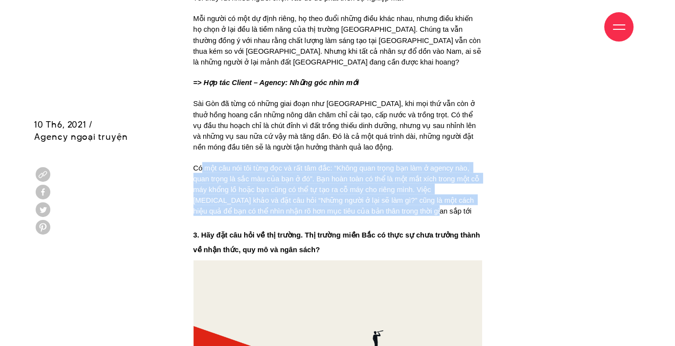
drag, startPoint x: 202, startPoint y: 120, endPoint x: 373, endPoint y: 161, distance: 176.2
click at [373, 164] on span "Có một câu nói tôi từng đọc và rất tâm đắc: “Không quan trọng bạn làm ở agency …" at bounding box center [337, 189] width 288 height 51
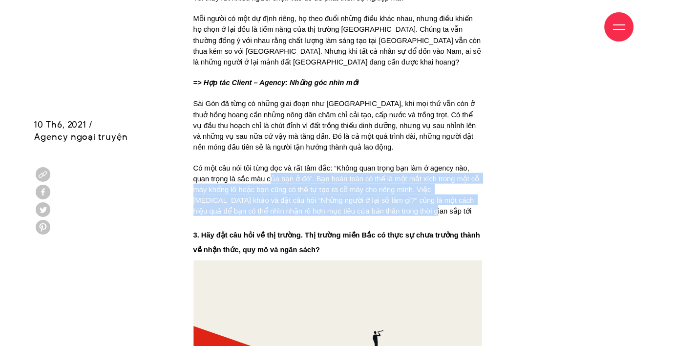
drag, startPoint x: 374, startPoint y: 159, endPoint x: 269, endPoint y: 134, distance: 107.6
click at [269, 164] on span "Có một câu nói tôi từng đọc và rất tâm đắc: “Không quan trọng bạn làm ở agency …" at bounding box center [337, 189] width 288 height 51
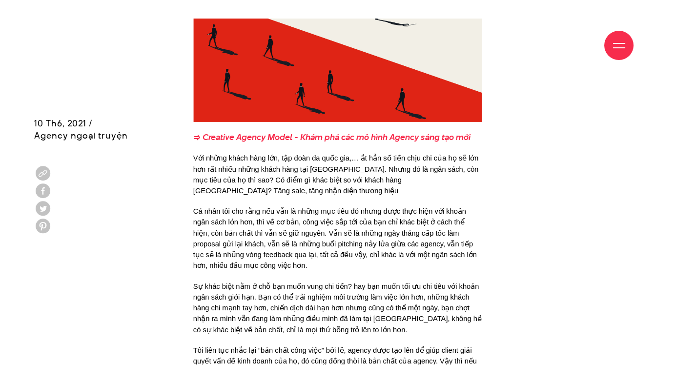
scroll to position [2695, 0]
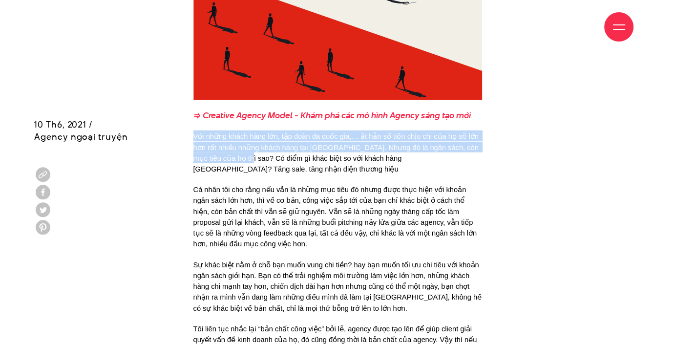
drag, startPoint x: 192, startPoint y: 86, endPoint x: 235, endPoint y: 108, distance: 48.5
click at [235, 132] on span "Với những khách hàng lớn, tập đoàn đa quốc gia,… ắt hẳn số tiền chịu chi của họ…" at bounding box center [336, 152] width 287 height 41
drag, startPoint x: 235, startPoint y: 108, endPoint x: 283, endPoint y: 87, distance: 52.0
click at [283, 132] on span "Với những khách hàng lớn, tập đoàn đa quốc gia,… ắt hẳn số tiền chịu chi của họ…" at bounding box center [336, 152] width 287 height 41
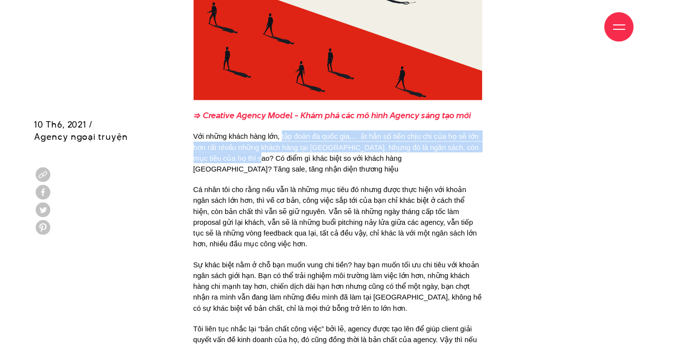
click at [283, 132] on span "Với những khách hàng lớn, tập đoàn đa quốc gia,… ắt hẳn số tiền chịu chi của họ…" at bounding box center [336, 152] width 287 height 41
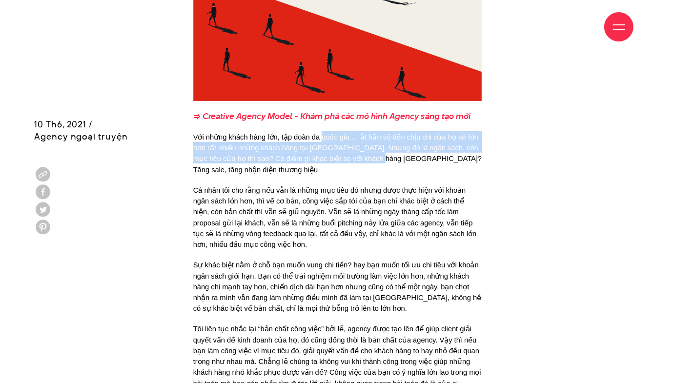
drag, startPoint x: 323, startPoint y: 93, endPoint x: 370, endPoint y: 112, distance: 50.6
click at [370, 133] on span "Với những khách hàng lớn, tập đoàn đa quốc gia,… ắt hẳn số tiền chịu chi của họ…" at bounding box center [338, 153] width 291 height 41
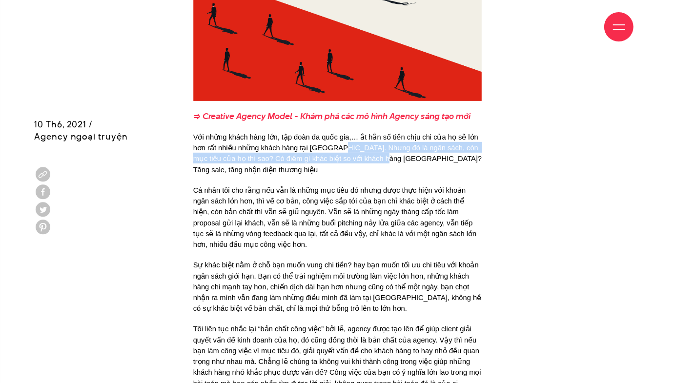
drag, startPoint x: 370, startPoint y: 112, endPoint x: 350, endPoint y: 104, distance: 21.5
click at [350, 133] on span "Với những khách hàng lớn, tập đoàn đa quốc gia,… ắt hẳn số tiền chịu chi của họ…" at bounding box center [338, 153] width 291 height 41
drag, startPoint x: 350, startPoint y: 104, endPoint x: 326, endPoint y: 121, distance: 29.4
click at [326, 131] on p "Với những khách hàng lớn, tập đoàn đa quốc gia,… ắt hẳn số tiền chịu chi của họ…" at bounding box center [337, 152] width 289 height 43
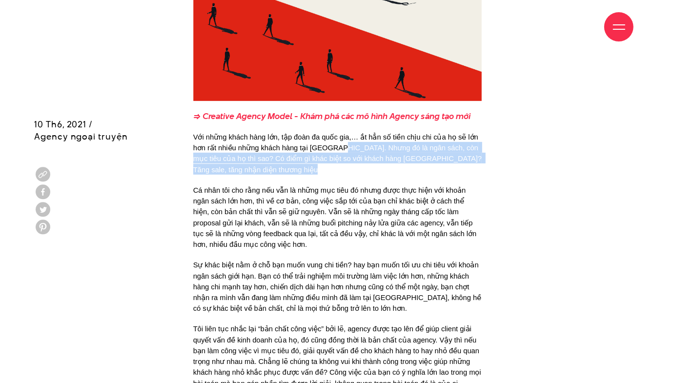
click at [326, 131] on p "Với những khách hàng lớn, tập đoàn đa quốc gia,… ắt hẳn số tiền chịu chi của họ…" at bounding box center [337, 152] width 289 height 43
drag, startPoint x: 326, startPoint y: 121, endPoint x: 247, endPoint y: 113, distance: 79.0
click at [247, 131] on p "Với những khách hàng lớn, tập đoàn đa quốc gia,… ắt hẳn số tiền chịu chi của họ…" at bounding box center [337, 152] width 289 height 43
click at [247, 133] on span "Với những khách hàng lớn, tập đoàn đa quốc gia,… ắt hẳn số tiền chịu chi của họ…" at bounding box center [338, 153] width 291 height 41
drag, startPoint x: 247, startPoint y: 113, endPoint x: 262, endPoint y: 125, distance: 19.1
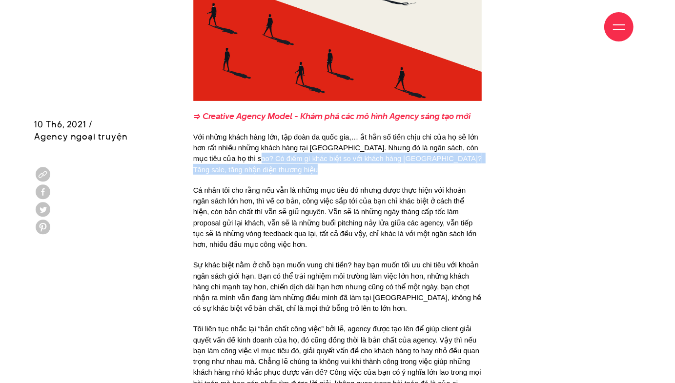
click at [262, 131] on p "Với những khách hàng lớn, tập đoàn đa quốc gia,… ắt hẳn số tiền chịu chi của họ…" at bounding box center [337, 152] width 289 height 43
drag, startPoint x: 262, startPoint y: 125, endPoint x: 226, endPoint y: 113, distance: 38.5
click at [226, 131] on p "Với những khách hàng lớn, tập đoàn đa quốc gia,… ắt hẳn số tiền chịu chi của họ…" at bounding box center [337, 152] width 289 height 43
click at [226, 133] on span "Với những khách hàng lớn, tập đoàn đa quốc gia,… ắt hẳn số tiền chịu chi của họ…" at bounding box center [338, 153] width 291 height 41
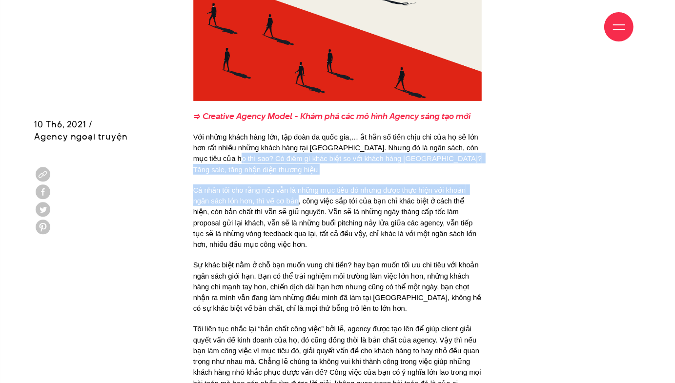
drag, startPoint x: 226, startPoint y: 113, endPoint x: 274, endPoint y: 152, distance: 62.5
click at [274, 187] on span "Cá nhân tôi cho rằng nếu vẫn là những mục tiêu đó nhưng được thực hiện với khoả…" at bounding box center [336, 218] width 286 height 62
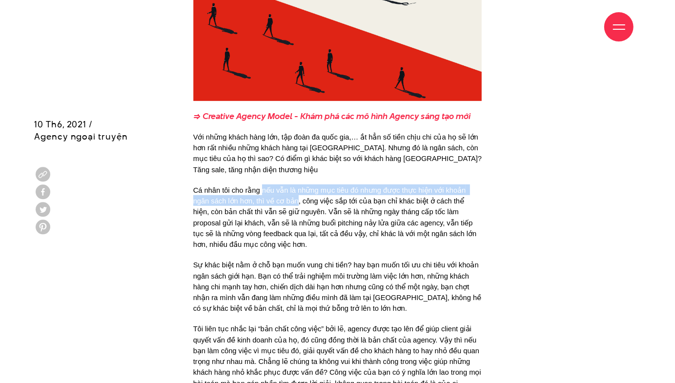
drag, startPoint x: 274, startPoint y: 152, endPoint x: 271, endPoint y: 141, distance: 12.4
click at [271, 187] on span "Cá nhân tôi cho rằng nếu vẫn là những mục tiêu đó nhưng được thực hiện với khoả…" at bounding box center [336, 218] width 286 height 62
drag, startPoint x: 271, startPoint y: 141, endPoint x: 282, endPoint y: 155, distance: 18.1
click at [282, 187] on span "Cá nhân tôi cho rằng nếu vẫn là những mục tiêu đó nhưng được thực hiện với khoả…" at bounding box center [336, 218] width 286 height 62
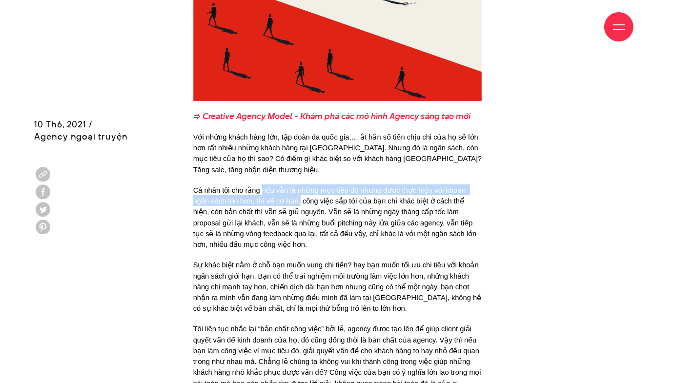
click at [282, 187] on span "Cá nhân tôi cho rằng nếu vẫn là những mục tiêu đó nhưng được thực hiện với khoả…" at bounding box center [336, 218] width 286 height 62
drag, startPoint x: 282, startPoint y: 155, endPoint x: 277, endPoint y: 145, distance: 11.2
click at [277, 187] on span "Cá nhân tôi cho rằng nếu vẫn là những mục tiêu đó nhưng được thực hiện với khoả…" at bounding box center [336, 218] width 286 height 62
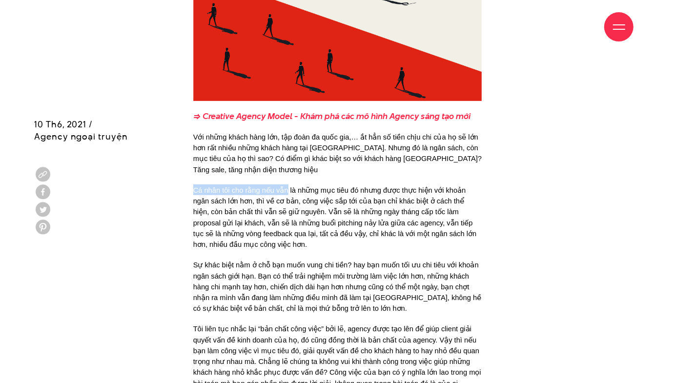
drag, startPoint x: 277, startPoint y: 145, endPoint x: 191, endPoint y: 147, distance: 86.5
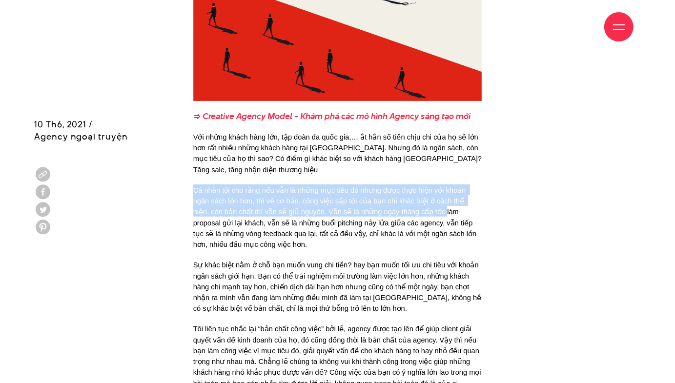
drag, startPoint x: 191, startPoint y: 147, endPoint x: 410, endPoint y: 167, distance: 219.7
click at [410, 187] on span "Cá nhân tôi cho rằng nếu vẫn là những mục tiêu đó nhưng được thực hiện với khoả…" at bounding box center [336, 218] width 286 height 62
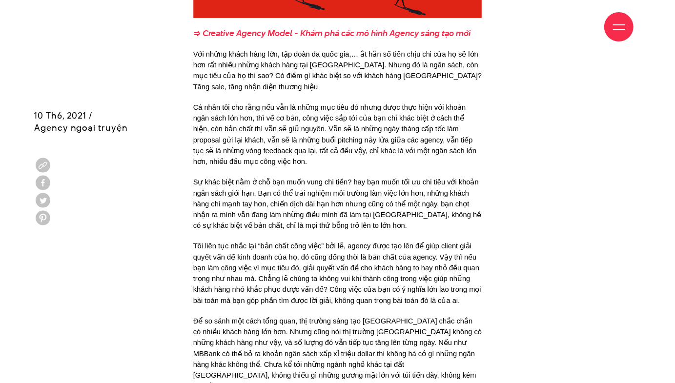
scroll to position [2784, 0]
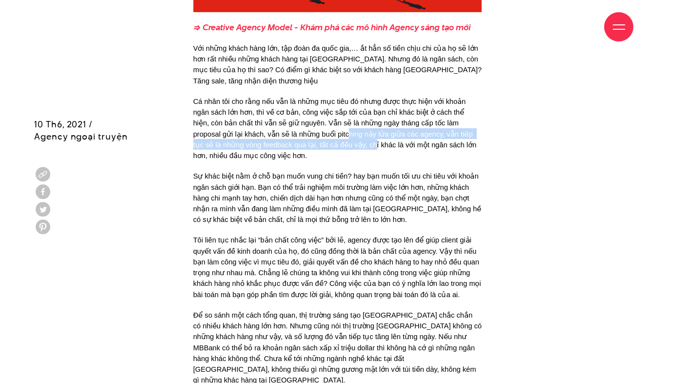
drag, startPoint x: 297, startPoint y: 87, endPoint x: 322, endPoint y: 99, distance: 27.5
click at [322, 99] on span "Cá nhân tôi cho rằng nếu vẫn là những mục tiêu đó nhưng được thực hiện với khoả…" at bounding box center [336, 129] width 286 height 62
drag, startPoint x: 322, startPoint y: 99, endPoint x: 259, endPoint y: 83, distance: 64.9
click at [237, 98] on span "Cá nhân tôi cho rằng nếu vẫn là những mục tiêu đó nhưng được thực hiện với khoả…" at bounding box center [336, 129] width 286 height 62
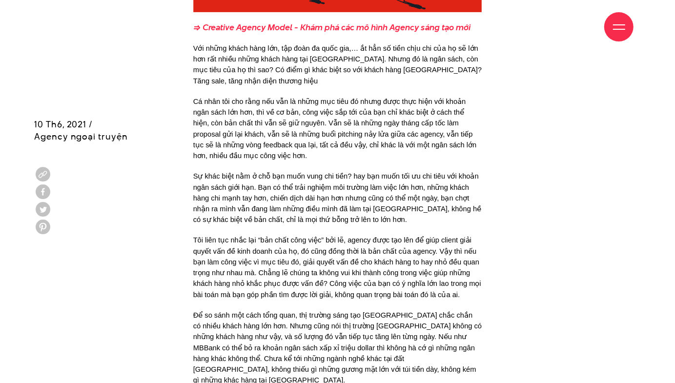
click at [293, 98] on span "Cá nhân tôi cho rằng nếu vẫn là những mục tiêu đó nhưng được thực hiện với khoả…" at bounding box center [336, 129] width 286 height 62
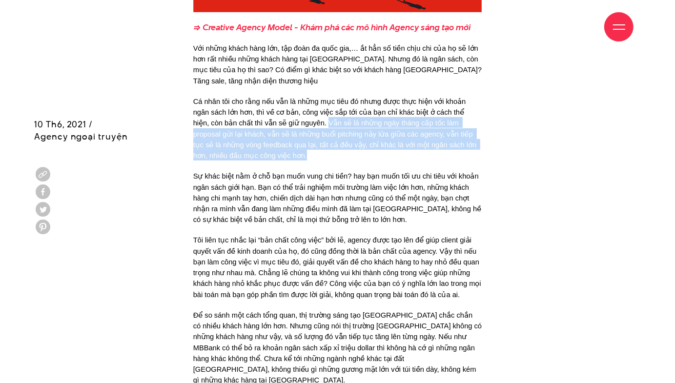
click at [307, 108] on p "Cá nhân tôi cho rằng nếu vẫn là những mục tiêu đó nhưng được thực hiện với khoả…" at bounding box center [337, 128] width 289 height 65
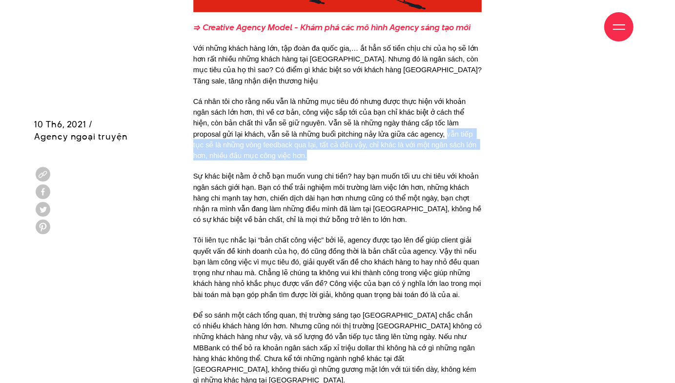
click at [401, 96] on p "Cá nhân tôi cho rằng nếu vẫn là những mục tiêu đó nhưng được thực hiện với khoả…" at bounding box center [337, 128] width 289 height 65
click at [401, 98] on span "Cá nhân tôi cho rằng nếu vẫn là những mục tiêu đó nhưng được thực hiện với khoả…" at bounding box center [336, 129] width 286 height 62
click at [301, 105] on p "Cá nhân tôi cho rằng nếu vẫn là những mục tiêu đó nhưng được thực hiện với khoả…" at bounding box center [337, 128] width 289 height 65
click at [317, 98] on p "Cá nhân tôi cho rằng nếu vẫn là những mục tiêu đó nhưng được thực hiện với khoả…" at bounding box center [337, 128] width 289 height 65
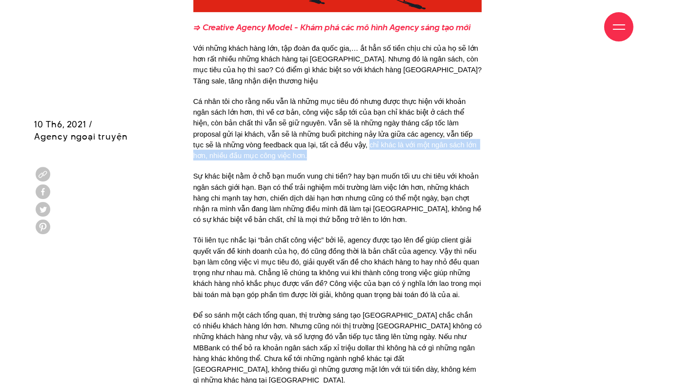
click at [317, 98] on span "Cá nhân tôi cho rằng nếu vẫn là những mục tiêu đó nhưng được thực hiện với khoả…" at bounding box center [336, 129] width 286 height 62
click at [295, 172] on span "Sự khác biệt nằm ở chỗ bạn muốn vung chi tiền? hay bạn muốn tối ưu chi tiêu với…" at bounding box center [338, 197] width 291 height 51
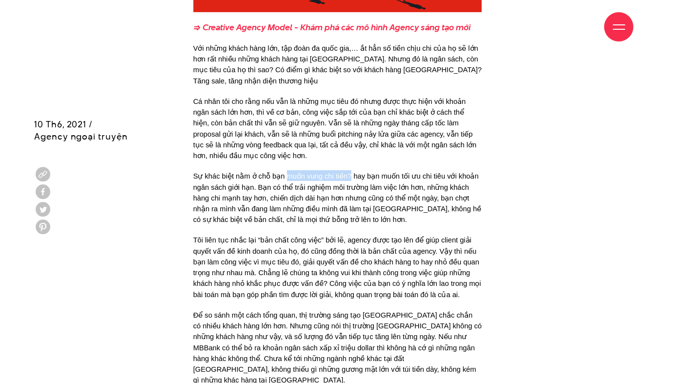
click at [347, 172] on span "Sự khác biệt nằm ở chỗ bạn muốn vung chi tiền? hay bạn muốn tối ưu chi tiêu với…" at bounding box center [338, 197] width 291 height 51
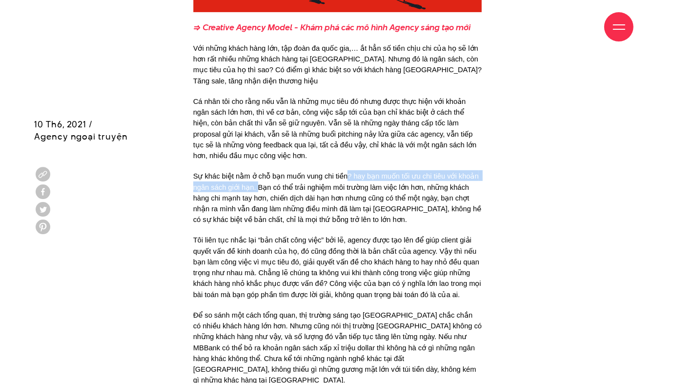
click at [256, 172] on span "Sự khác biệt nằm ở chỗ bạn muốn vung chi tiền? hay bạn muốn tối ưu chi tiêu với…" at bounding box center [338, 197] width 291 height 51
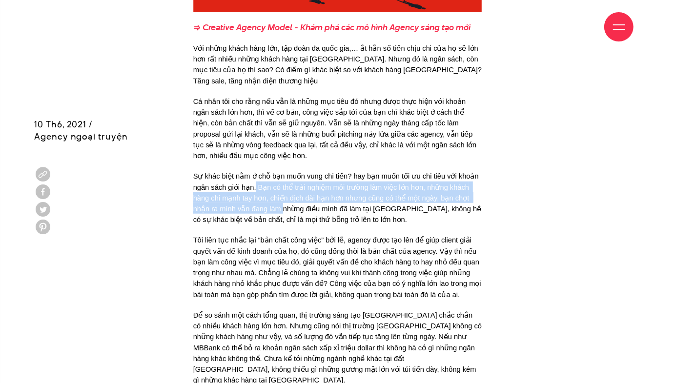
click at [280, 172] on span "Sự khác biệt nằm ở chỗ bạn muốn vung chi tiền? hay bạn muốn tối ưu chi tiêu với…" at bounding box center [338, 197] width 291 height 51
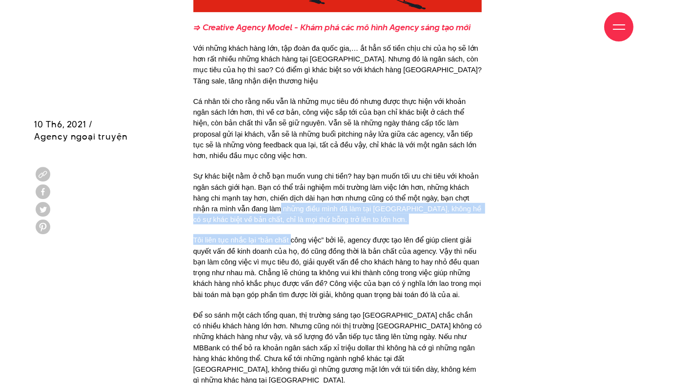
click at [287, 236] on span "Tôi liên tục nhắc lại “bản chất công việc” bởi lẽ, agency được tạo lên để giúp …" at bounding box center [338, 267] width 290 height 62
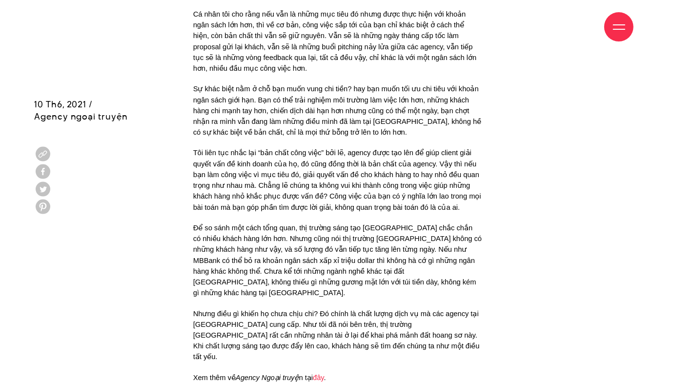
scroll to position [2873, 0]
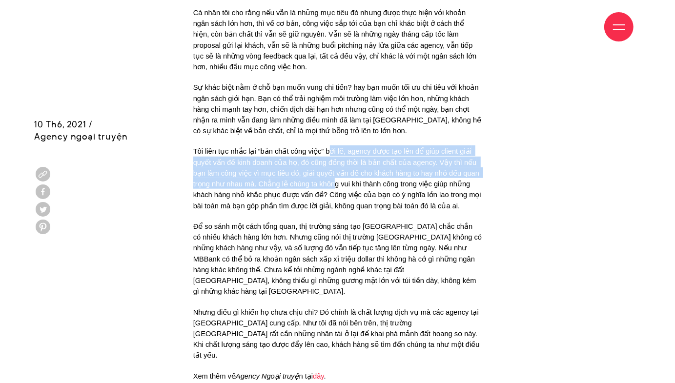
click at [334, 148] on span "Tôi liên tục nhắc lại “bản chất công việc” bởi lẽ, agency được tạo lên để giúp …" at bounding box center [338, 179] width 290 height 62
click at [206, 148] on span "Tôi liên tục nhắc lại “bản chất công việc” bởi lẽ, agency được tạo lên để giúp …" at bounding box center [338, 179] width 290 height 62
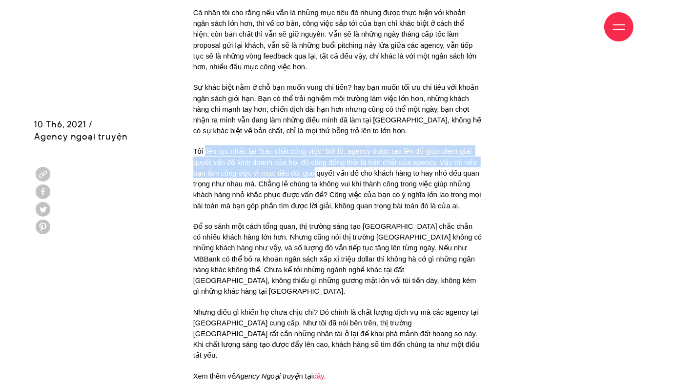
click at [302, 148] on span "Tôi liên tục nhắc lại “bản chất công việc” bởi lẽ, agency được tạo lên để giúp …" at bounding box center [338, 179] width 290 height 62
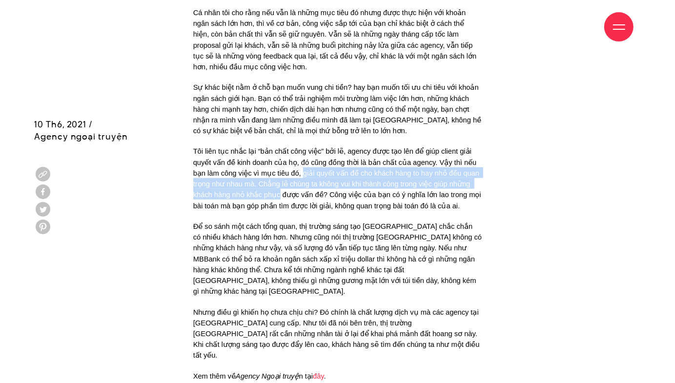
click at [274, 153] on p "Tôi liên tục nhắc lại “bản chất công việc” bởi lẽ, agency được tạo lên để giúp …" at bounding box center [337, 178] width 289 height 65
click at [267, 146] on p "Tôi liên tục nhắc lại “bản chất công việc” bởi lẽ, agency được tạo lên để giúp …" at bounding box center [337, 178] width 289 height 65
click at [267, 148] on span "Tôi liên tục nhắc lại “bản chất công việc” bởi lẽ, agency được tạo lên để giúp …" at bounding box center [338, 179] width 290 height 62
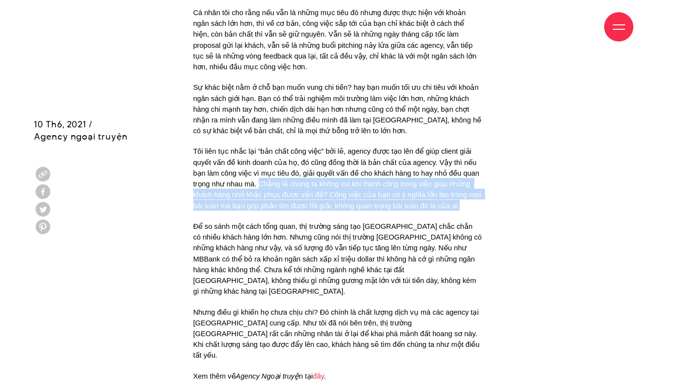
click at [462, 158] on p "Tôi liên tục nhắc lại “bản chất công việc” bởi lẽ, agency được tạo lên để giúp …" at bounding box center [337, 178] width 289 height 65
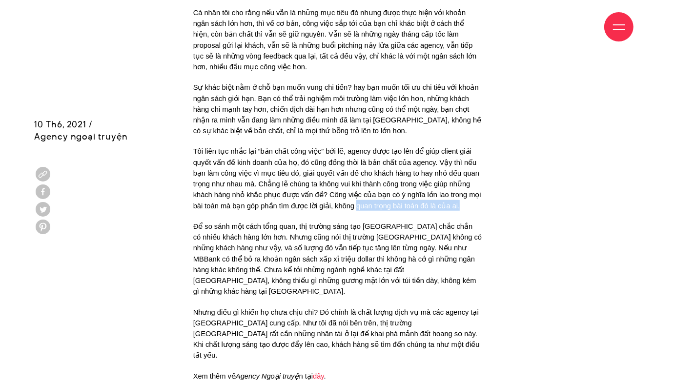
click at [358, 154] on p "Tôi liên tục nhắc lại “bản chất công việc” bởi lẽ, agency được tạo lên để giúp …" at bounding box center [337, 178] width 289 height 65
click at [358, 154] on span "Tôi liên tục nhắc lại “bản chất công việc” bởi lẽ, agency được tạo lên để giúp …" at bounding box center [338, 179] width 290 height 62
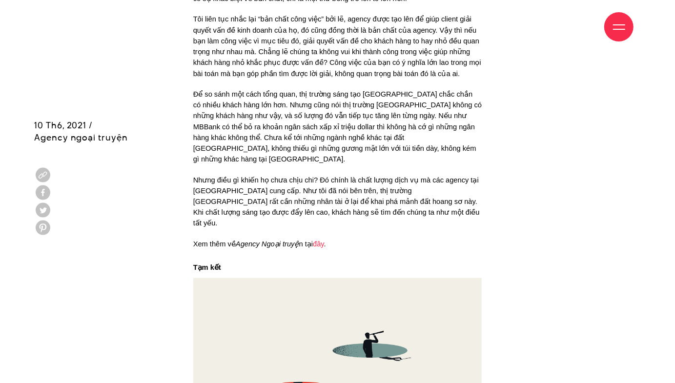
scroll to position [3006, 0]
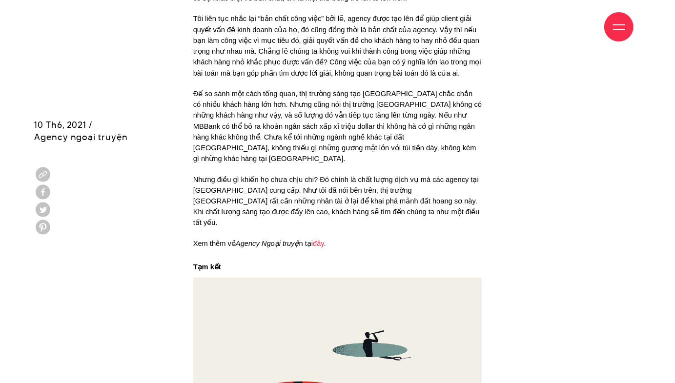
click at [326, 51] on div "Giới thiệu Dự án Dịch vụ Góc nhìn Liên hệ" at bounding box center [338, 27] width 592 height 54
click at [289, 47] on div "Giới thiệu Dự án Dịch vụ Góc nhìn Liên hệ" at bounding box center [338, 27] width 592 height 54
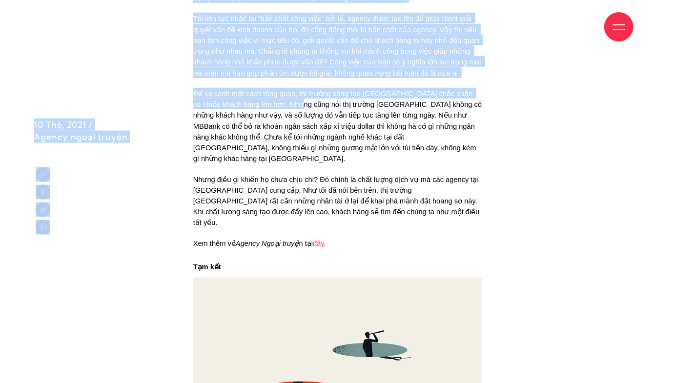
click at [290, 90] on span "Để so sánh một cách tổng quan, thị trường sáng tạo Sài Gòn chắc chắn có nhiều k…" at bounding box center [338, 126] width 291 height 73
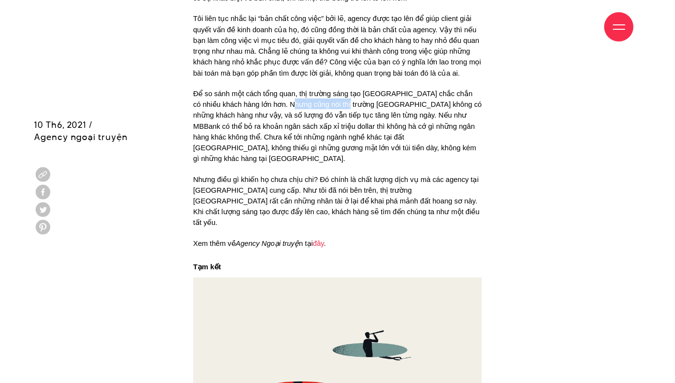
click at [328, 90] on span "Để so sánh một cách tổng quan, thị trường sáng tạo Sài Gòn chắc chắn có nhiều k…" at bounding box center [338, 126] width 291 height 73
click at [253, 90] on span "Để so sánh một cách tổng quan, thị trường sáng tạo Sài Gòn chắc chắn có nhiều k…" at bounding box center [338, 126] width 291 height 73
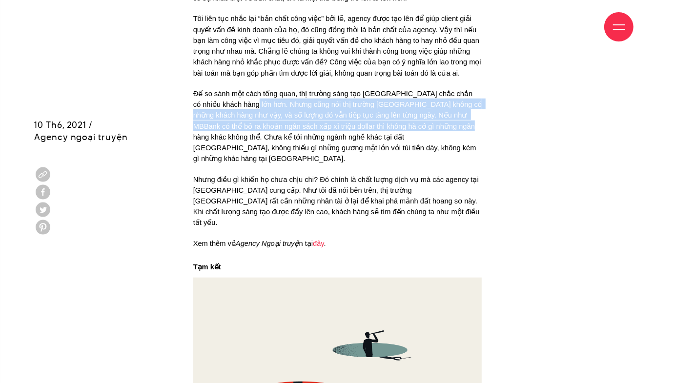
click at [431, 90] on span "Để so sánh một cách tổng quan, thị trường sáng tạo Sài Gòn chắc chắn có nhiều k…" at bounding box center [338, 126] width 291 height 73
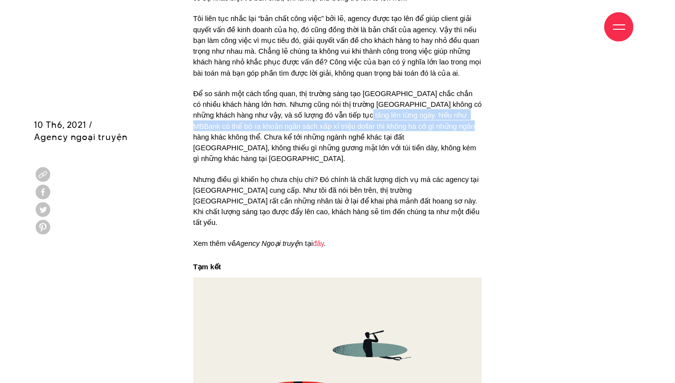
click at [338, 90] on span "Để so sánh một cách tổng quan, thị trường sáng tạo Sài Gòn chắc chắn có nhiều k…" at bounding box center [338, 126] width 291 height 73
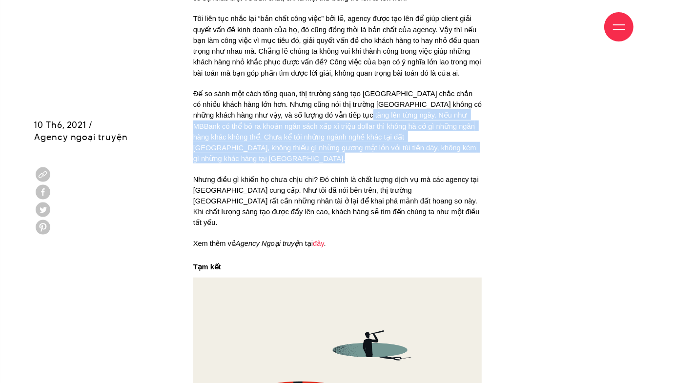
click at [348, 98] on p "Để so sánh một cách tổng quan, thị trường sáng tạo Sài Gòn chắc chắn có nhiều k…" at bounding box center [337, 126] width 289 height 76
click at [335, 88] on p "Để so sánh một cách tổng quan, thị trường sáng tạo Sài Gòn chắc chắn có nhiều k…" at bounding box center [337, 126] width 289 height 76
click at [335, 90] on span "Để so sánh một cách tổng quan, thị trường sáng tạo Sài Gòn chắc chắn có nhiều k…" at bounding box center [338, 126] width 291 height 73
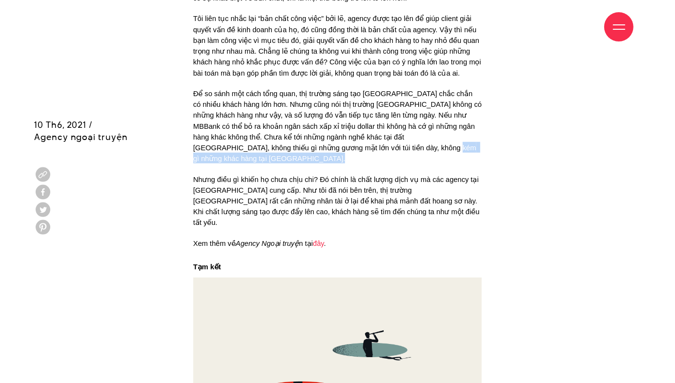
click at [338, 101] on p "Để so sánh một cách tổng quan, thị trường sáng tạo Sài Gòn chắc chắn có nhiều k…" at bounding box center [337, 126] width 289 height 76
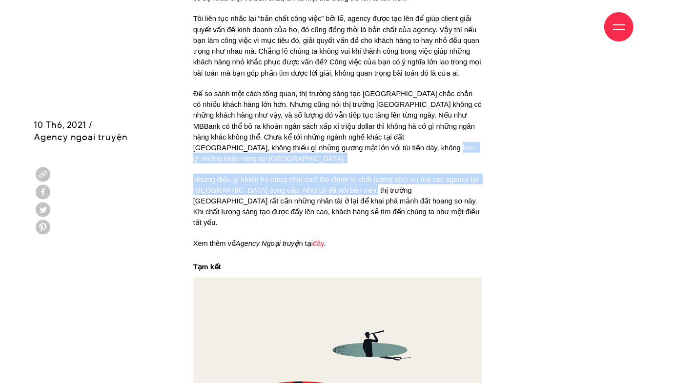
click at [342, 176] on span "Nhưng điều gì khiến họ chưa chịu chi? Đó chính là chất lượng dịch vụ mà các age…" at bounding box center [337, 201] width 289 height 51
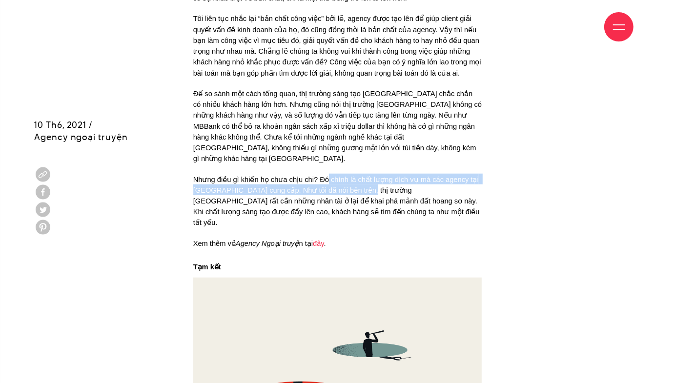
click at [328, 176] on span "Nhưng điều gì khiến họ chưa chịu chi? Đó chính là chất lượng dịch vụ mà các age…" at bounding box center [337, 201] width 289 height 51
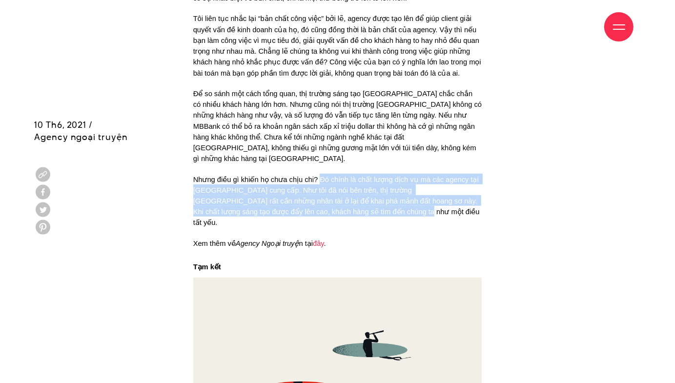
click at [356, 174] on p "Nhưng điều gì khiến họ chưa chịu chi? Đó chính là chất lượng dịch vụ mà các age…" at bounding box center [337, 201] width 289 height 54
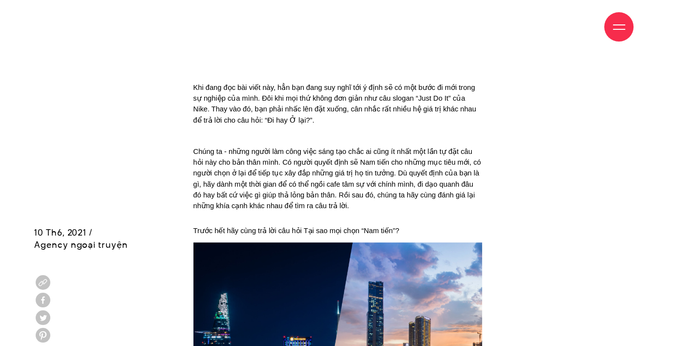
scroll to position [843, 0]
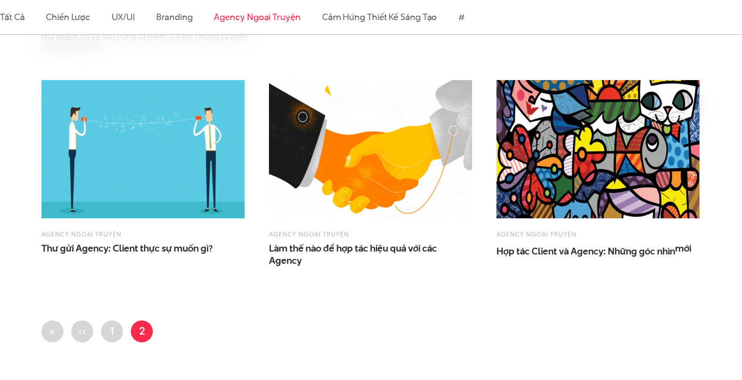
scroll to position [342, 0]
